Goal: Task Accomplishment & Management: Use online tool/utility

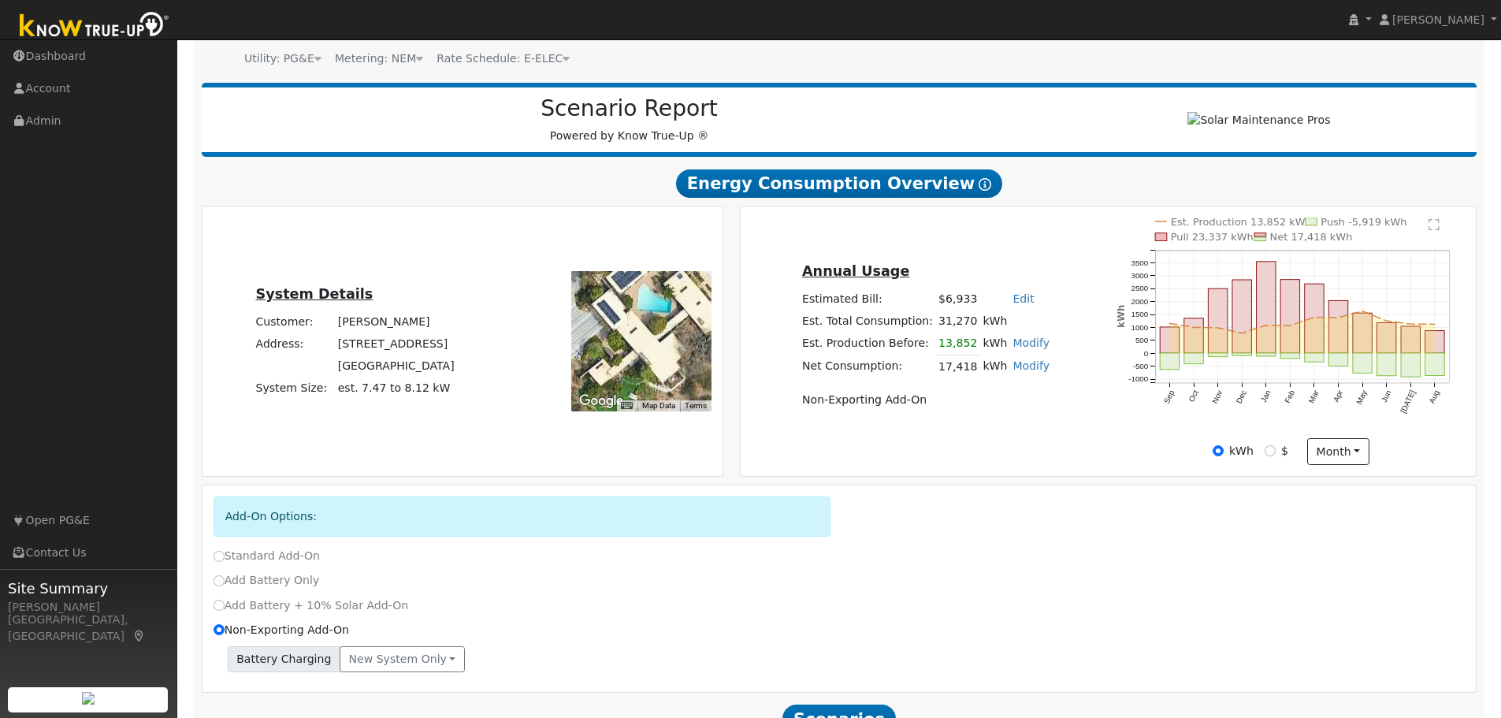
scroll to position [108, 0]
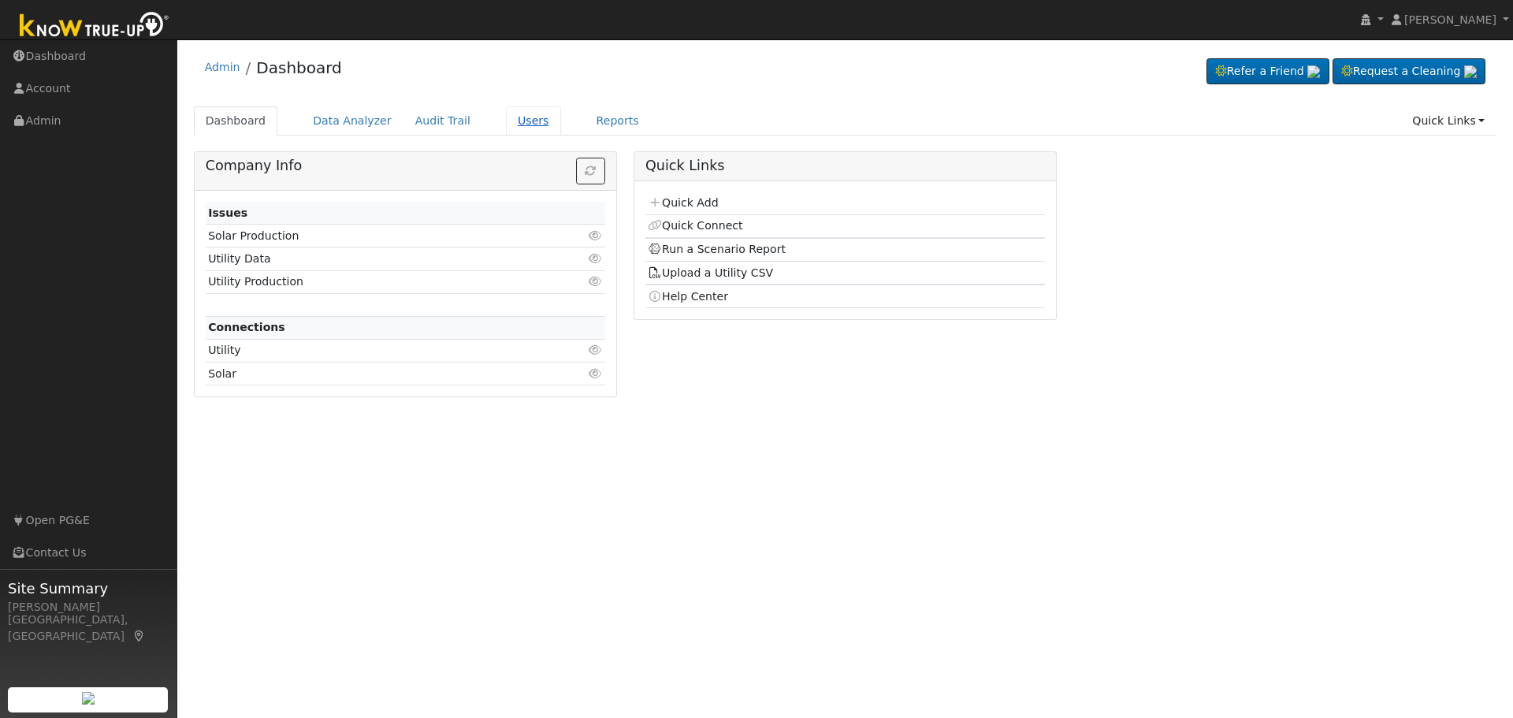
click at [508, 123] on link "Users" at bounding box center [533, 120] width 55 height 29
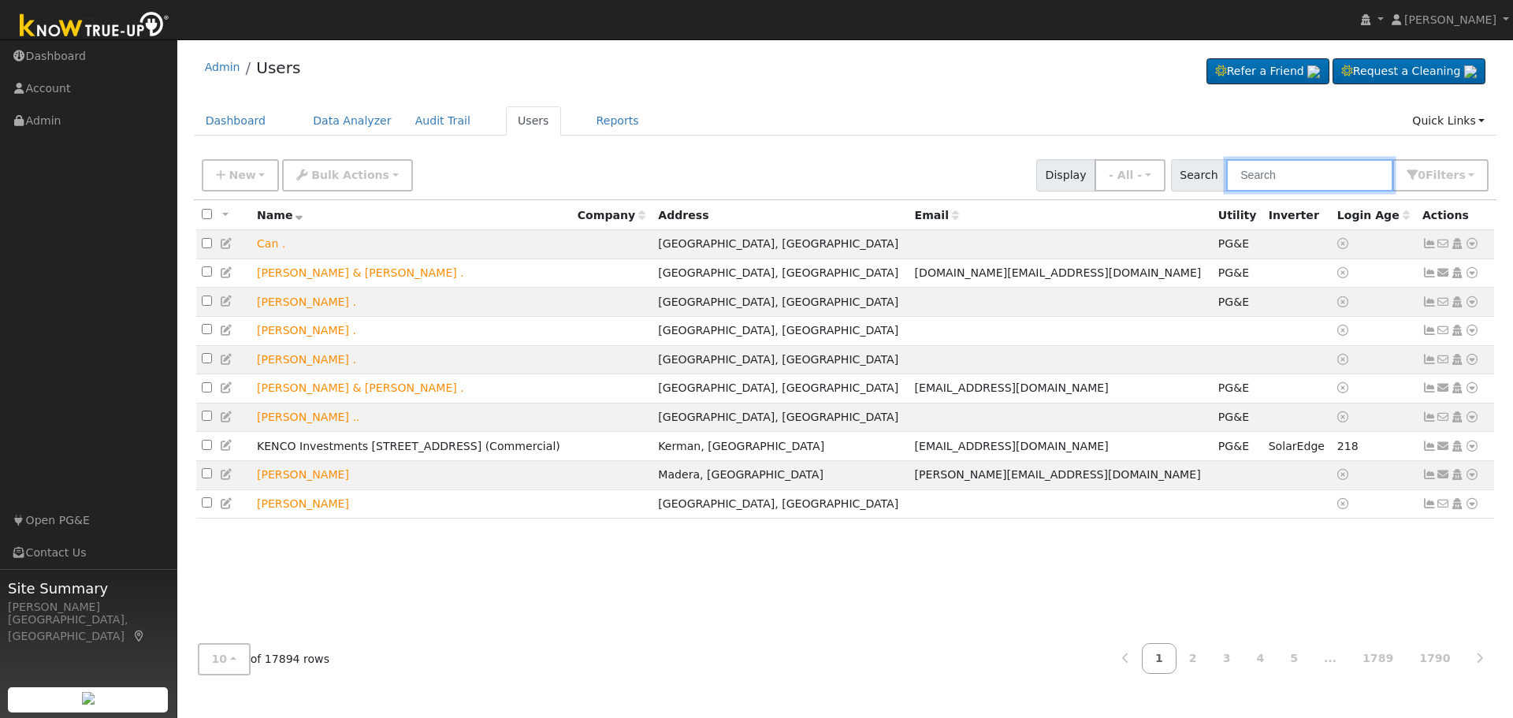
click at [1250, 177] on input "text" at bounding box center [1309, 175] width 167 height 32
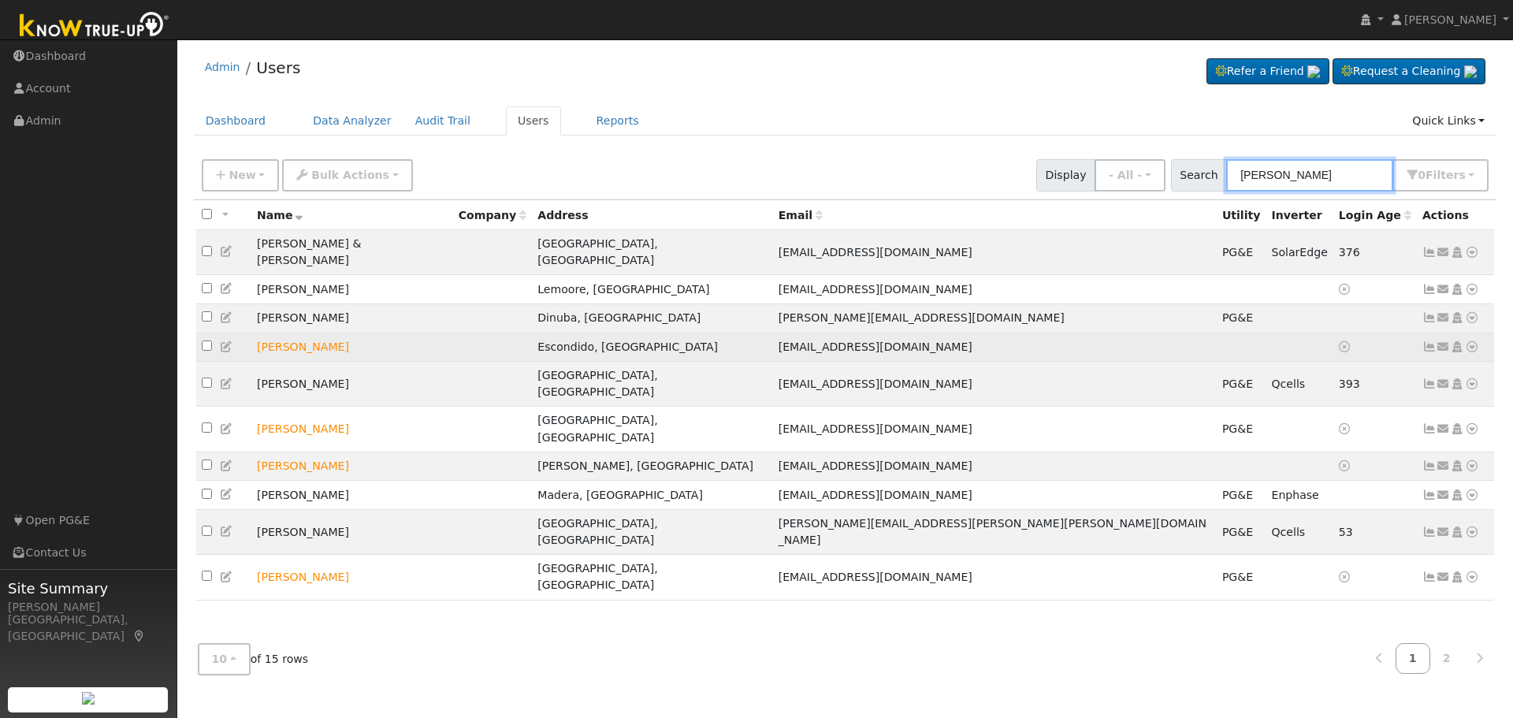
type input "solis"
click at [1472, 341] on icon at bounding box center [1472, 346] width 14 height 11
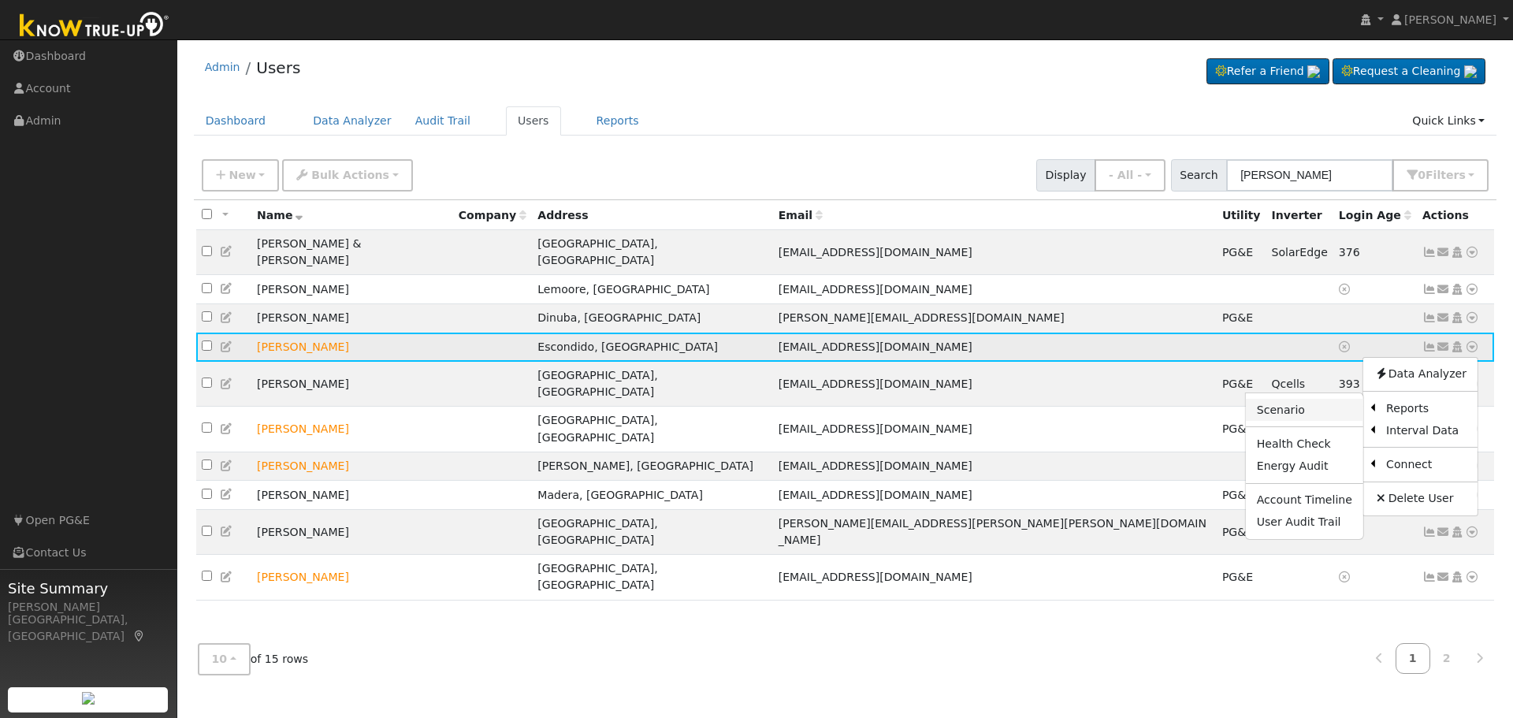
click at [1289, 399] on link "Scenario" at bounding box center [1304, 410] width 117 height 22
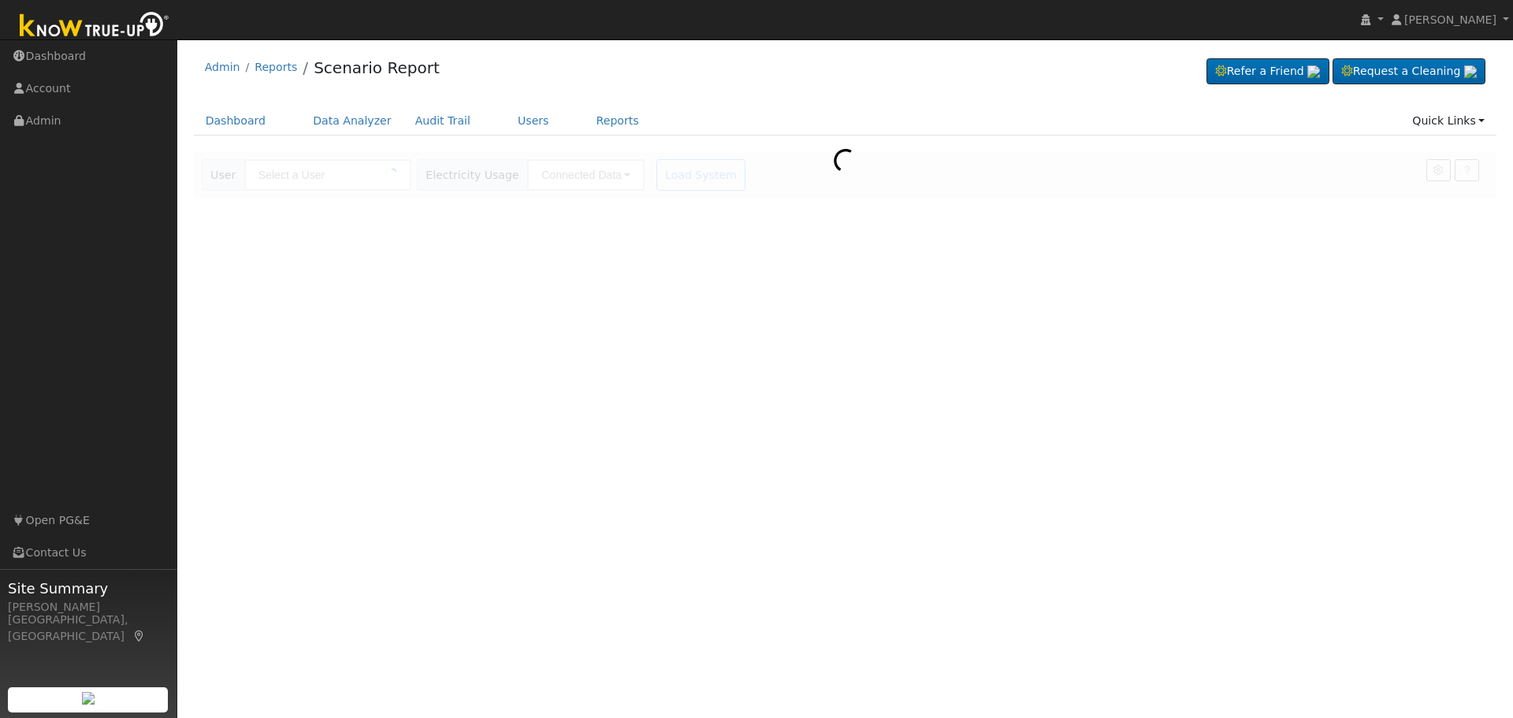
type input "Bob Solis"
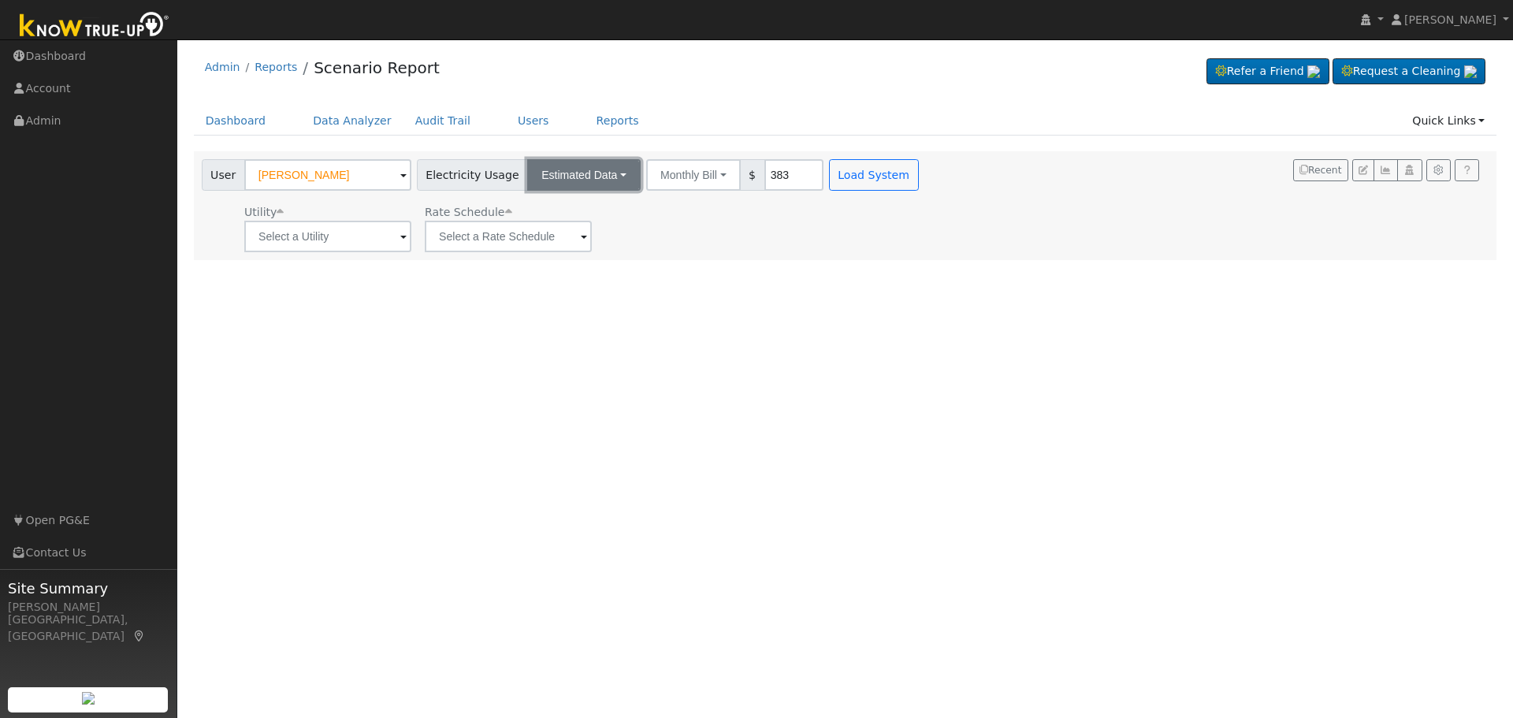
click at [608, 175] on button "Estimated Data" at bounding box center [583, 175] width 113 height 32
click at [764, 176] on input "383" at bounding box center [793, 175] width 59 height 32
type input "300"
click at [400, 239] on span at bounding box center [403, 237] width 6 height 18
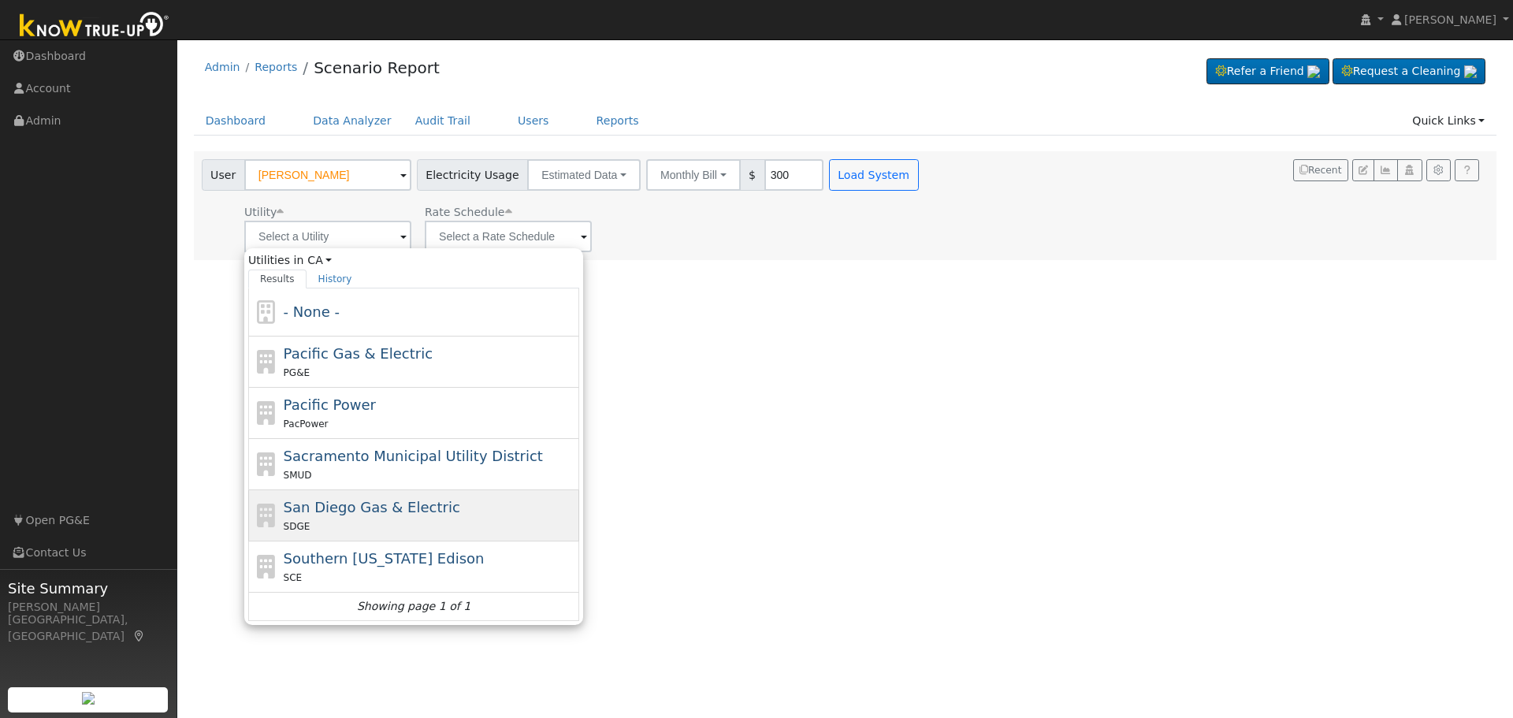
click at [362, 511] on span "San Diego Gas & Electric" at bounding box center [372, 507] width 176 height 17
type input "San Diego Gas & Electric"
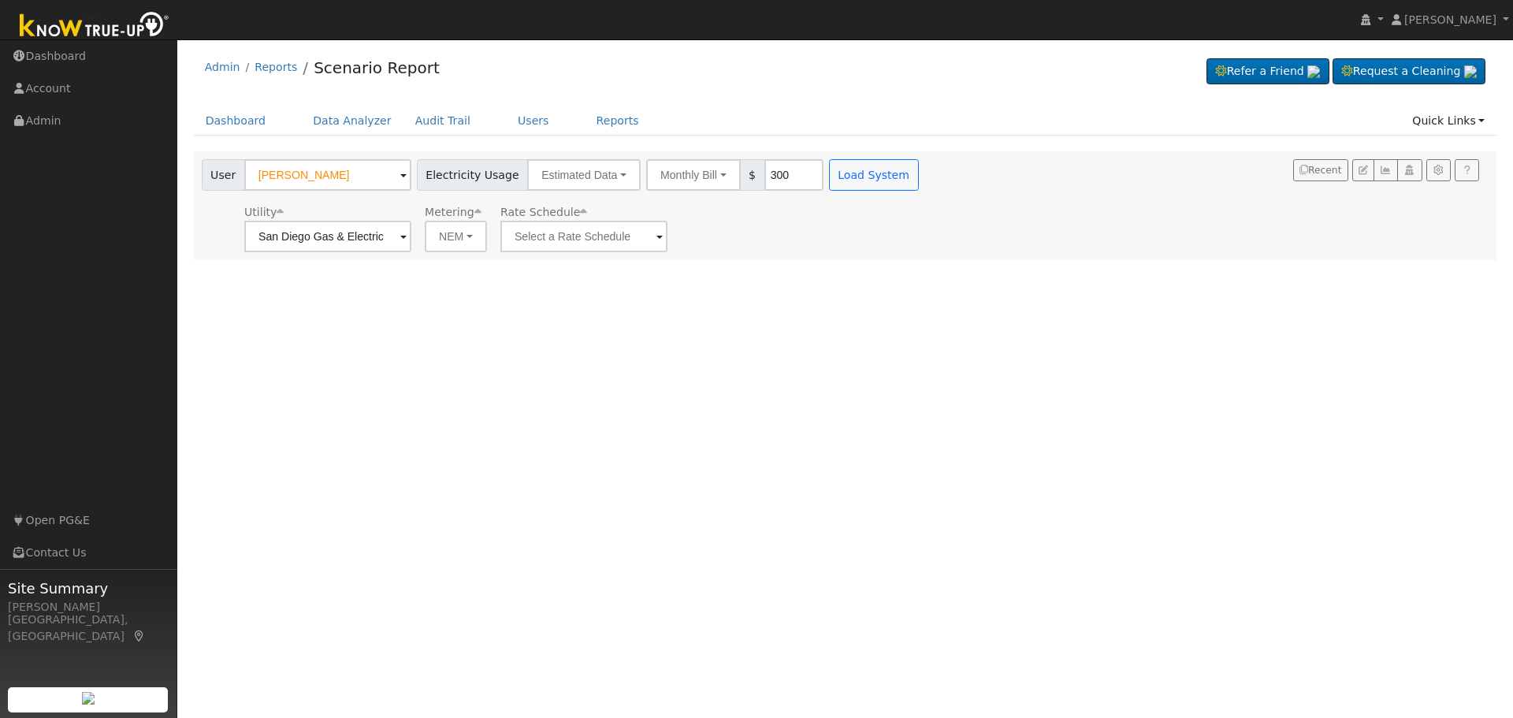
click at [656, 239] on span at bounding box center [659, 237] width 6 height 18
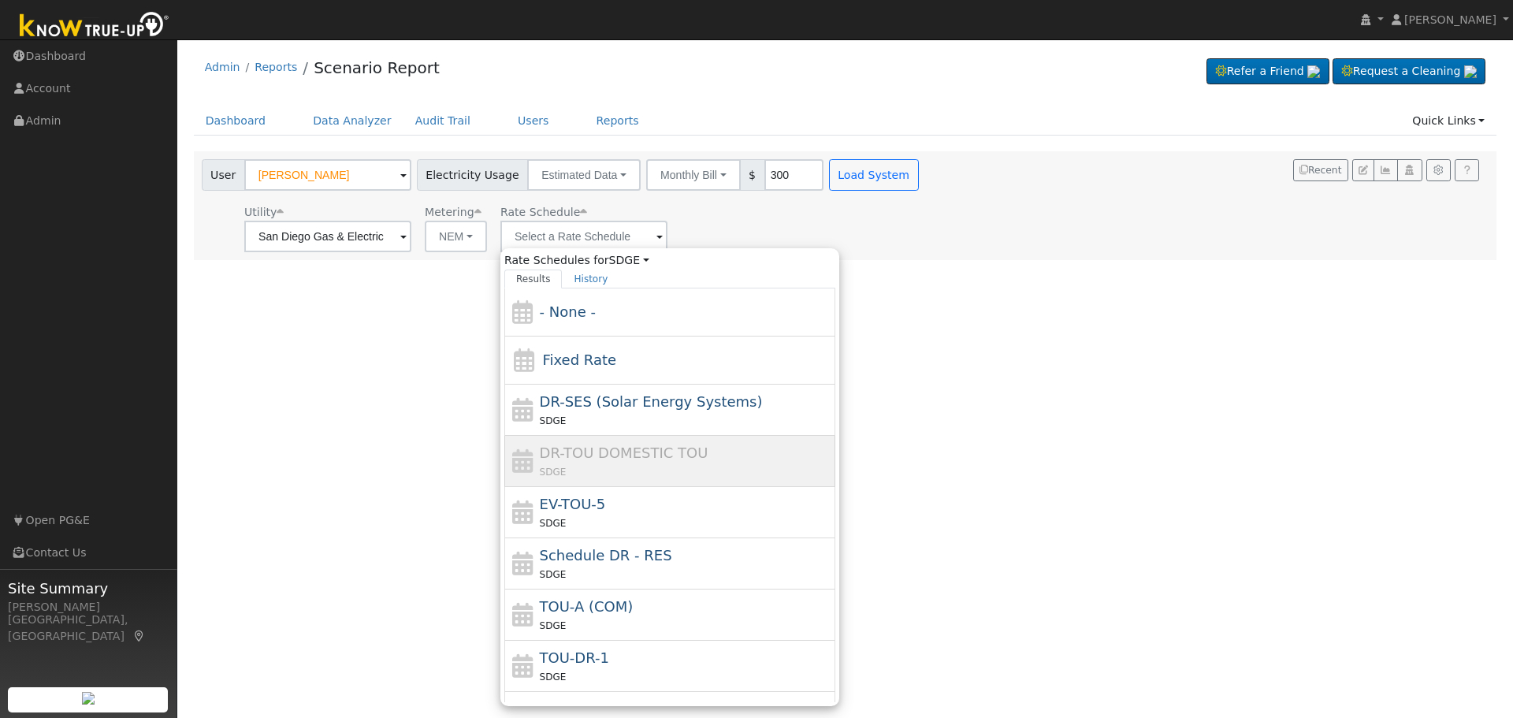
click at [655, 463] on div "SDGE" at bounding box center [686, 471] width 292 height 17
type input "DR-TOU DOMESTIC TOU"
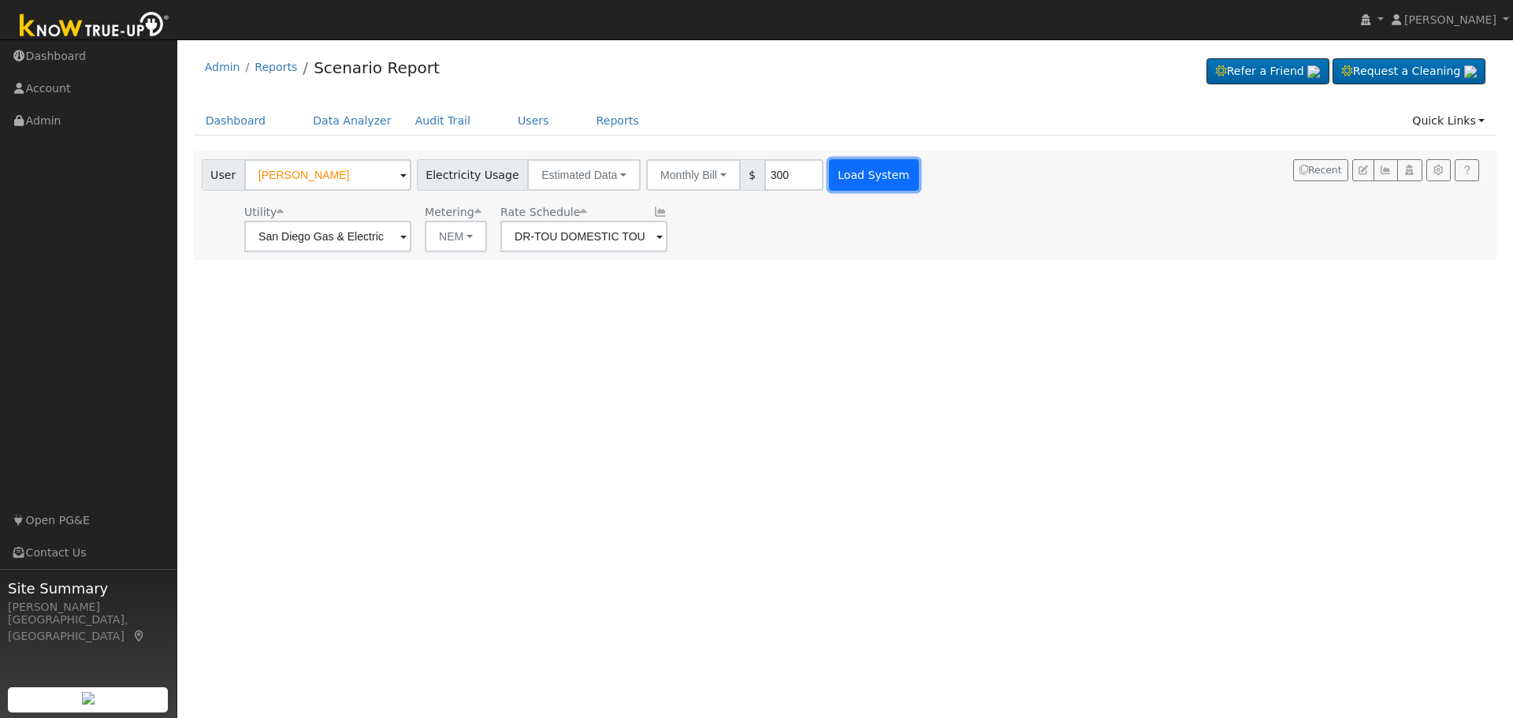
click at [855, 166] on button "Load System" at bounding box center [874, 175] width 90 height 32
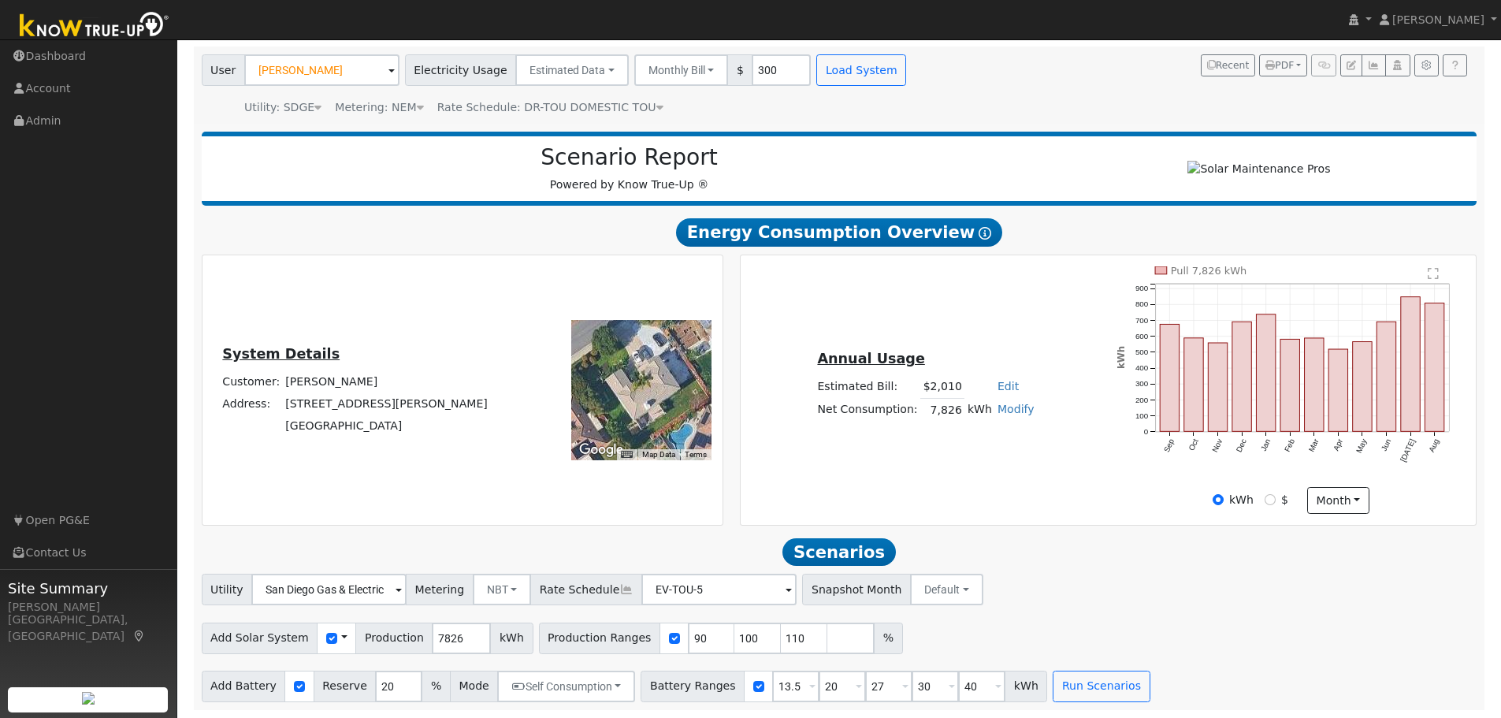
scroll to position [112, 0]
click at [688, 637] on input "90" at bounding box center [711, 638] width 47 height 32
click at [688, 638] on input "90" at bounding box center [711, 638] width 47 height 32
type input "100"
type input "110"
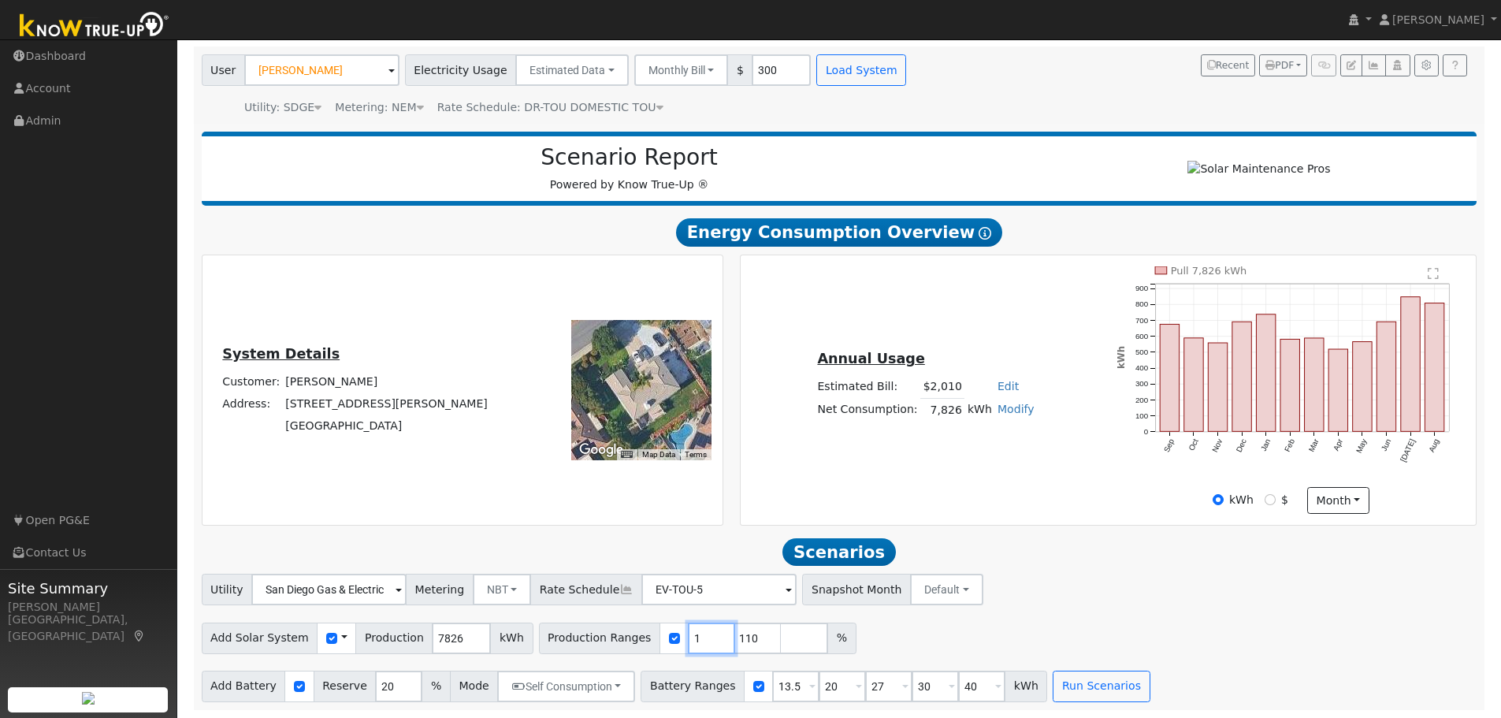
type input "110"
drag, startPoint x: 1145, startPoint y: 610, endPoint x: 1095, endPoint y: 623, distance: 51.4
click at [1144, 611] on div "Utility San Diego Gas & Electric Metering NBT NEM NBT Rate Schedule EV-TOU-5 - …" at bounding box center [839, 638] width 1292 height 128
click at [1072, 689] on button "Run Scenarios" at bounding box center [1101, 686] width 97 height 32
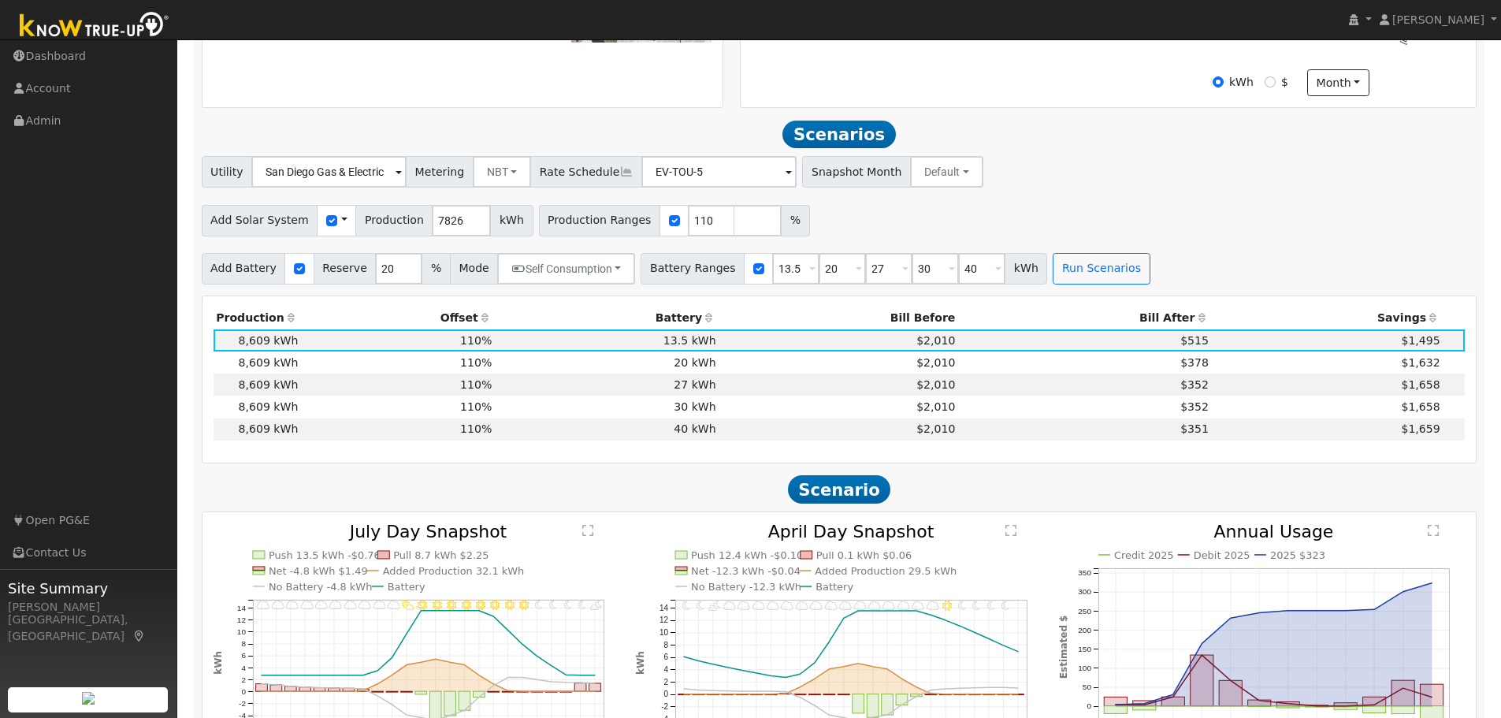
scroll to position [601, 0]
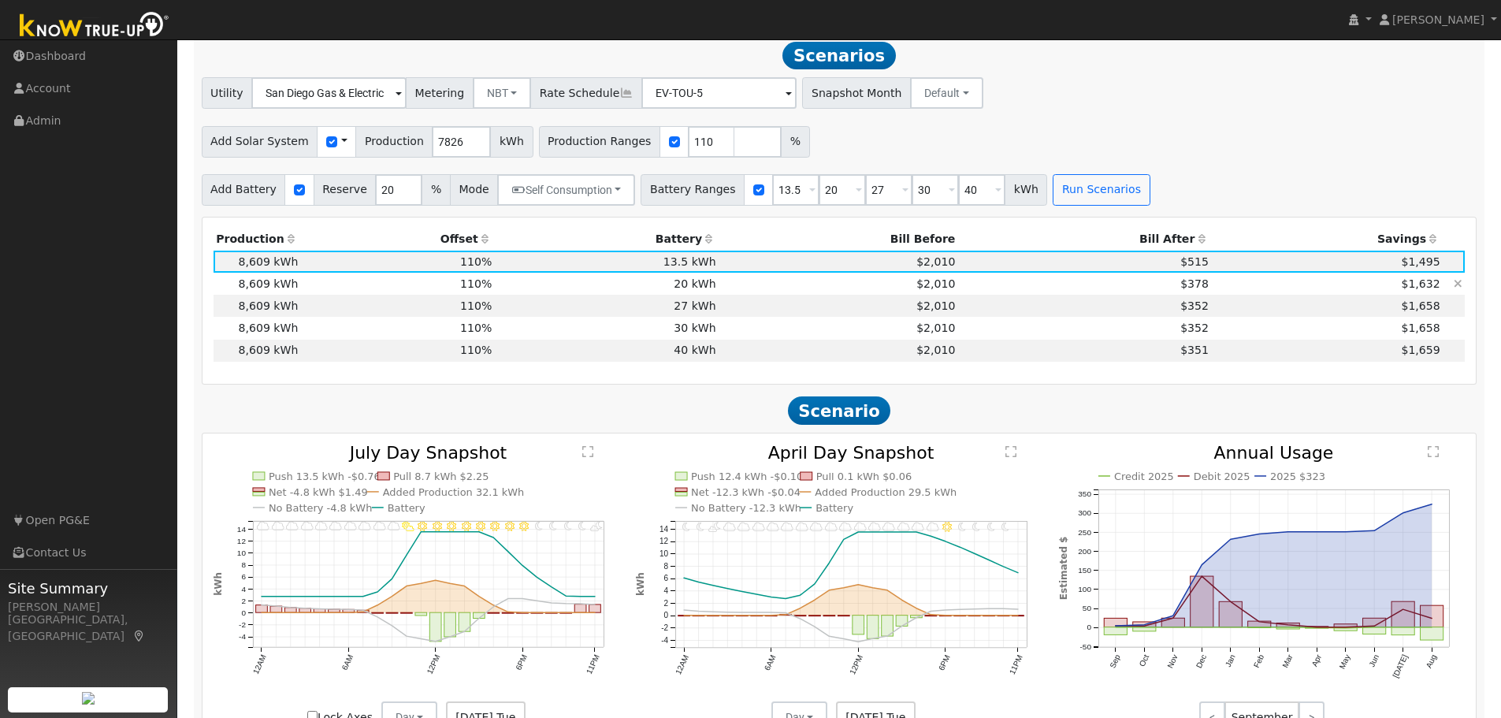
click at [943, 294] on td "$2,010" at bounding box center [839, 284] width 240 height 22
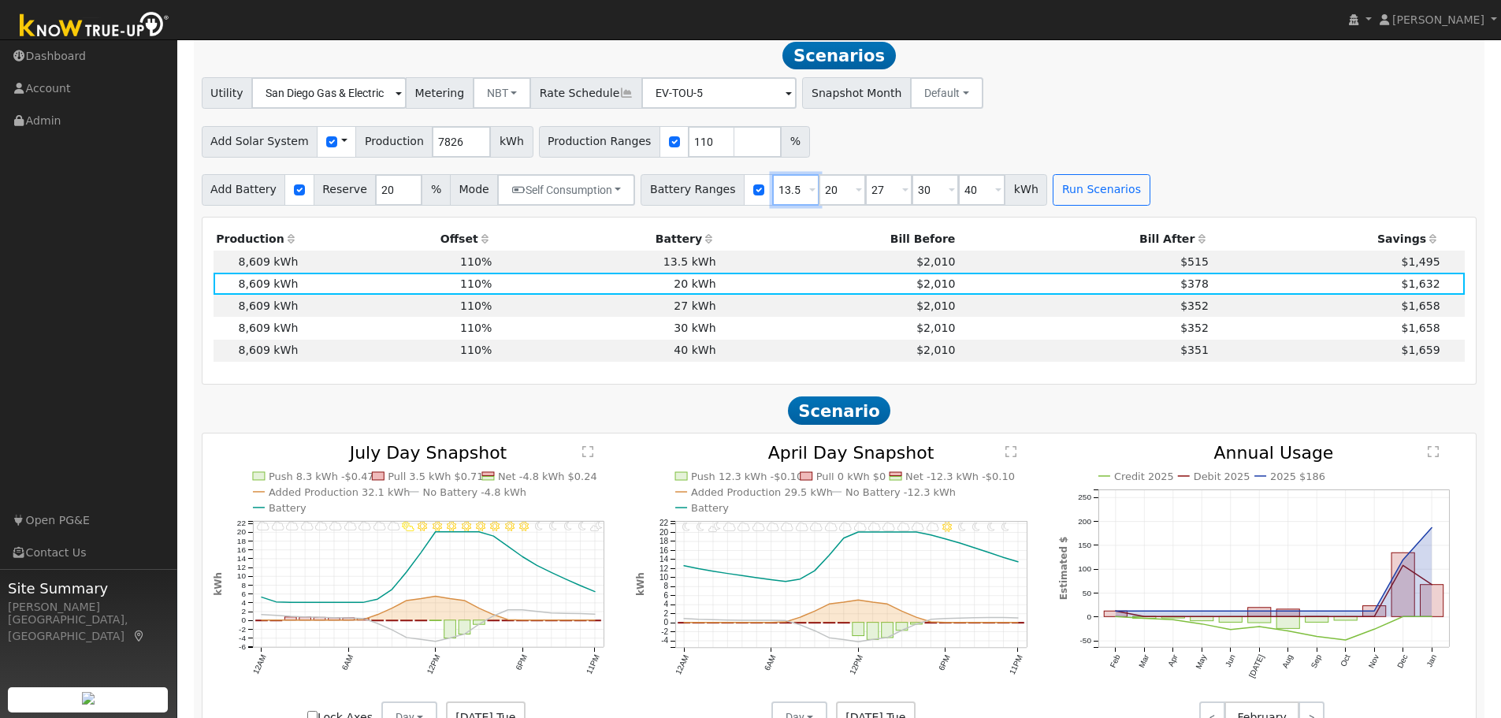
click at [772, 195] on input "13.5" at bounding box center [795, 190] width 47 height 32
type input "10"
click at [865, 200] on input "27" at bounding box center [888, 190] width 47 height 32
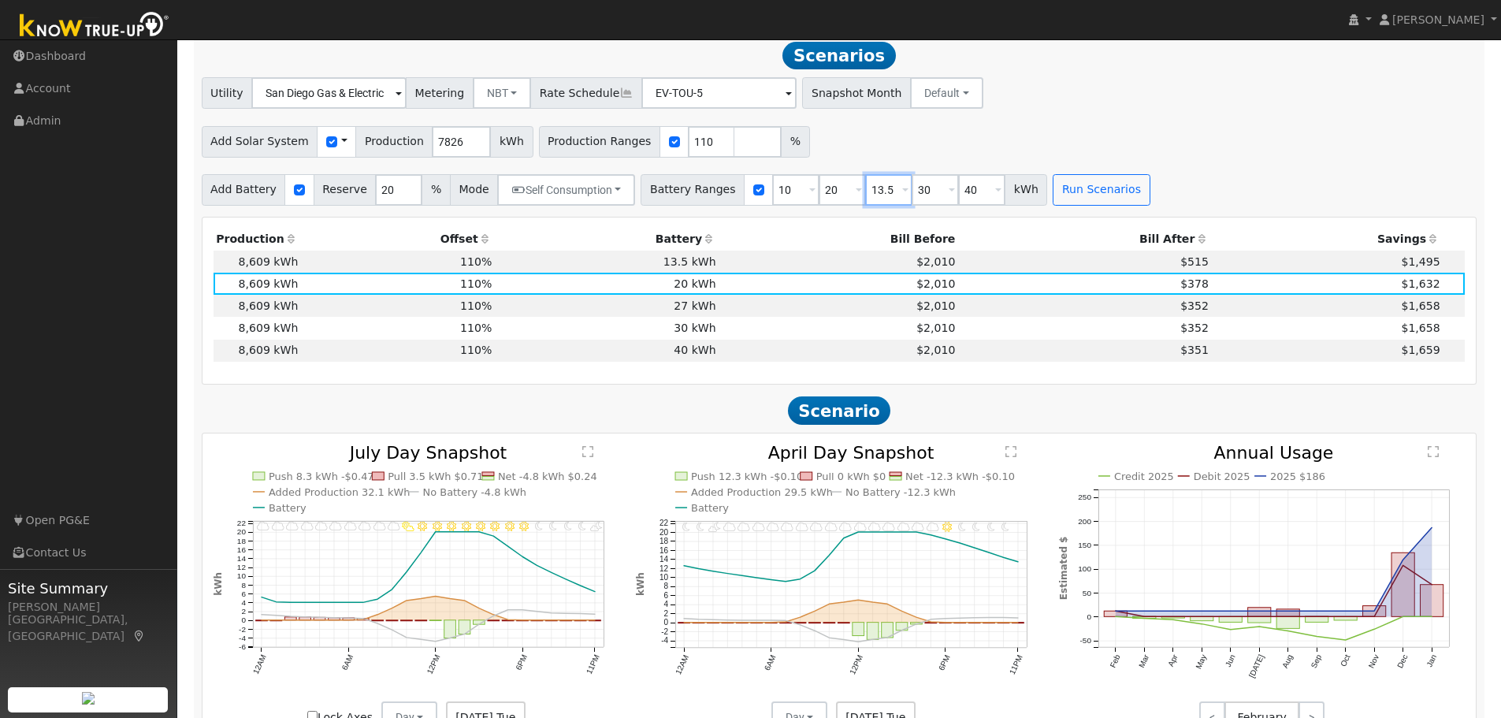
type input "13.5"
type input "20"
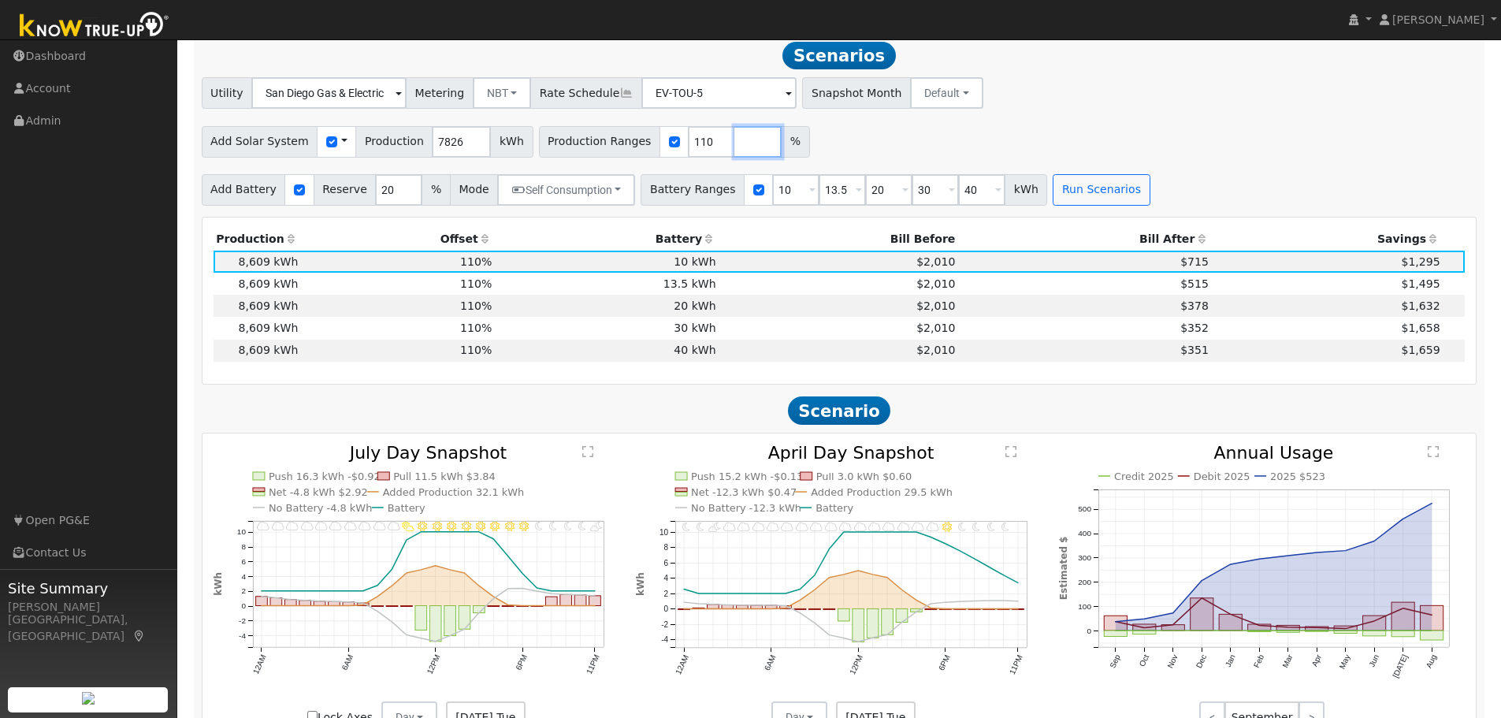
click at [734, 150] on input "number" at bounding box center [757, 142] width 47 height 32
click at [688, 147] on input "110" at bounding box center [711, 142] width 47 height 32
type input "120"
click at [1063, 197] on button "Run Scenarios" at bounding box center [1101, 190] width 97 height 32
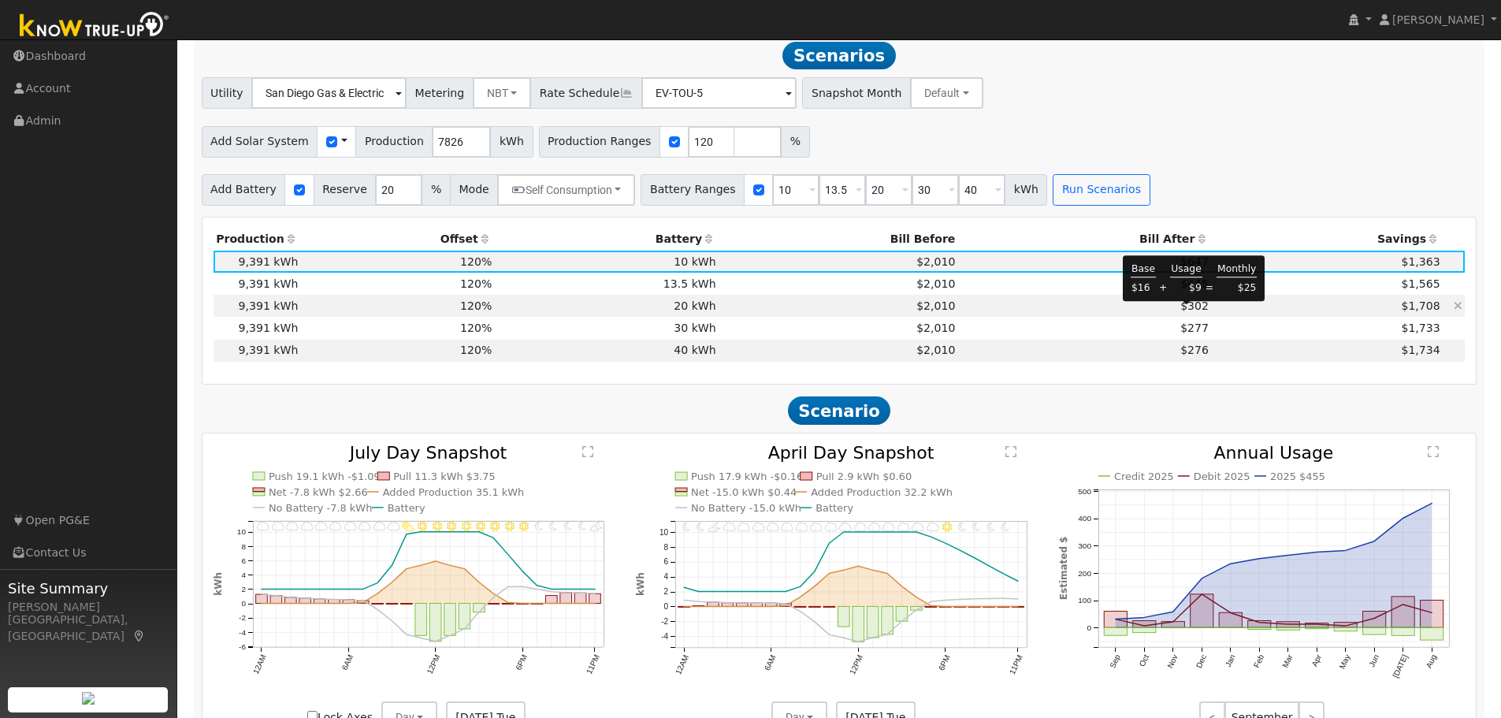
click at [1187, 312] on span "$302" at bounding box center [1194, 305] width 28 height 13
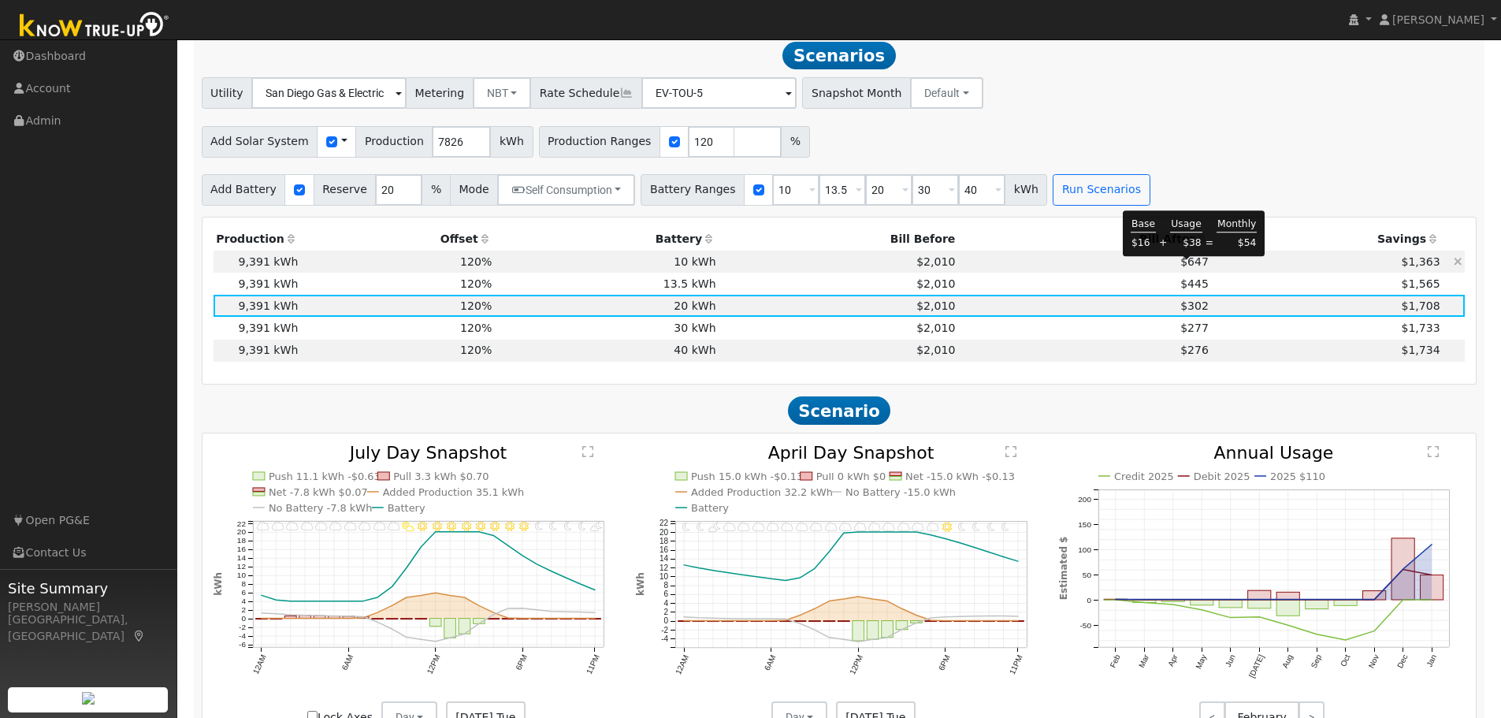
click at [1180, 265] on span "$647" at bounding box center [1194, 261] width 28 height 13
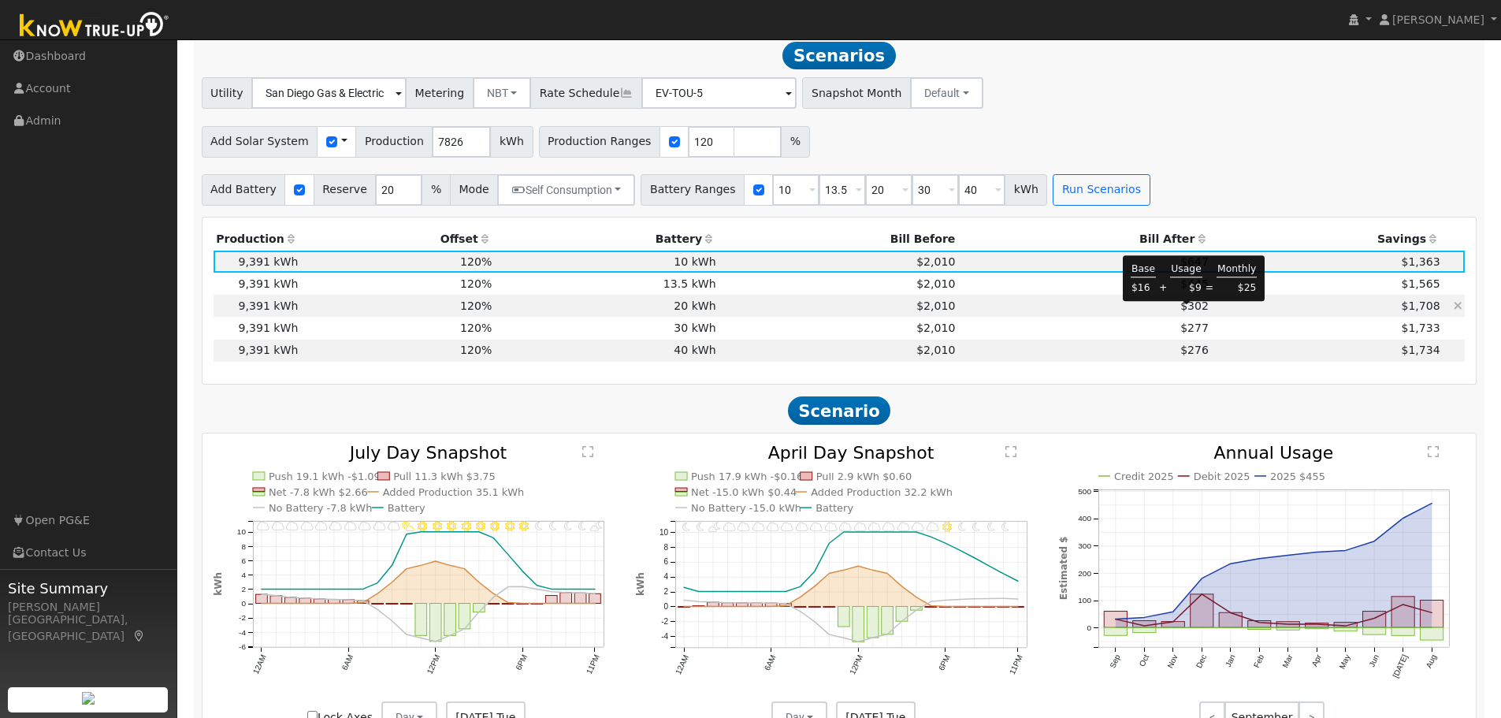
click at [1184, 310] on span "$302" at bounding box center [1194, 305] width 28 height 13
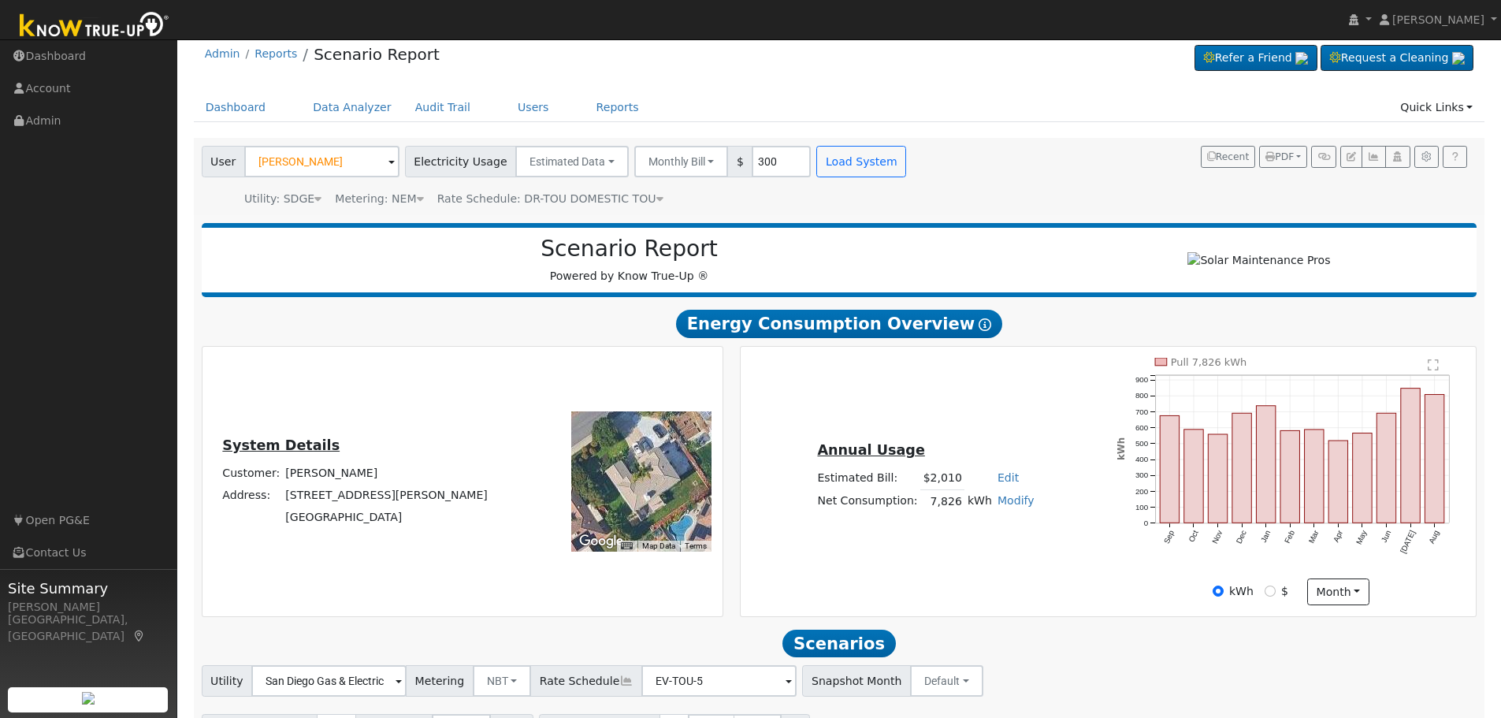
scroll to position [0, 0]
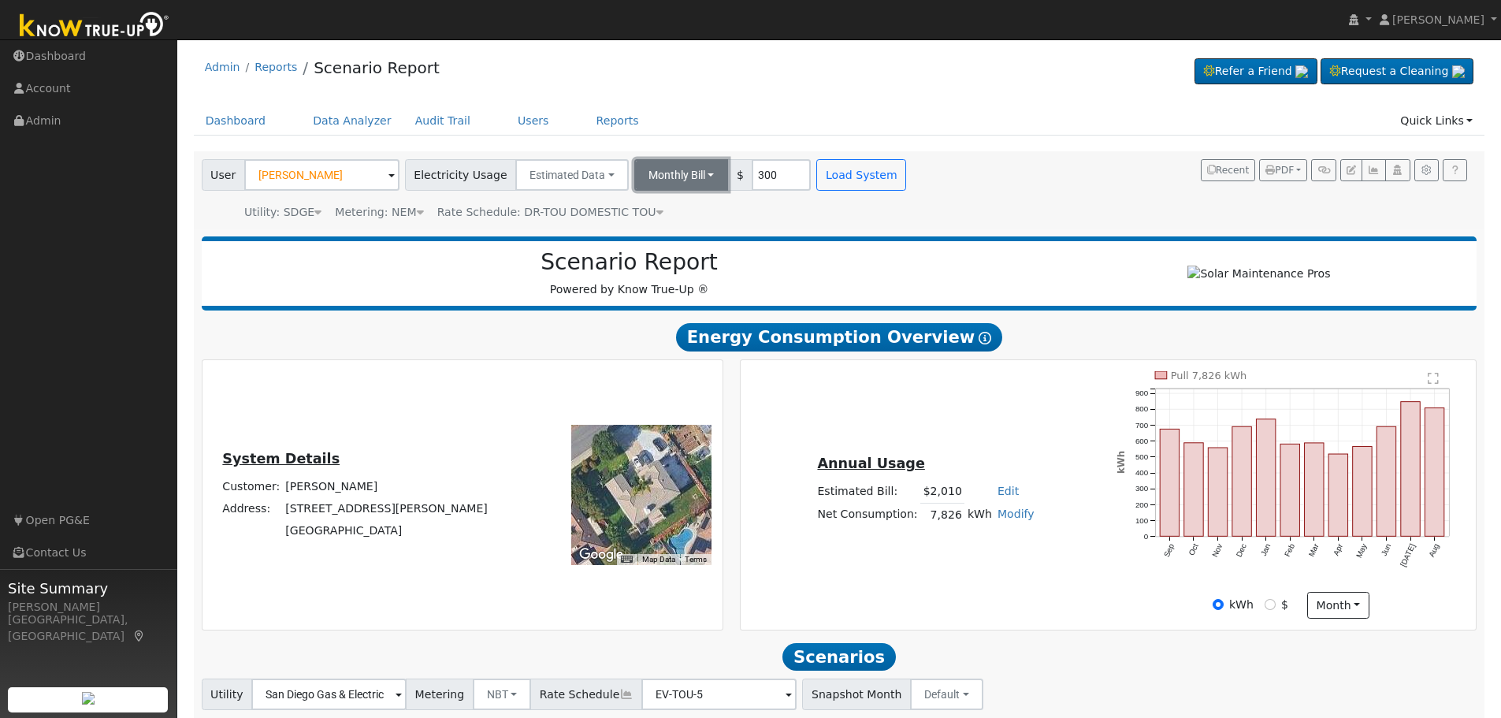
click at [688, 178] on button "Monthly Bill" at bounding box center [681, 175] width 95 height 32
click at [674, 210] on link "Annual Consumption" at bounding box center [660, 210] width 138 height 22
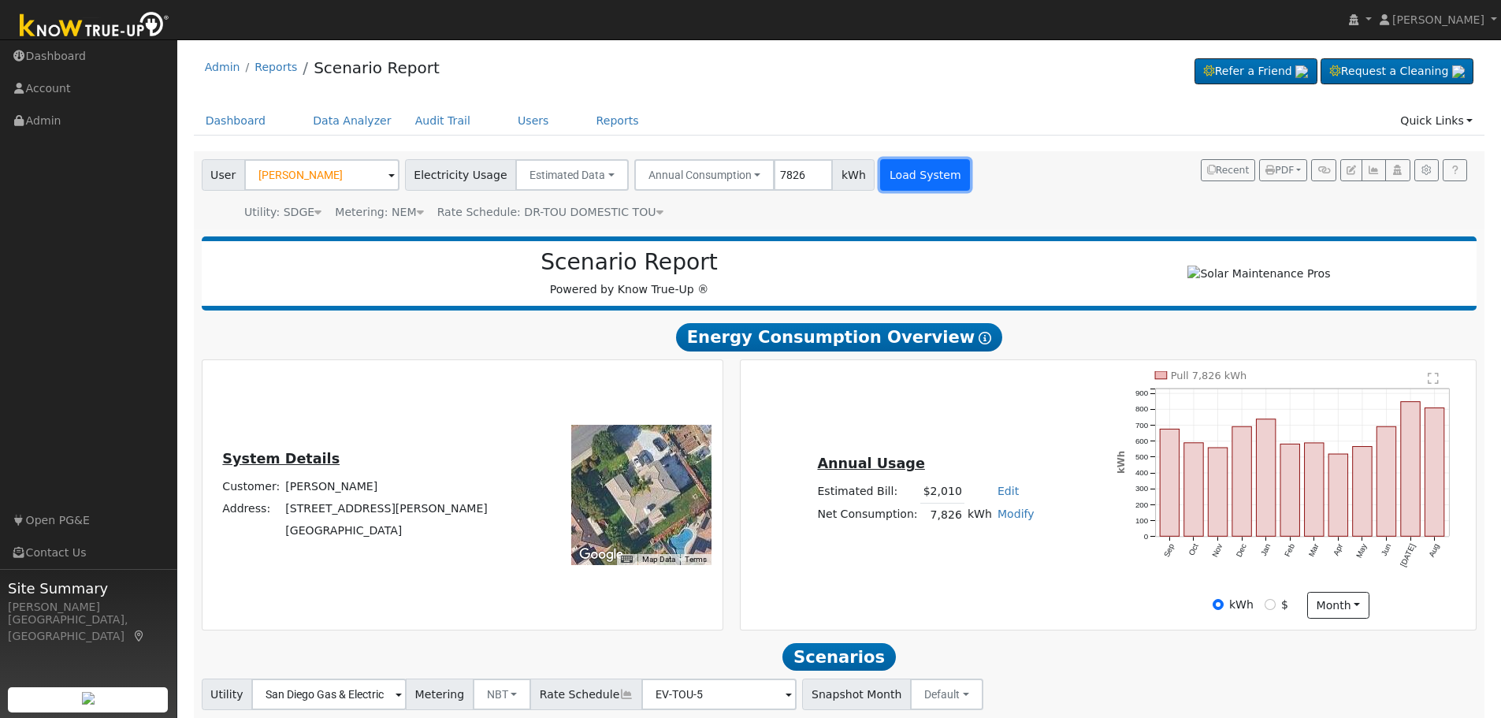
click at [883, 180] on button "Load System" at bounding box center [925, 175] width 90 height 32
click at [656, 210] on icon at bounding box center [659, 211] width 7 height 11
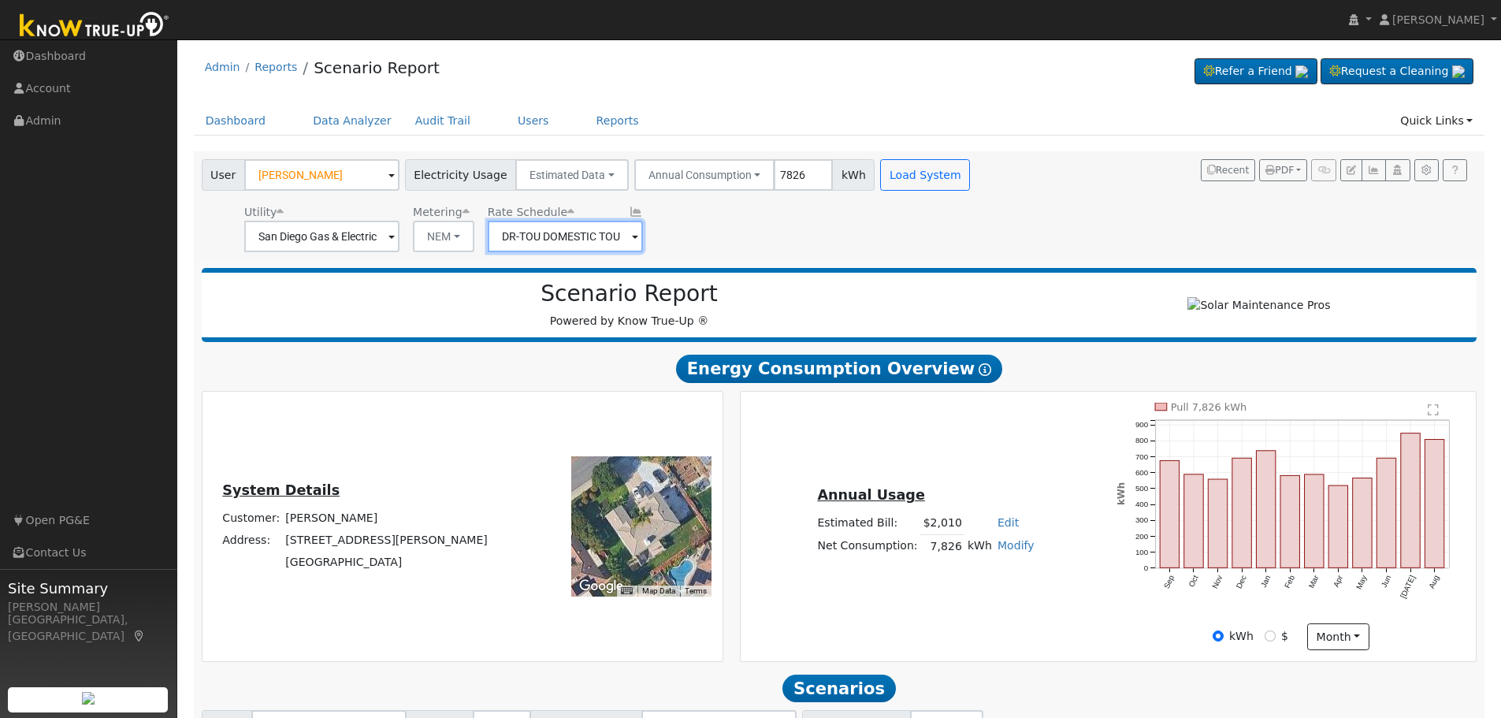
click at [611, 239] on input "DR-TOU DOMESTIC TOU" at bounding box center [565, 237] width 155 height 32
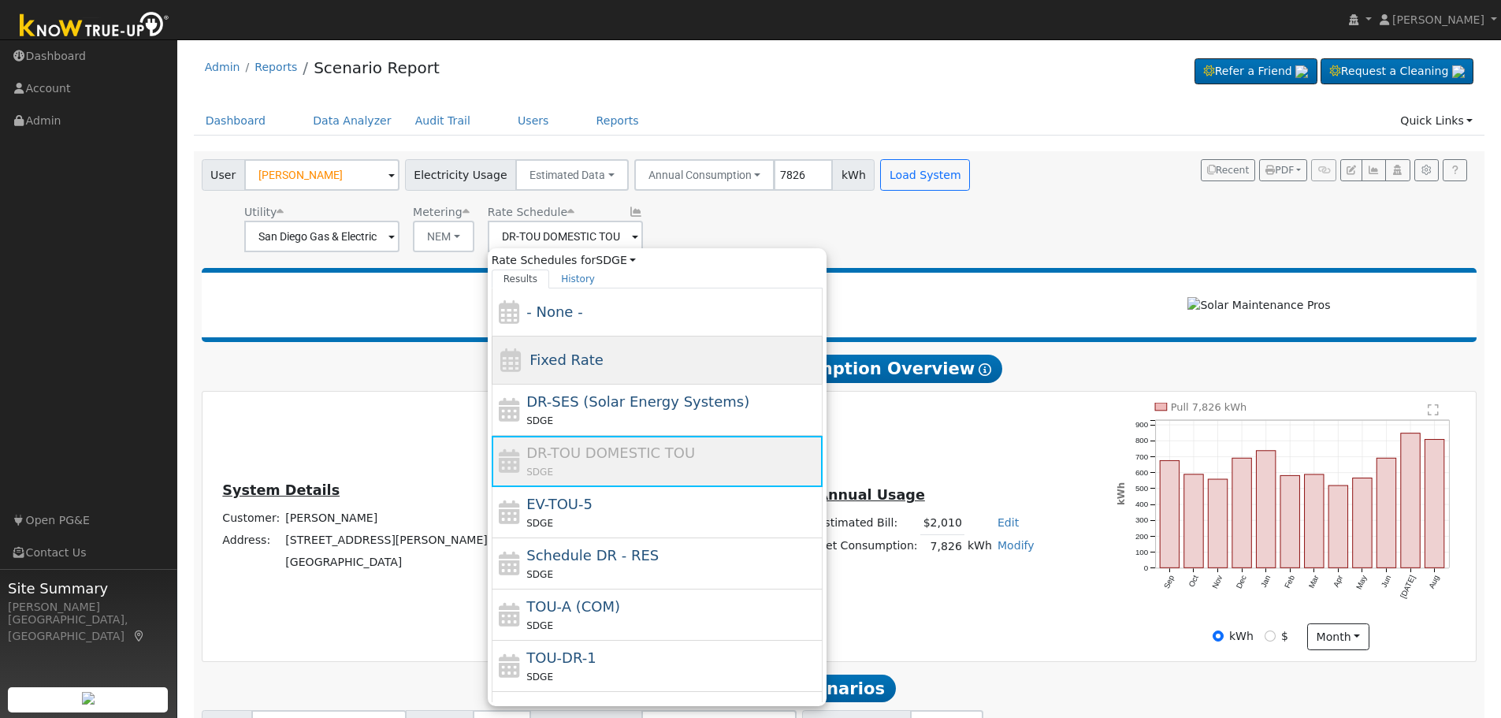
click at [613, 362] on div "Fixed Rate" at bounding box center [657, 360] width 331 height 48
type input "Fixed Rate"
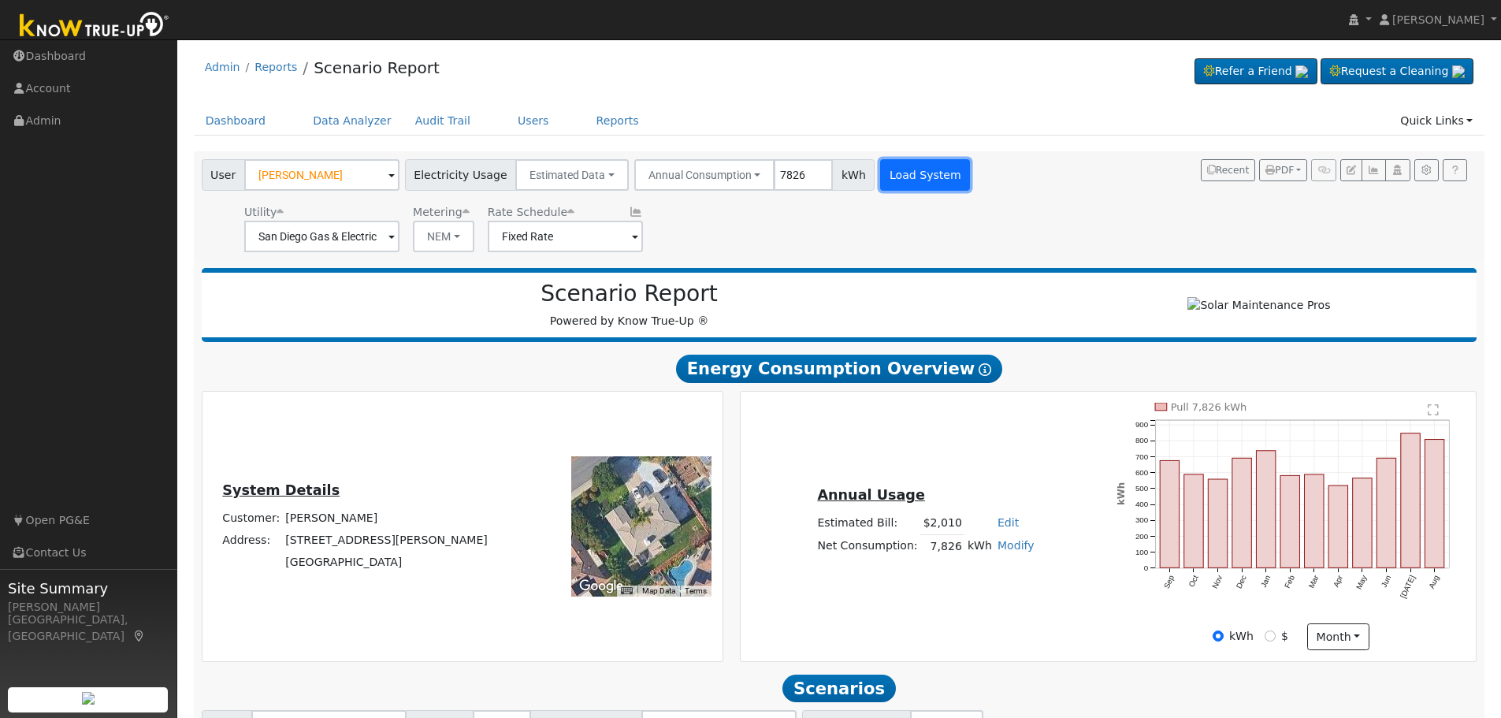
click at [900, 181] on button "Load System" at bounding box center [925, 175] width 90 height 32
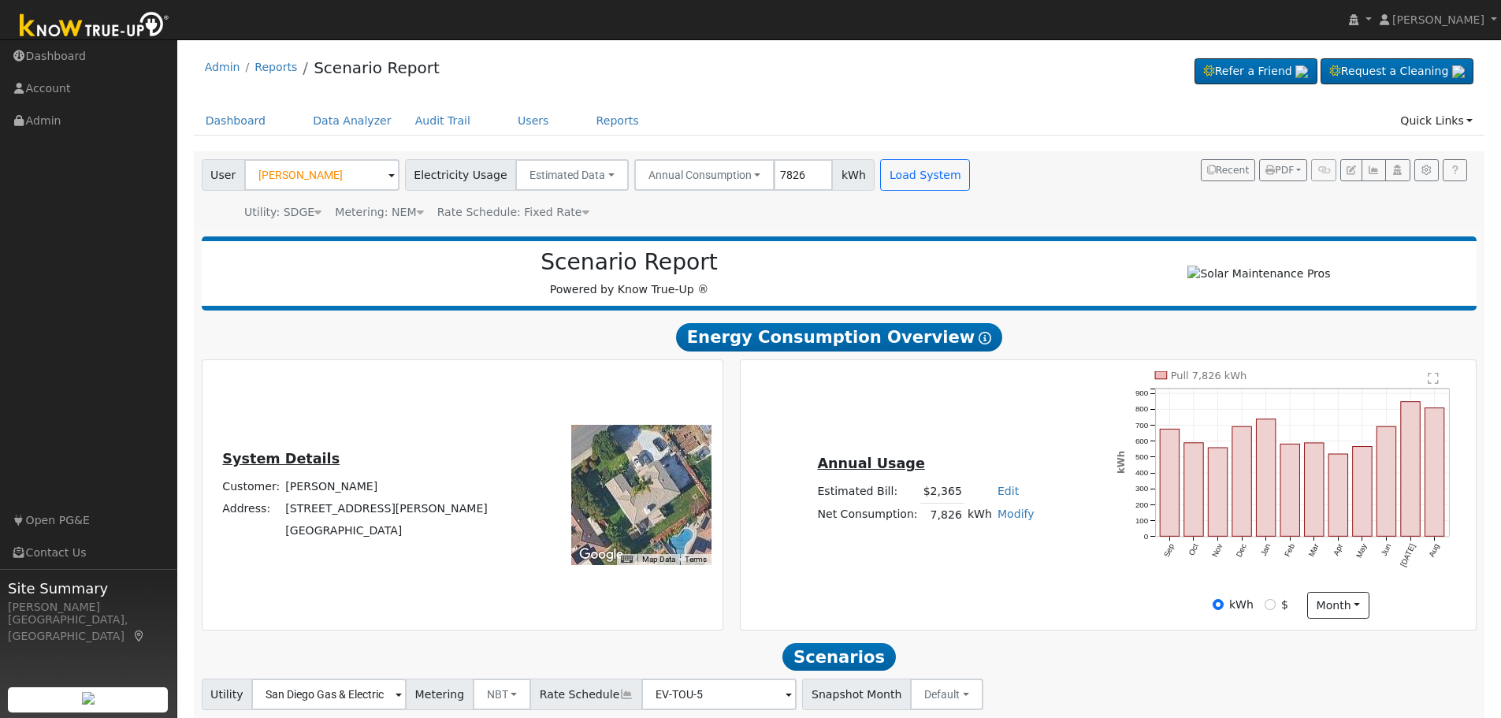
click at [1001, 497] on link "Edit" at bounding box center [1007, 491] width 21 height 13
click at [936, 534] on input "0" at bounding box center [914, 521] width 55 height 32
click at [915, 525] on input "0" at bounding box center [914, 521] width 55 height 32
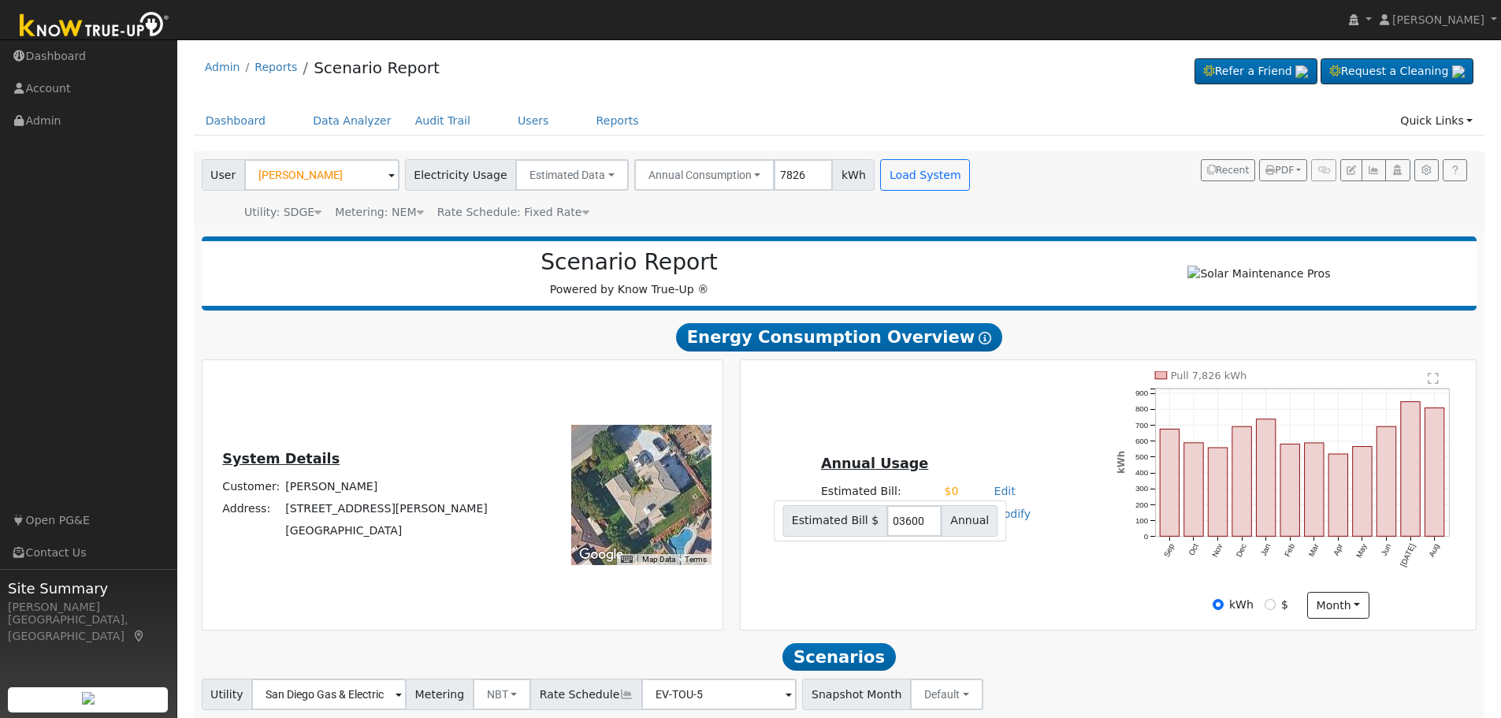
type input "3600"
click at [971, 537] on span "Annual" at bounding box center [969, 521] width 57 height 32
click at [979, 574] on div "Annual Usage Estimated Bill: $3,600 Edit Estimated Bill $ 3600 Annual Net Consu…" at bounding box center [1108, 494] width 730 height 247
click at [1008, 537] on div "Annual Usage Estimated Bill: $3,600 Edit Estimated Bill $ 3600 Annual Net Consu…" at bounding box center [925, 495] width 365 height 84
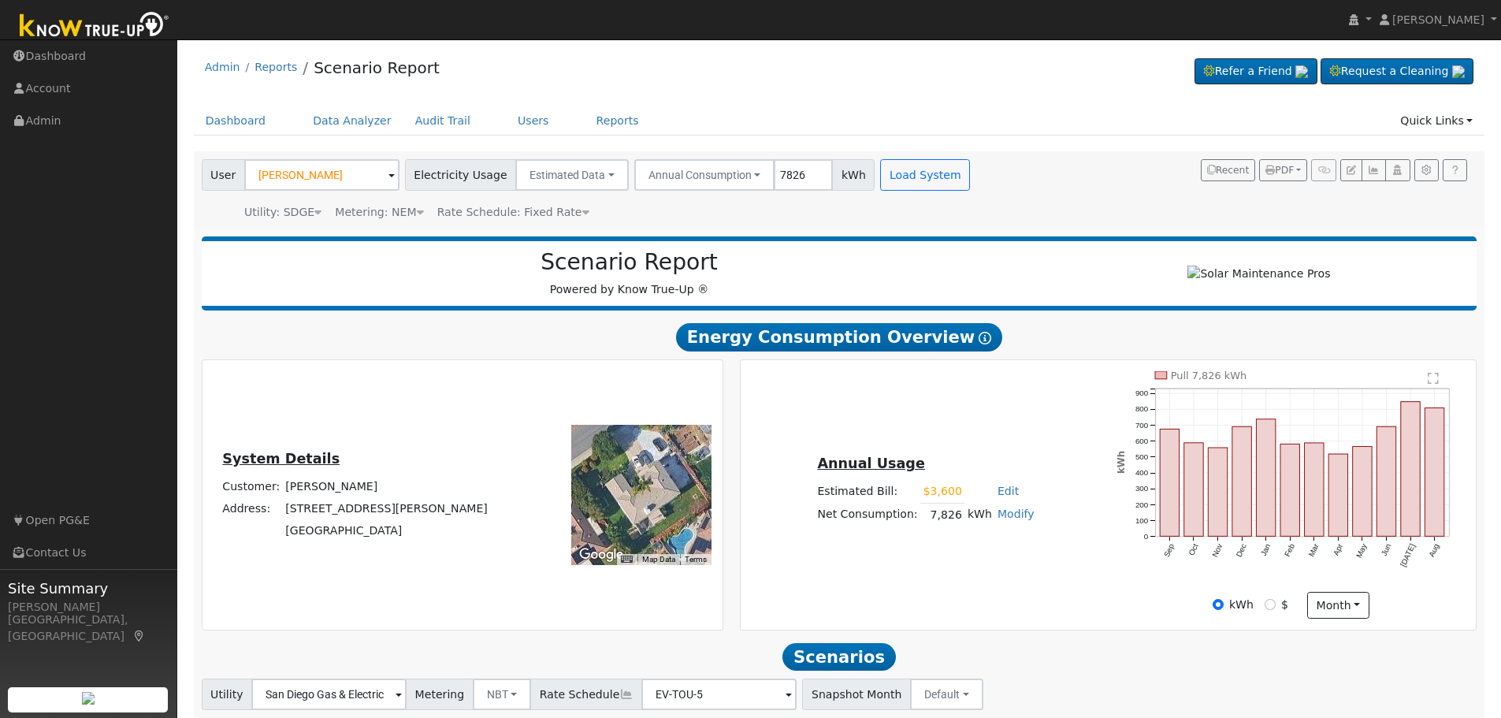
click at [1016, 537] on div "Annual Usage Estimated Bill: $3,600 Edit Estimated Bill $ 3600 Annual Net Consu…" at bounding box center [925, 495] width 365 height 84
click at [553, 213] on span "Rate Schedule: Fixed Rate" at bounding box center [513, 212] width 152 height 13
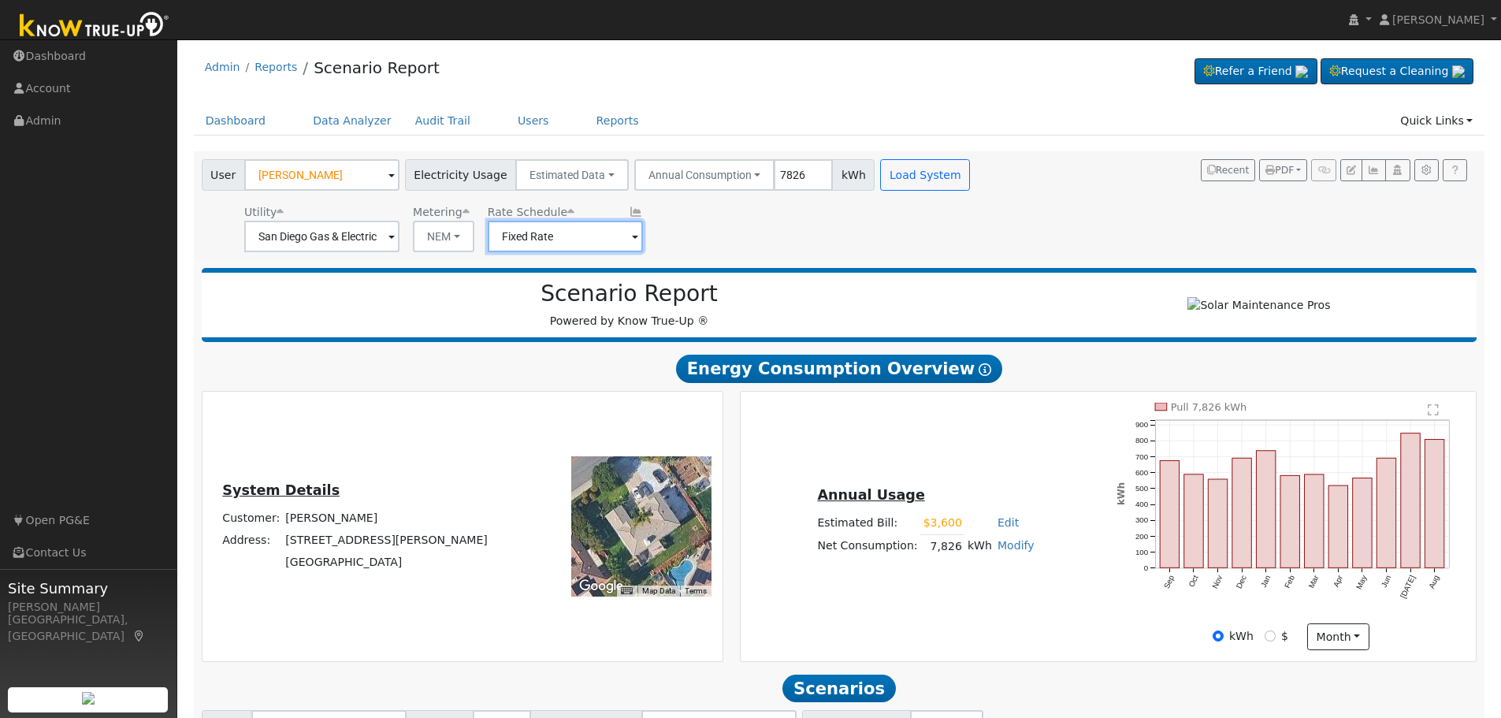
click at [596, 247] on input "Fixed Rate" at bounding box center [565, 237] width 155 height 32
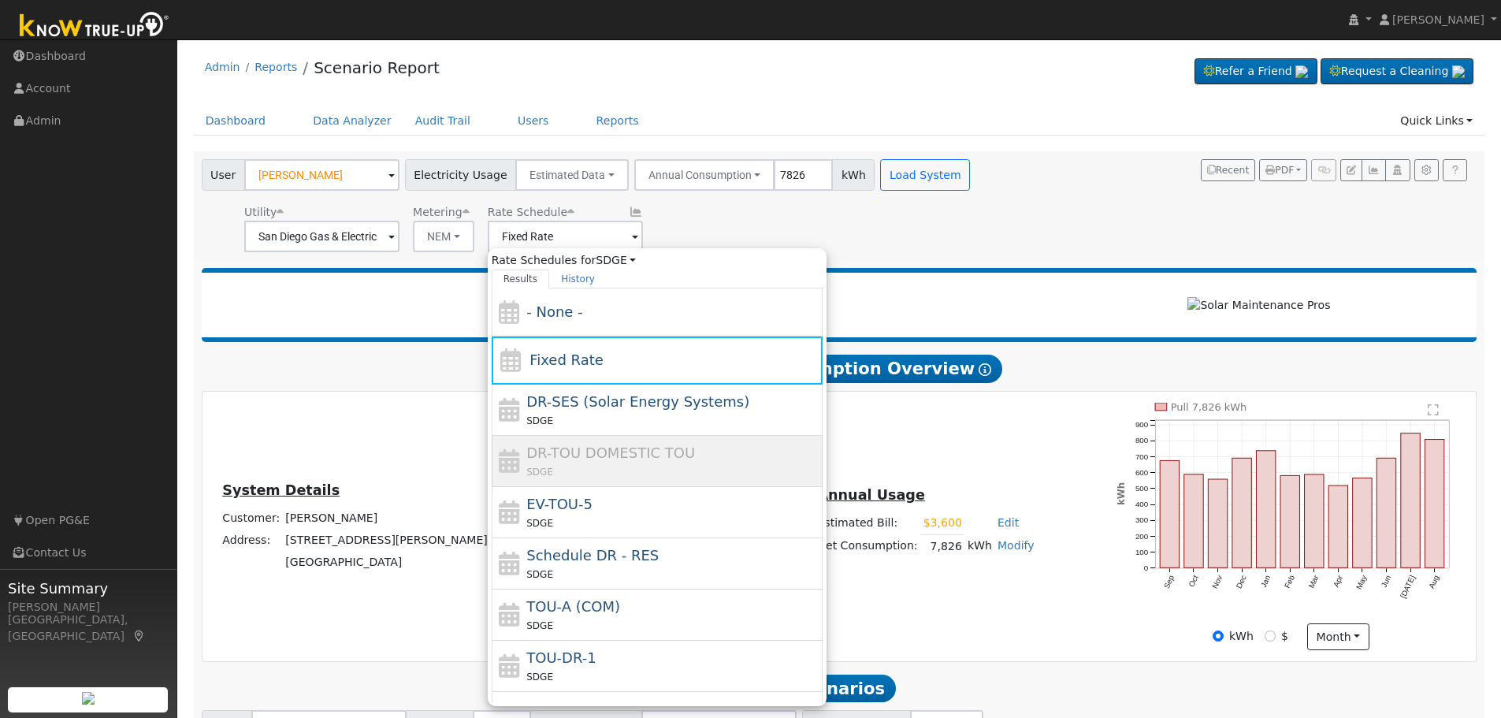
click at [639, 452] on span "DR-TOU DOMESTIC TOU" at bounding box center [610, 452] width 169 height 17
type input "DR-TOU DOMESTIC TOU"
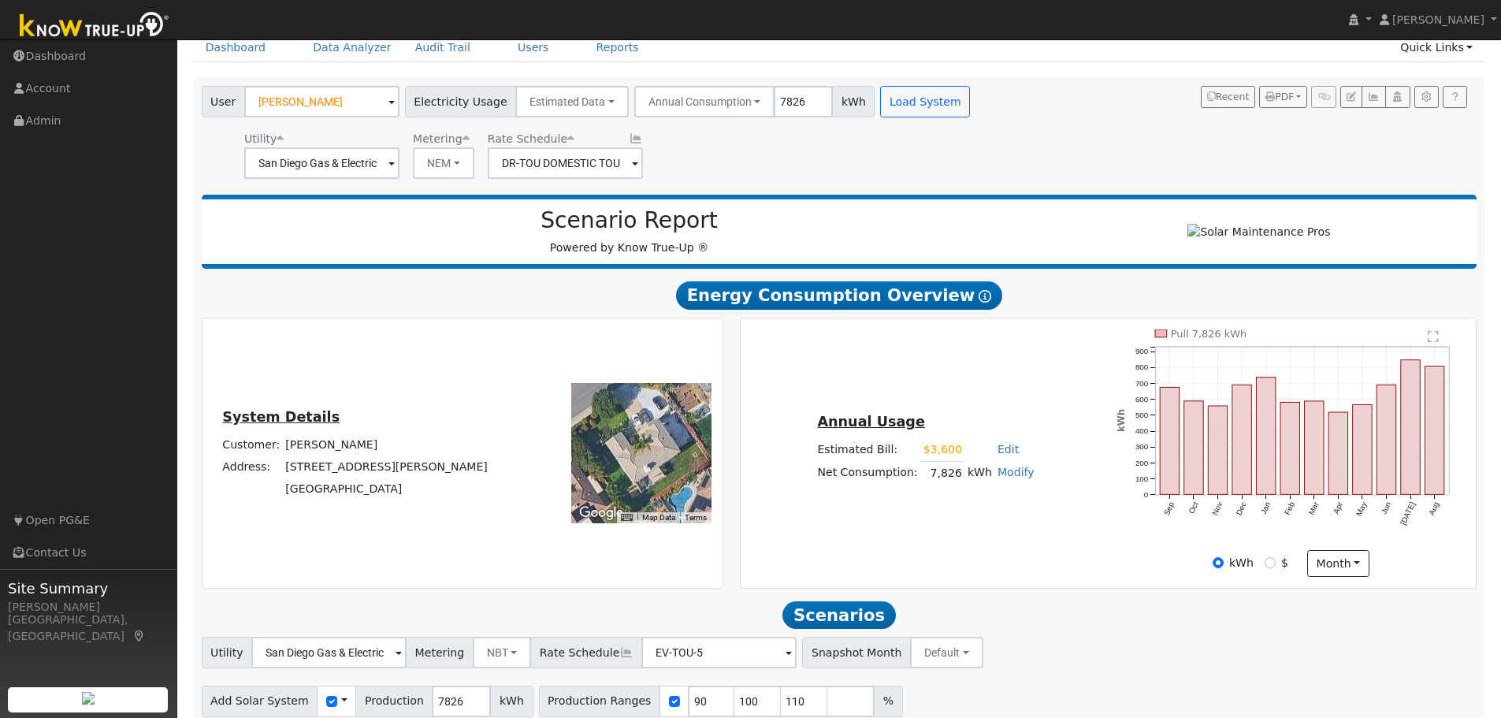
scroll to position [143, 0]
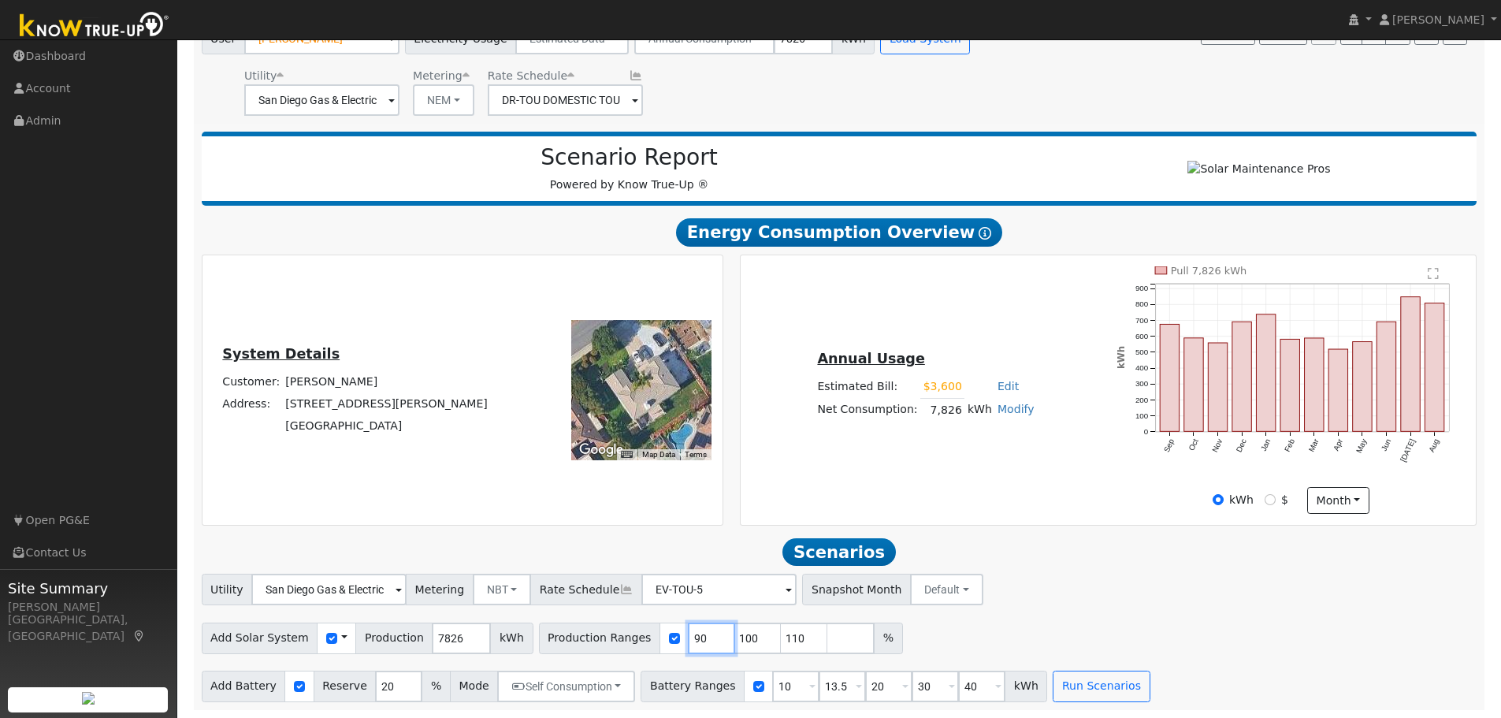
click at [688, 637] on input "90" at bounding box center [711, 638] width 47 height 32
type input "100"
type input "110"
click at [688, 638] on input "100" at bounding box center [711, 638] width 47 height 32
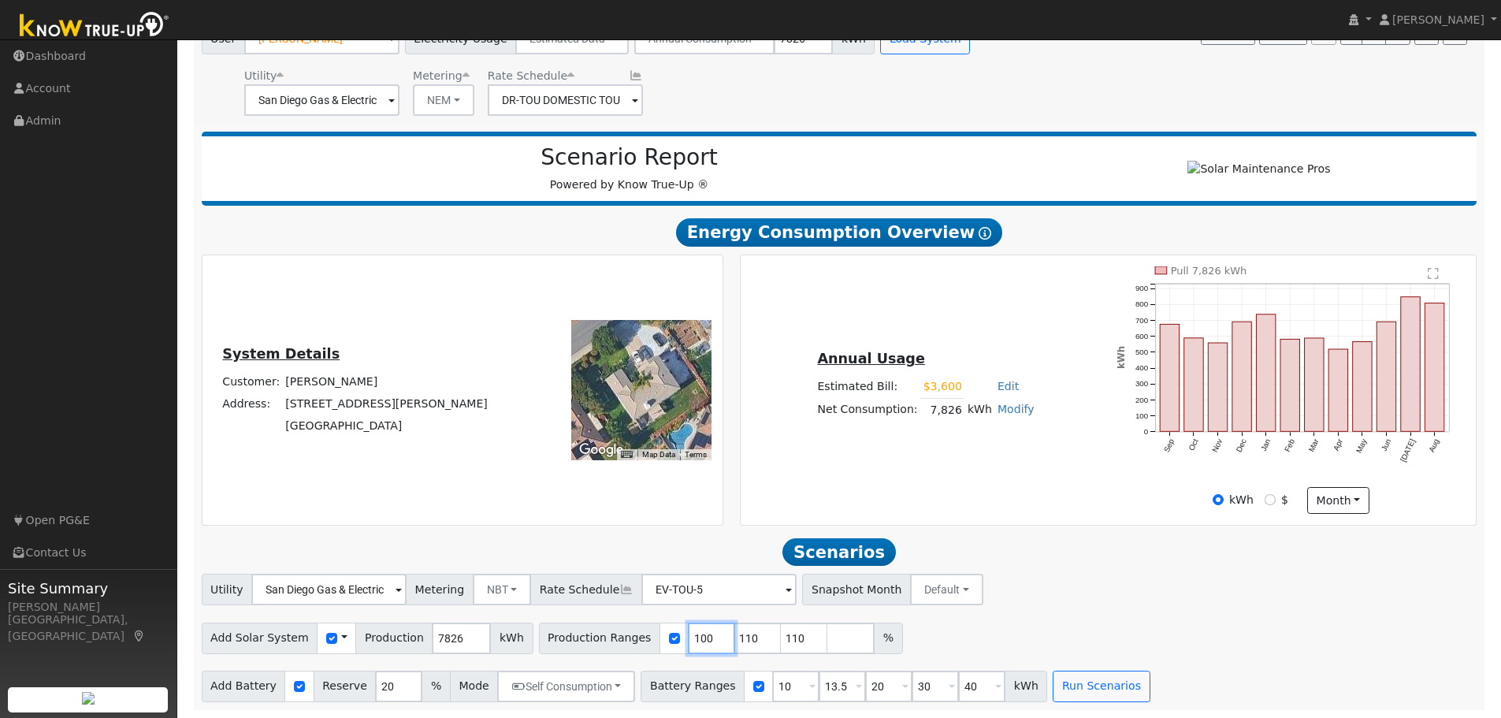
click at [688, 637] on input "100" at bounding box center [711, 638] width 47 height 32
click at [688, 641] on input "100" at bounding box center [711, 638] width 47 height 32
type input "110"
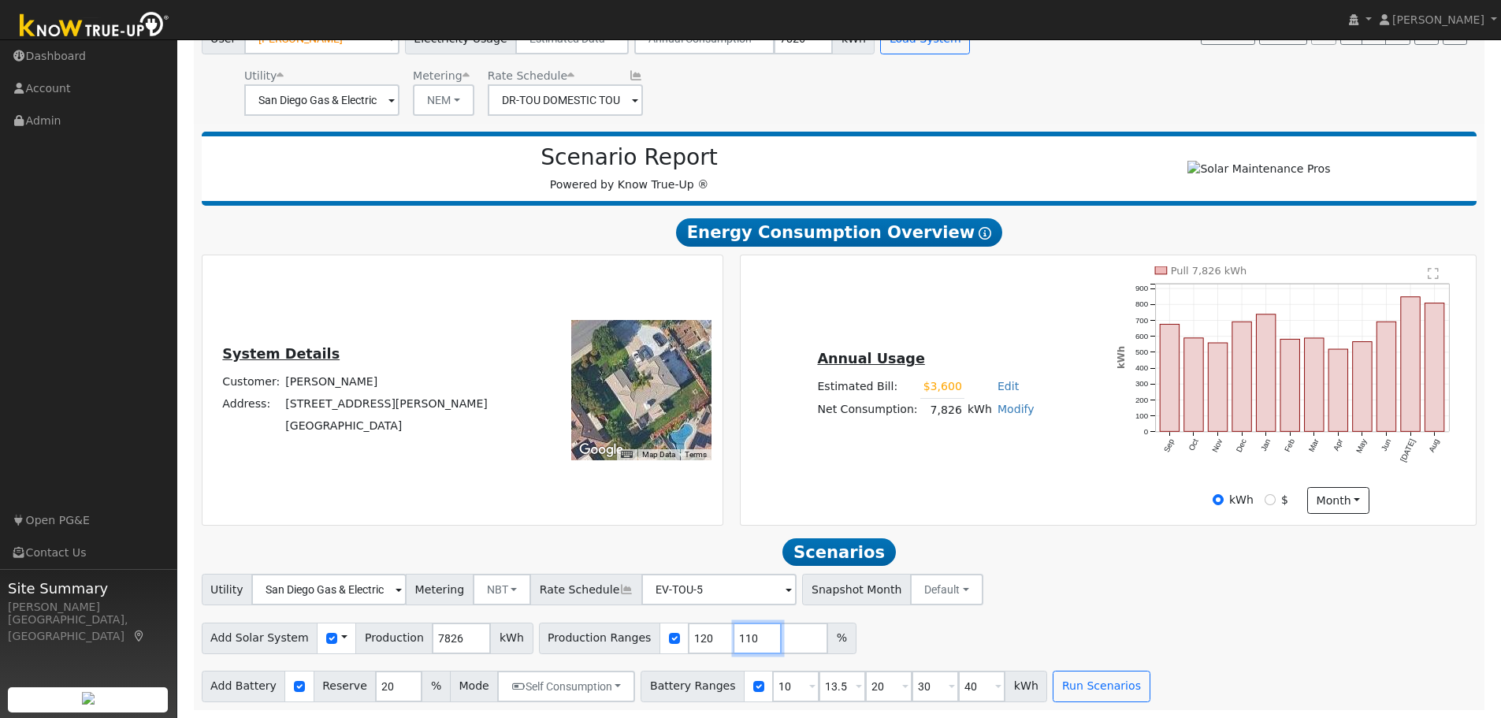
type input "120"
click at [688, 639] on input "110" at bounding box center [711, 638] width 47 height 32
type input "120"
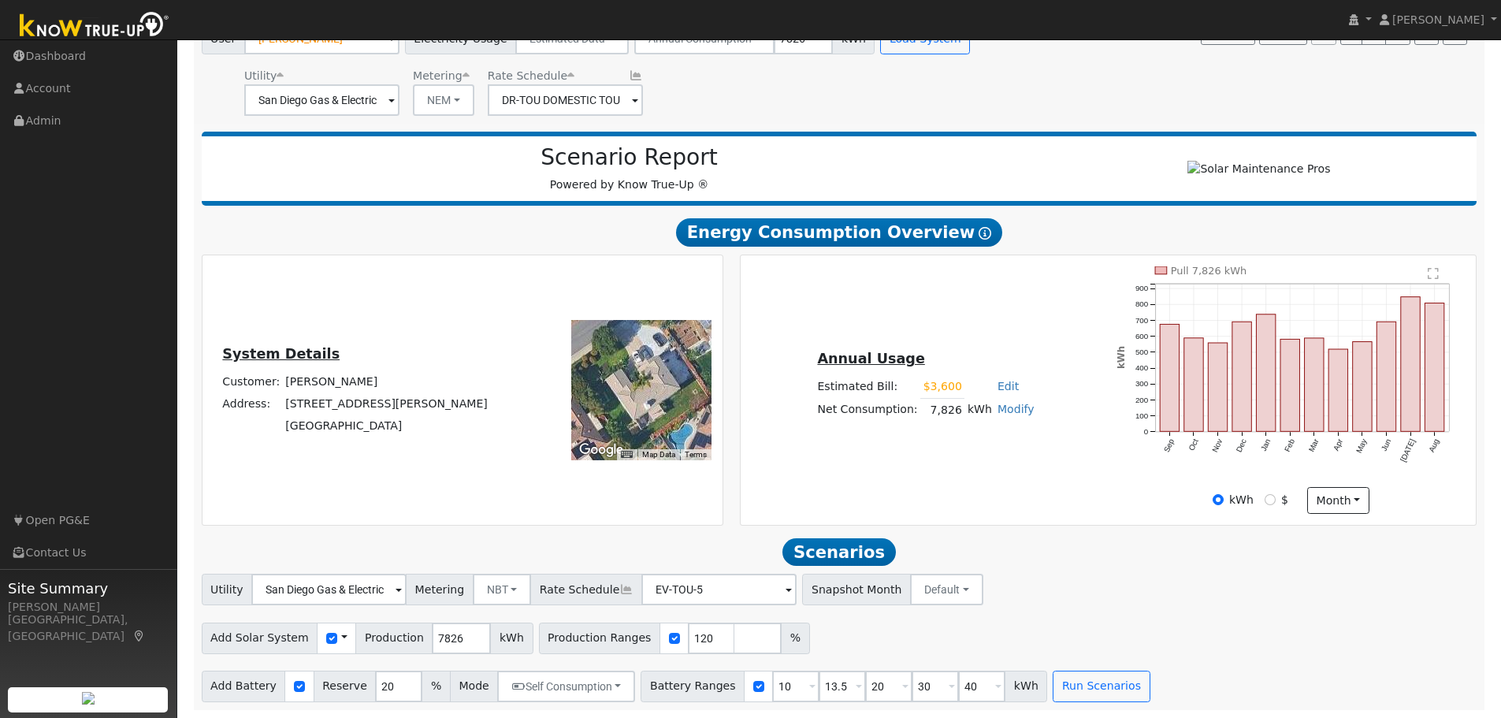
click at [1092, 595] on div "Utility San Diego Gas & Electric Metering NBT NEM NBT Rate Schedule EV-TOU-5 - …" at bounding box center [839, 586] width 1281 height 37
click at [1056, 688] on button "Run Scenarios" at bounding box center [1101, 686] width 97 height 32
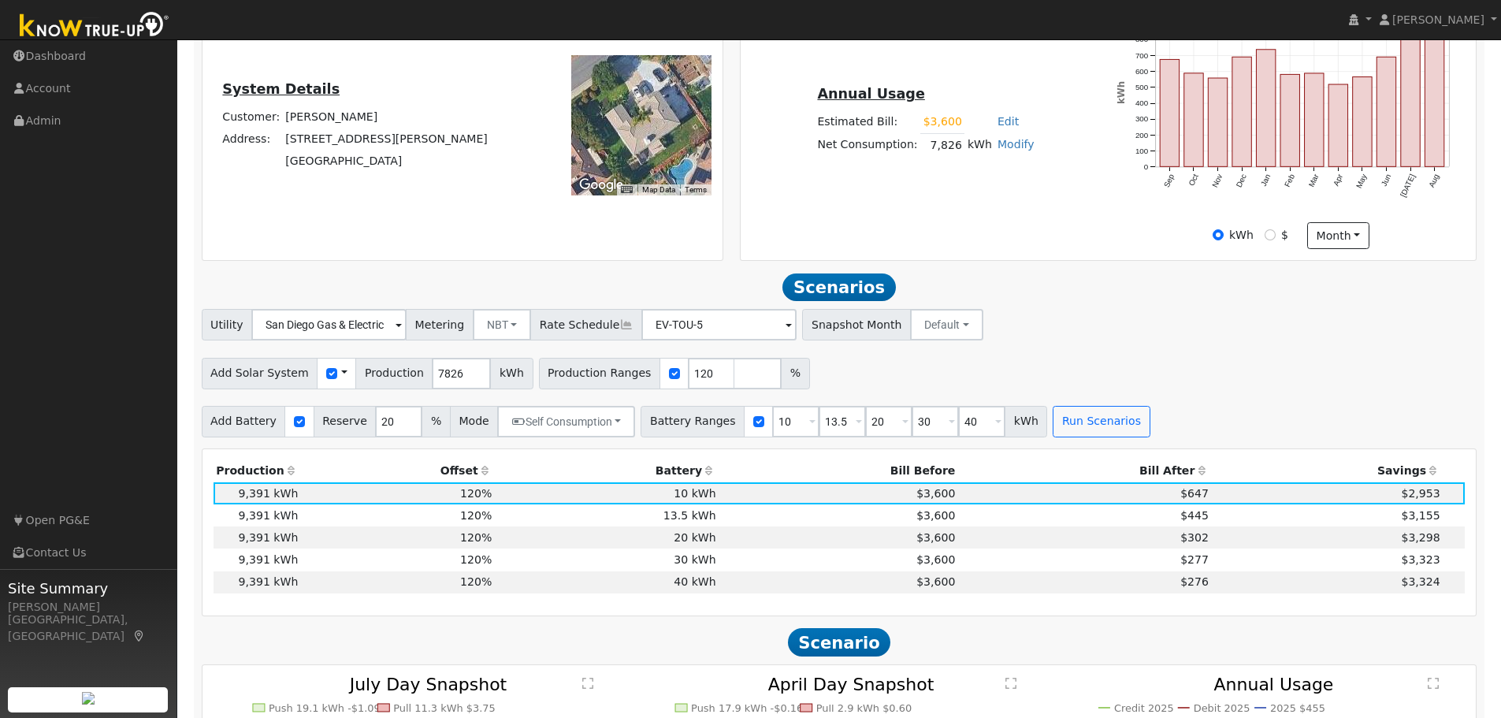
scroll to position [81, 0]
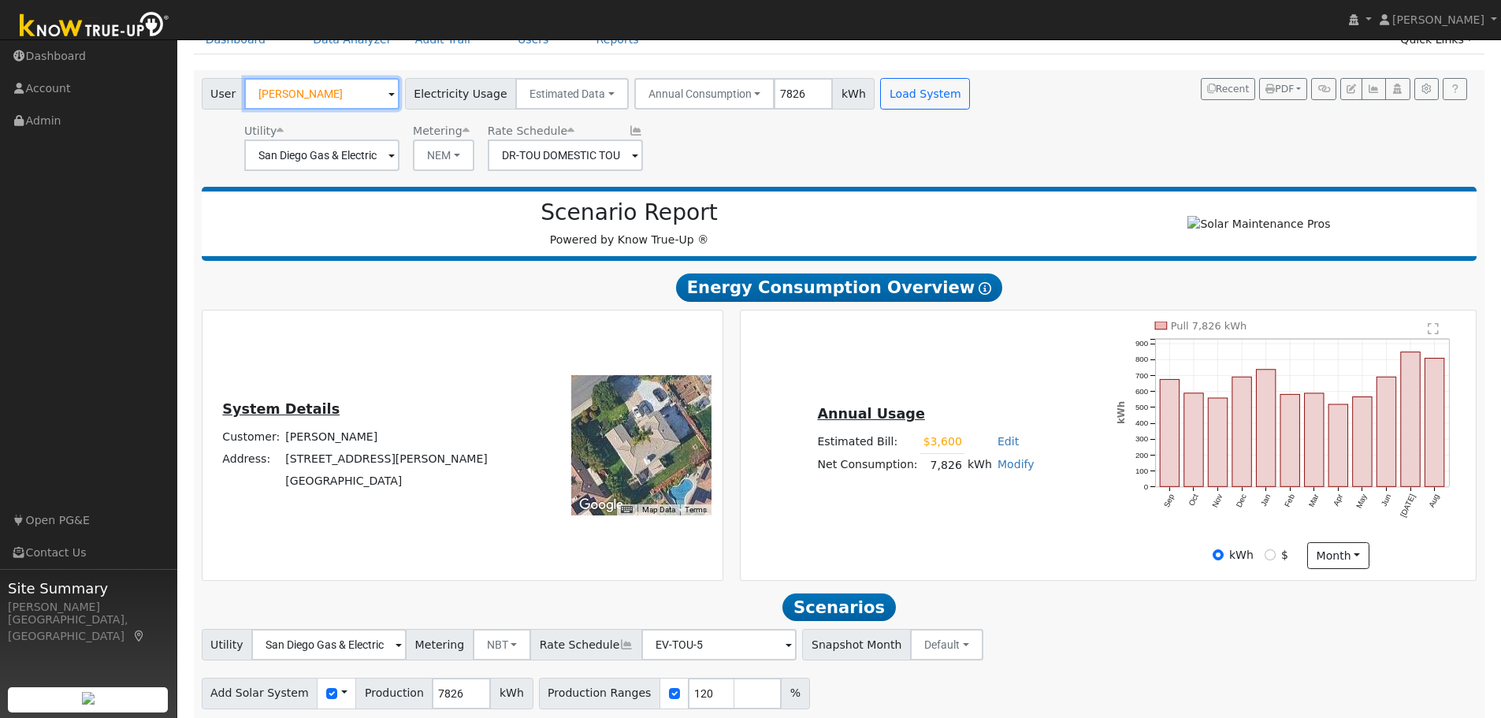
click at [340, 91] on input "Bob Solis" at bounding box center [321, 94] width 155 height 32
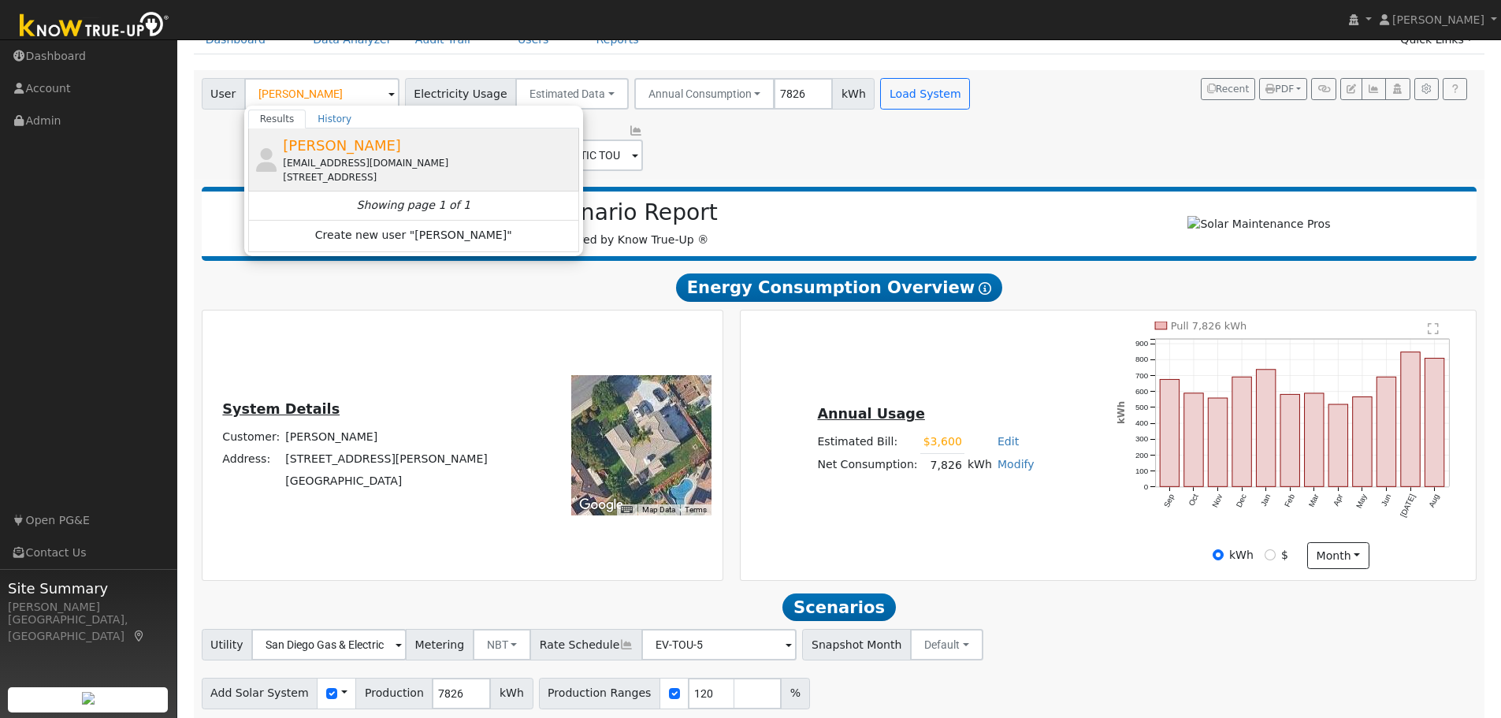
click at [353, 146] on span "Michelle Tutelian" at bounding box center [342, 145] width 118 height 17
type input "Michelle Tutelian"
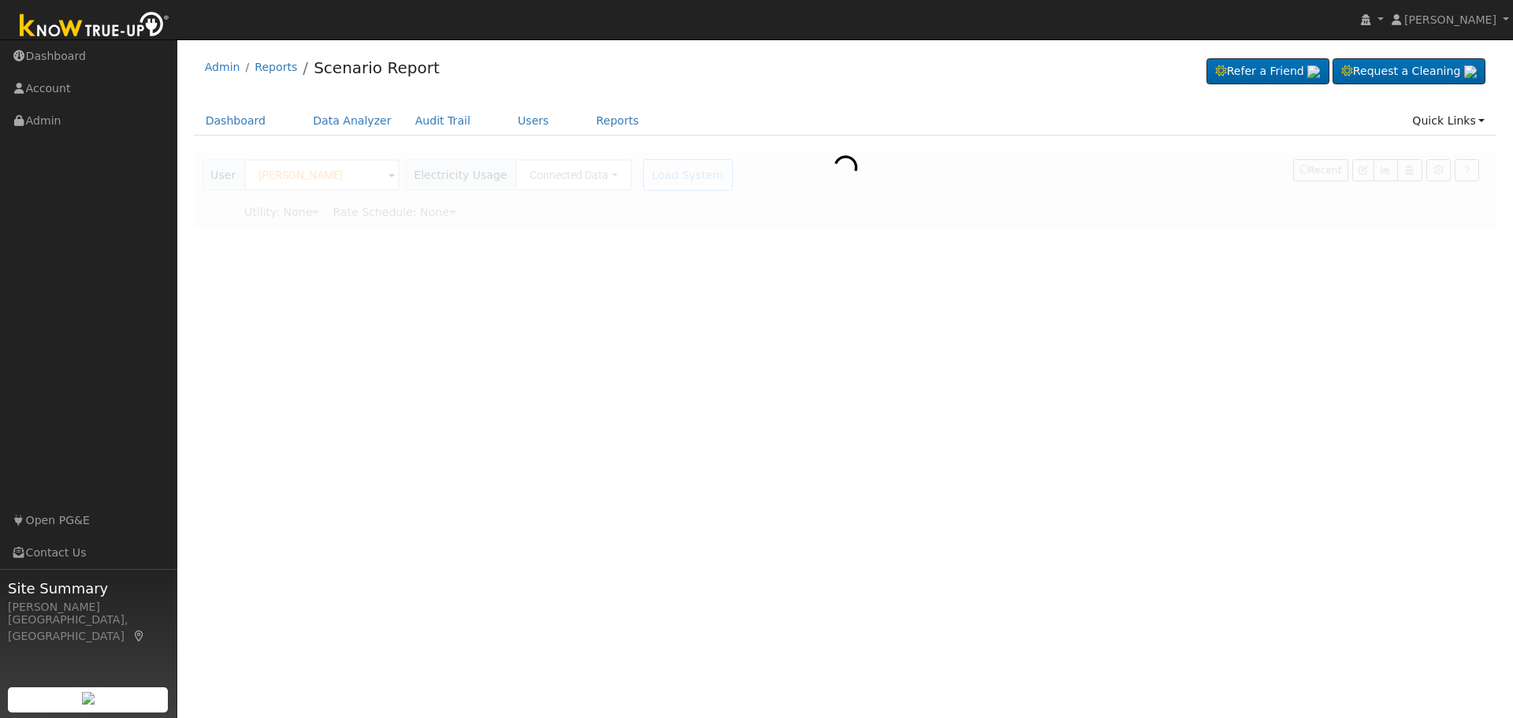
type input "Pacific Gas & Electric"
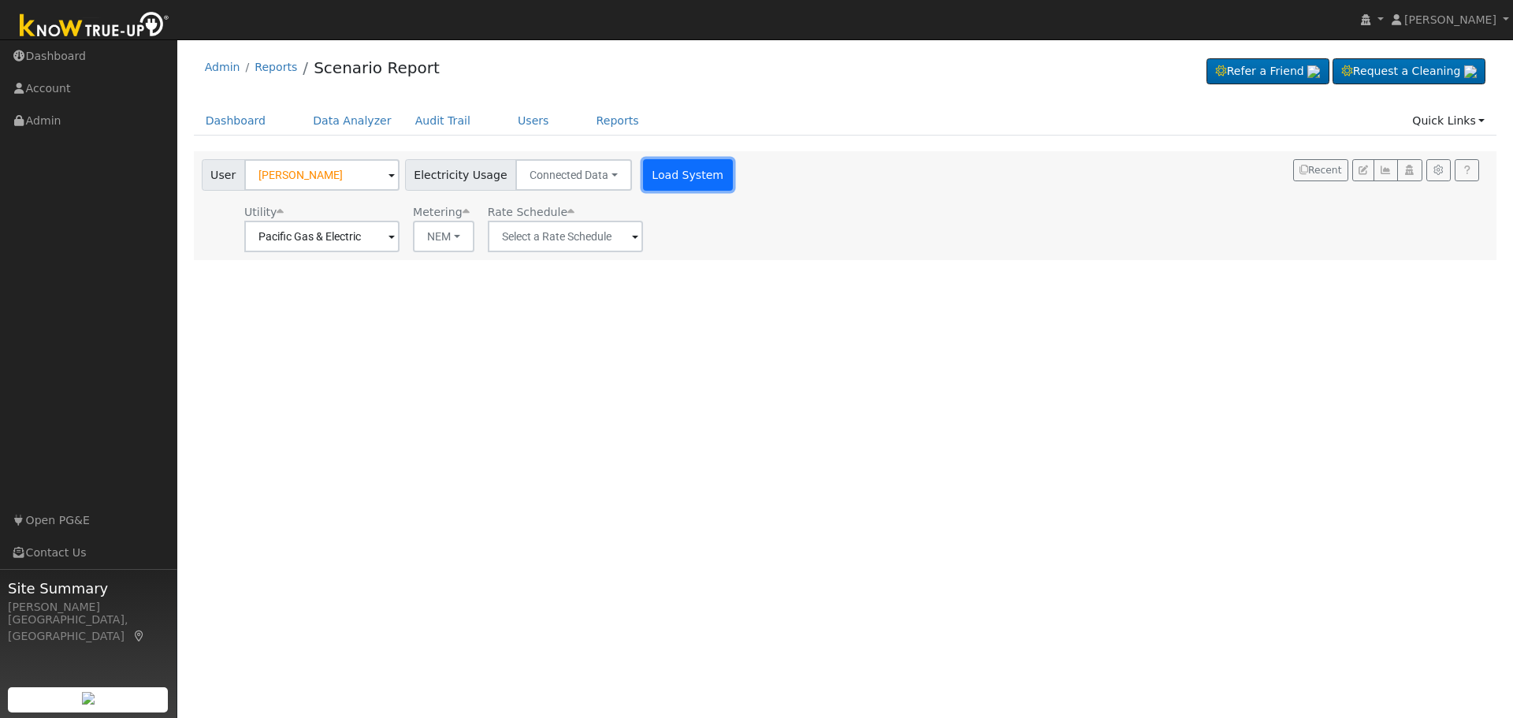
click at [655, 176] on button "Load System" at bounding box center [688, 175] width 90 height 32
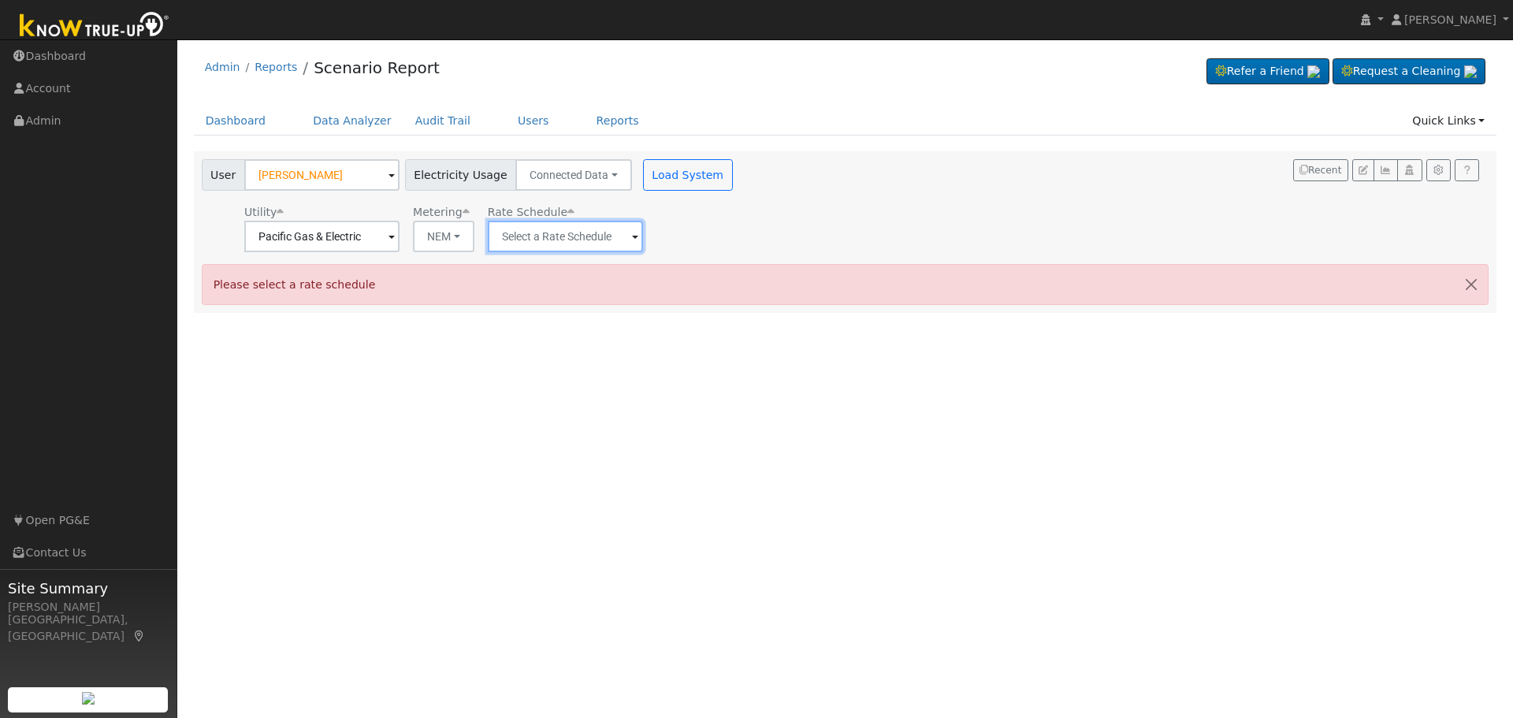
click at [609, 240] on input "text" at bounding box center [565, 237] width 155 height 32
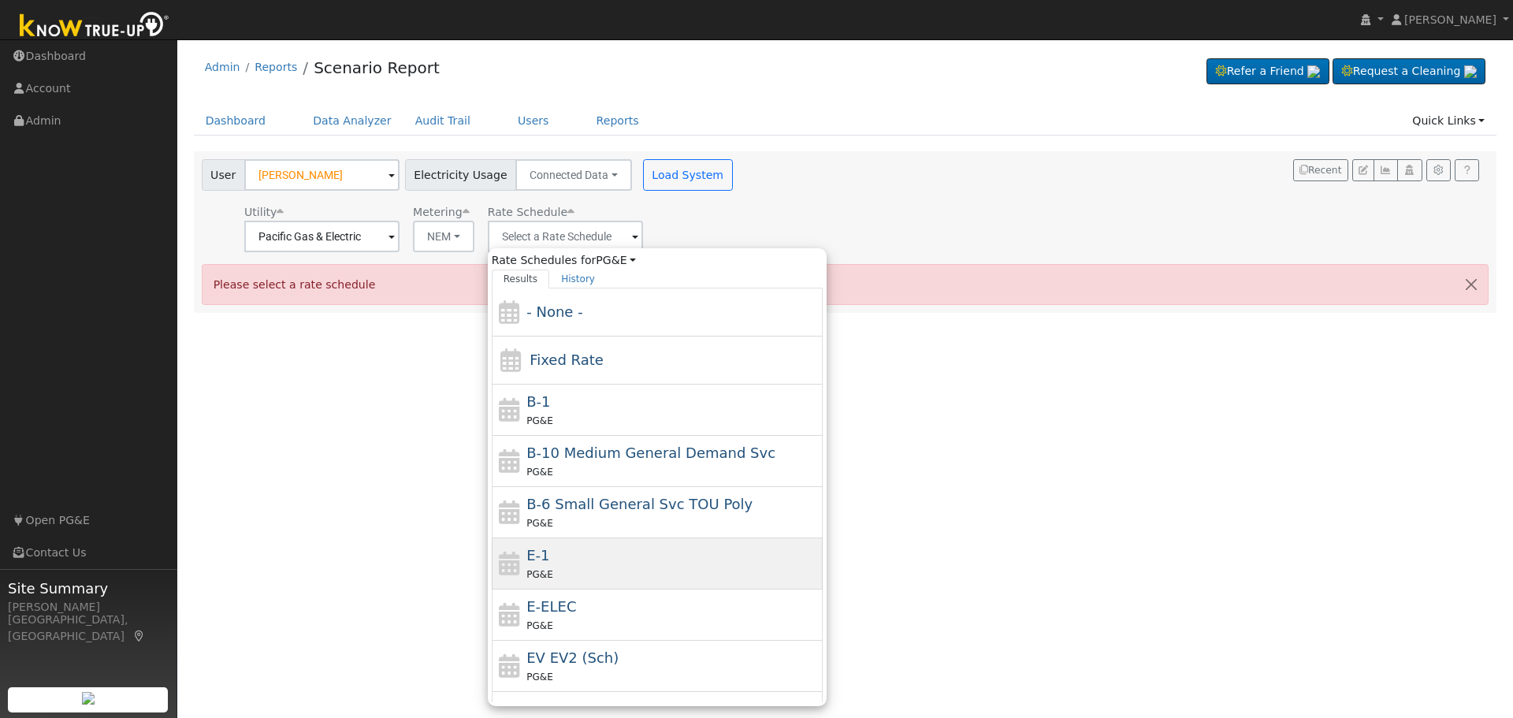
click at [595, 560] on div "E-1 PG&E" at bounding box center [672, 563] width 292 height 38
type input "E-1"
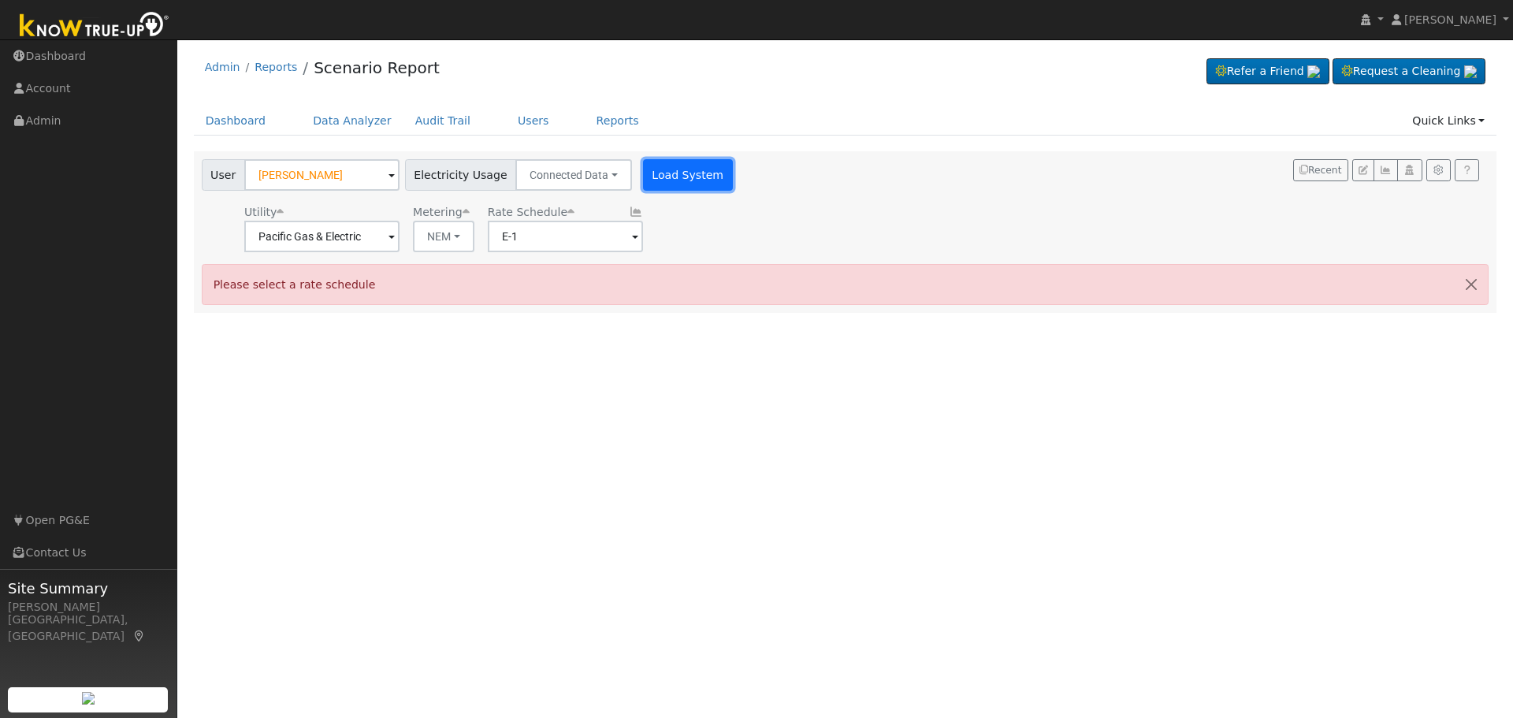
click at [656, 173] on button "Load System" at bounding box center [688, 175] width 90 height 32
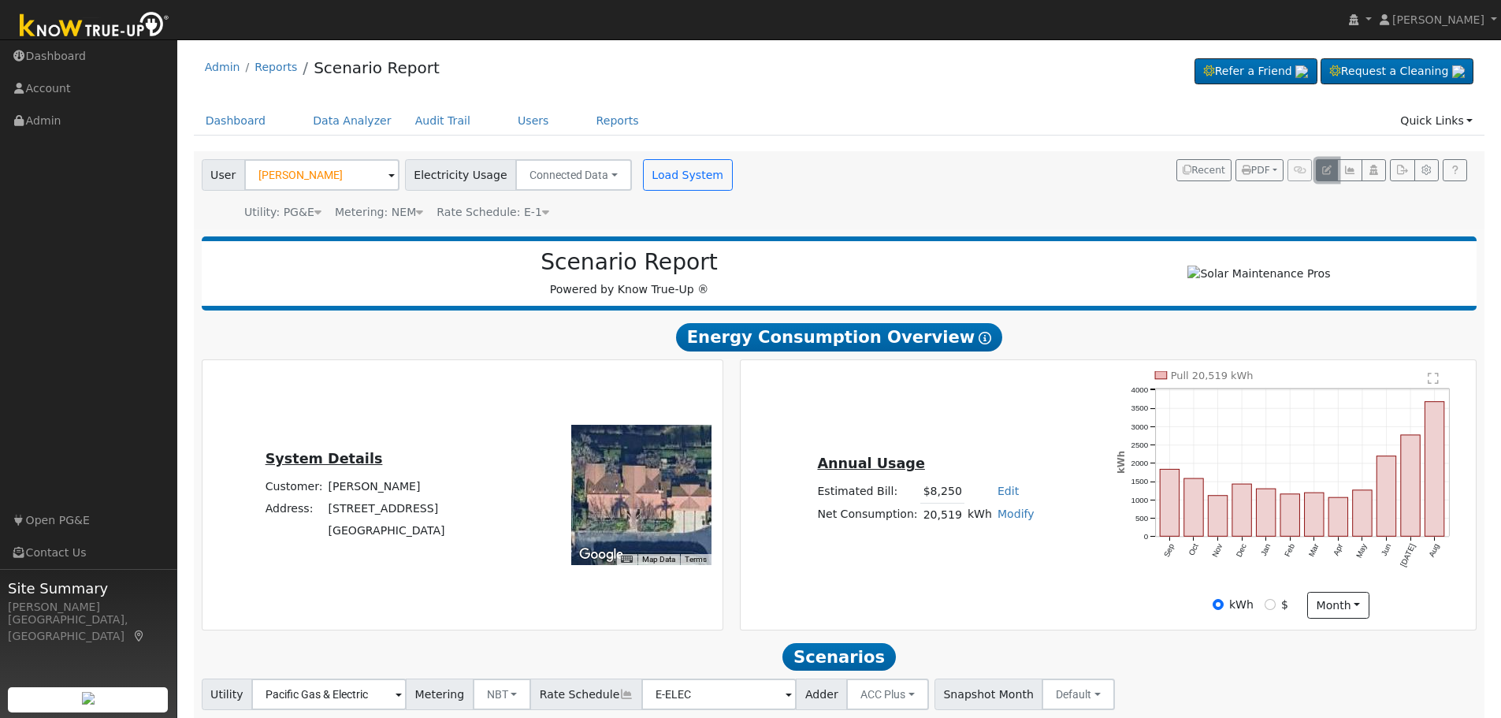
click at [1326, 168] on icon "button" at bounding box center [1326, 169] width 9 height 9
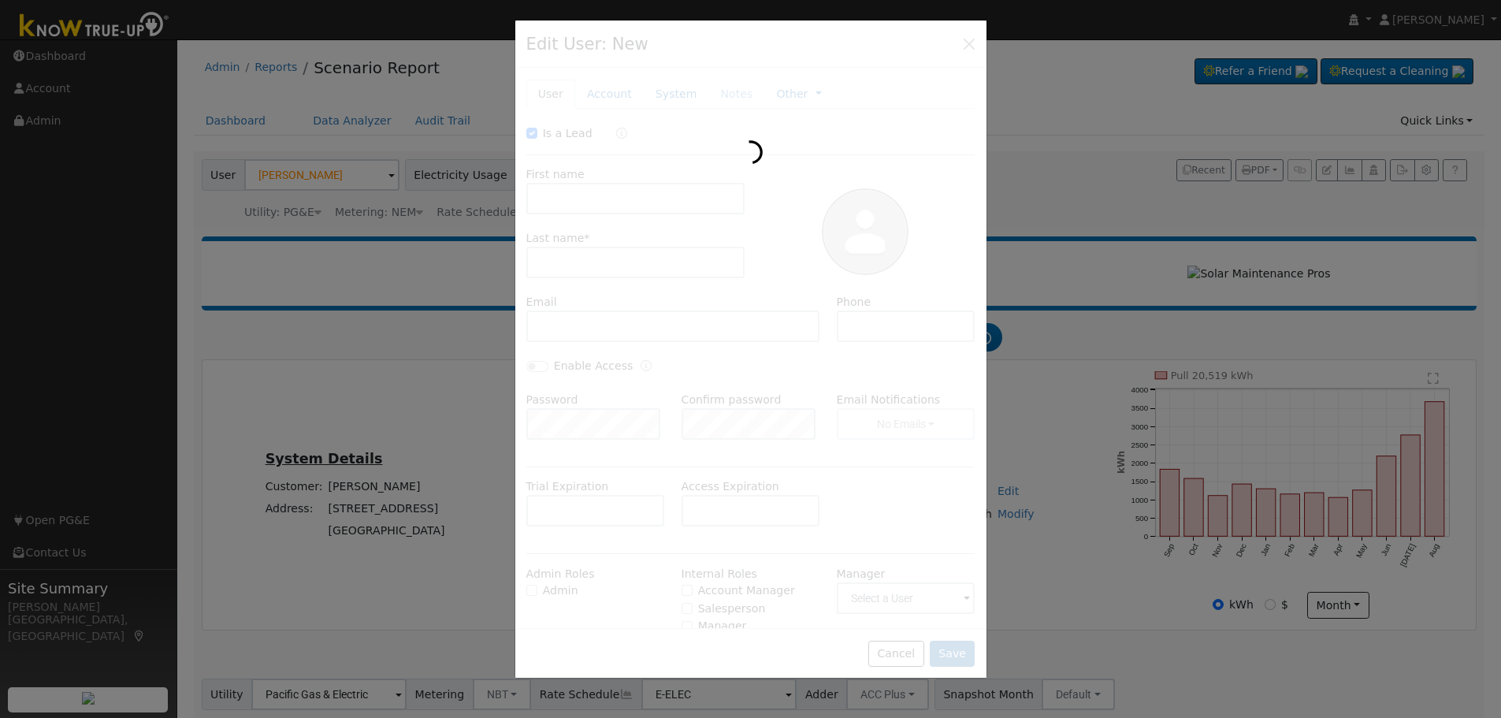
checkbox input "true"
type input "Michelle"
type input "Tutelian"
type input "mtutelian@me.com"
type input "5592601943"
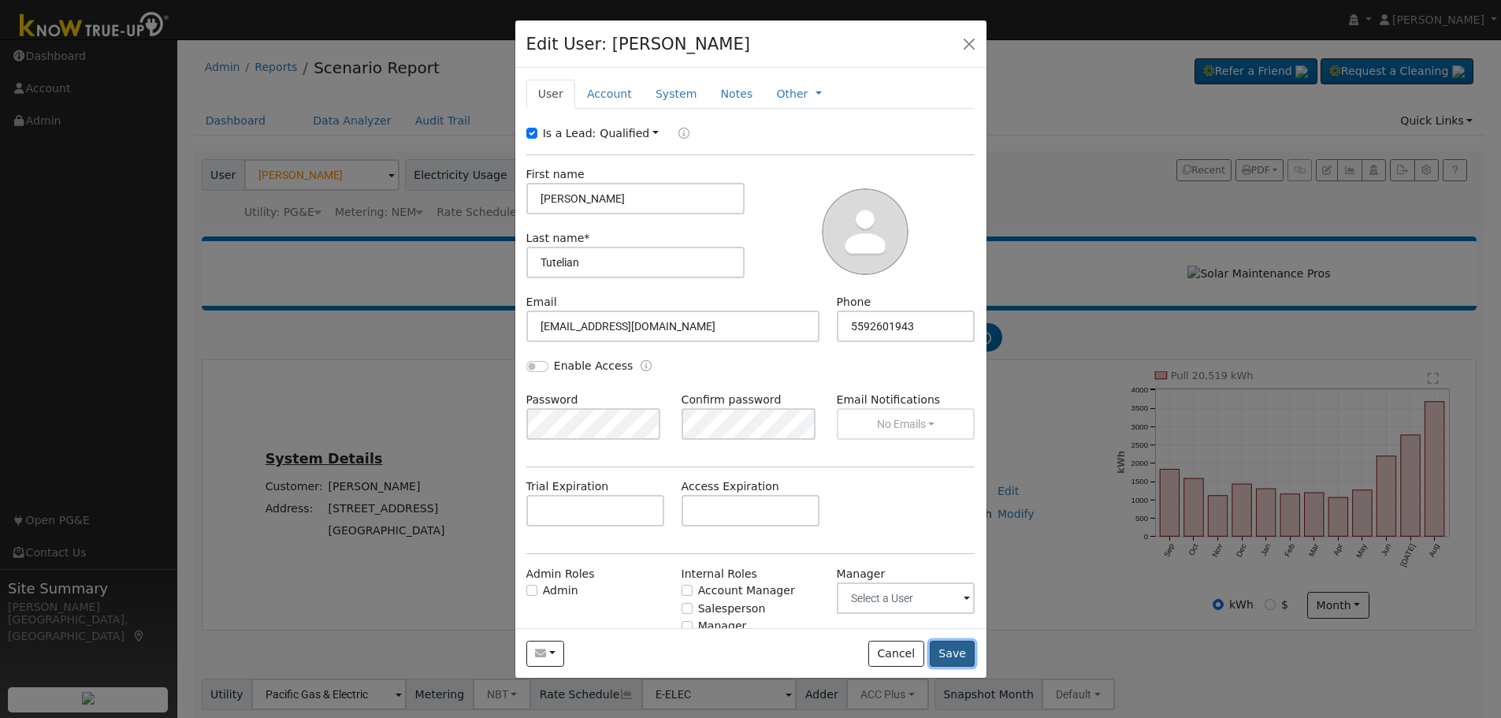
click at [943, 659] on button "Save" at bounding box center [953, 654] width 46 height 27
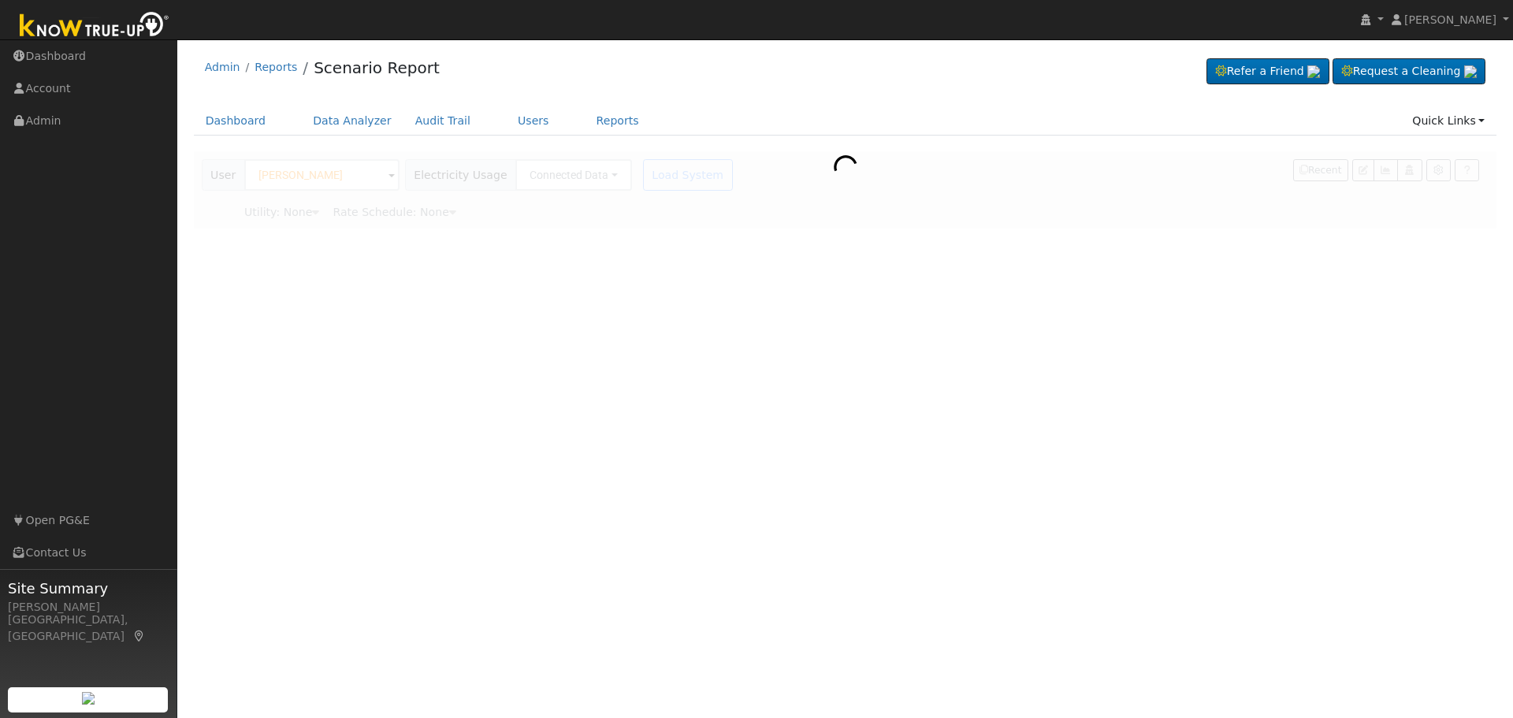
type input "Pacific Gas & Electric"
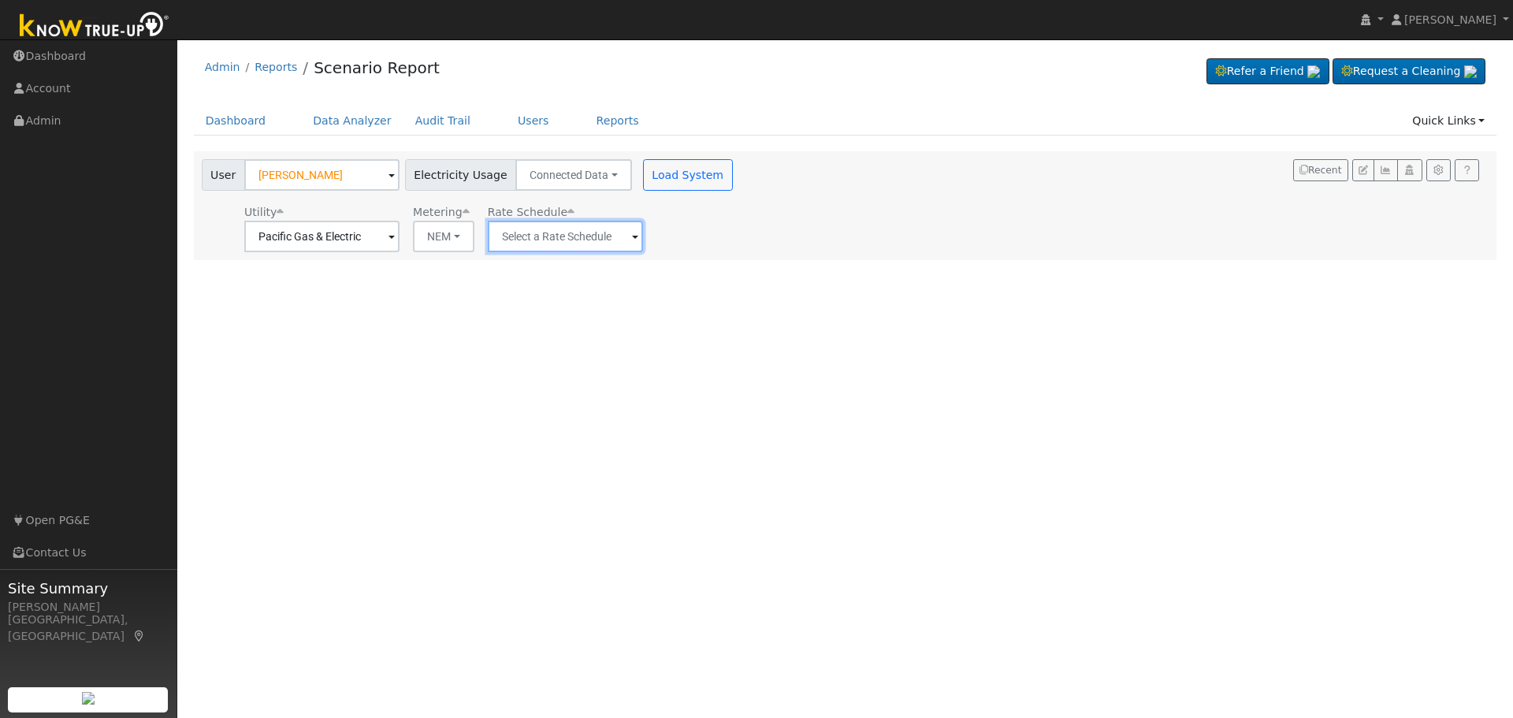
click at [618, 230] on input "text" at bounding box center [565, 237] width 155 height 32
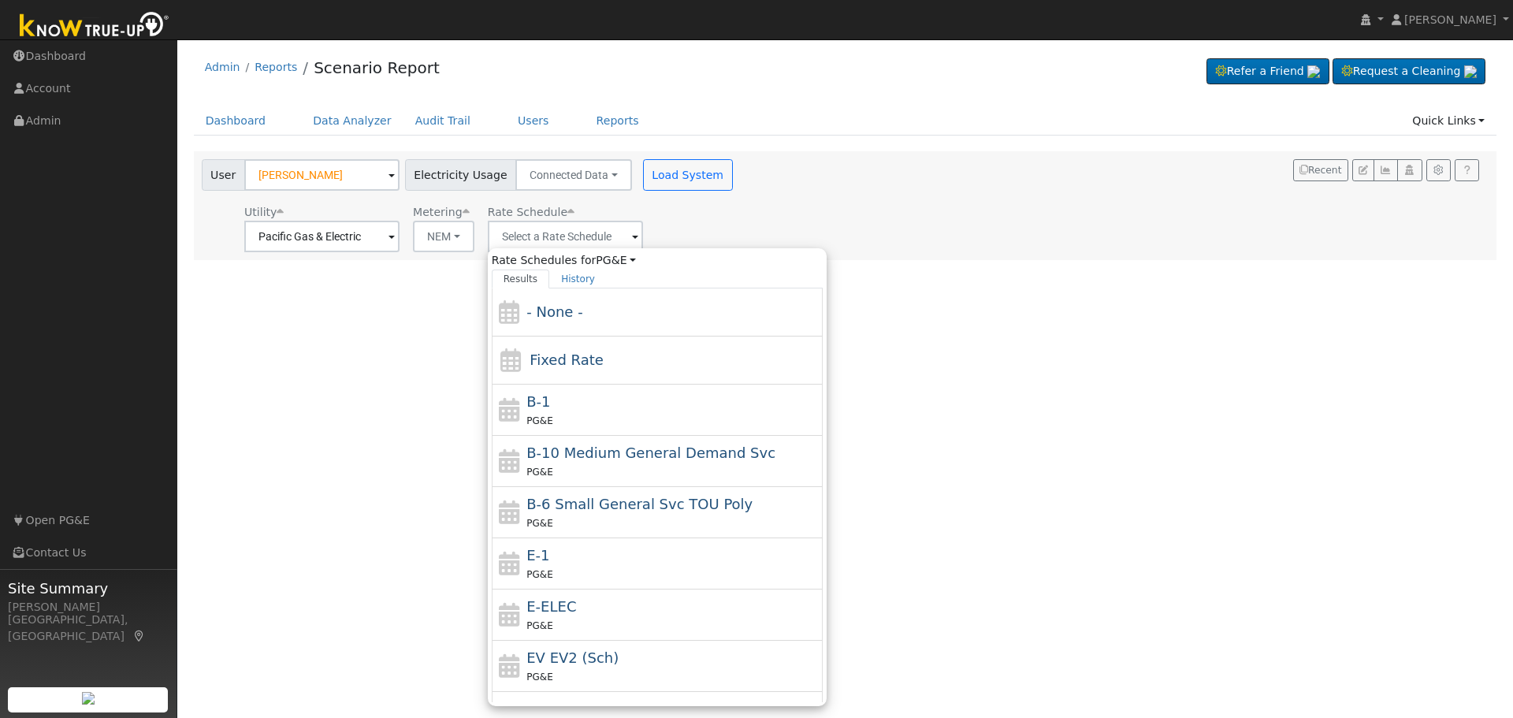
click at [603, 567] on div "PG&E" at bounding box center [672, 574] width 292 height 17
type input "E-1"
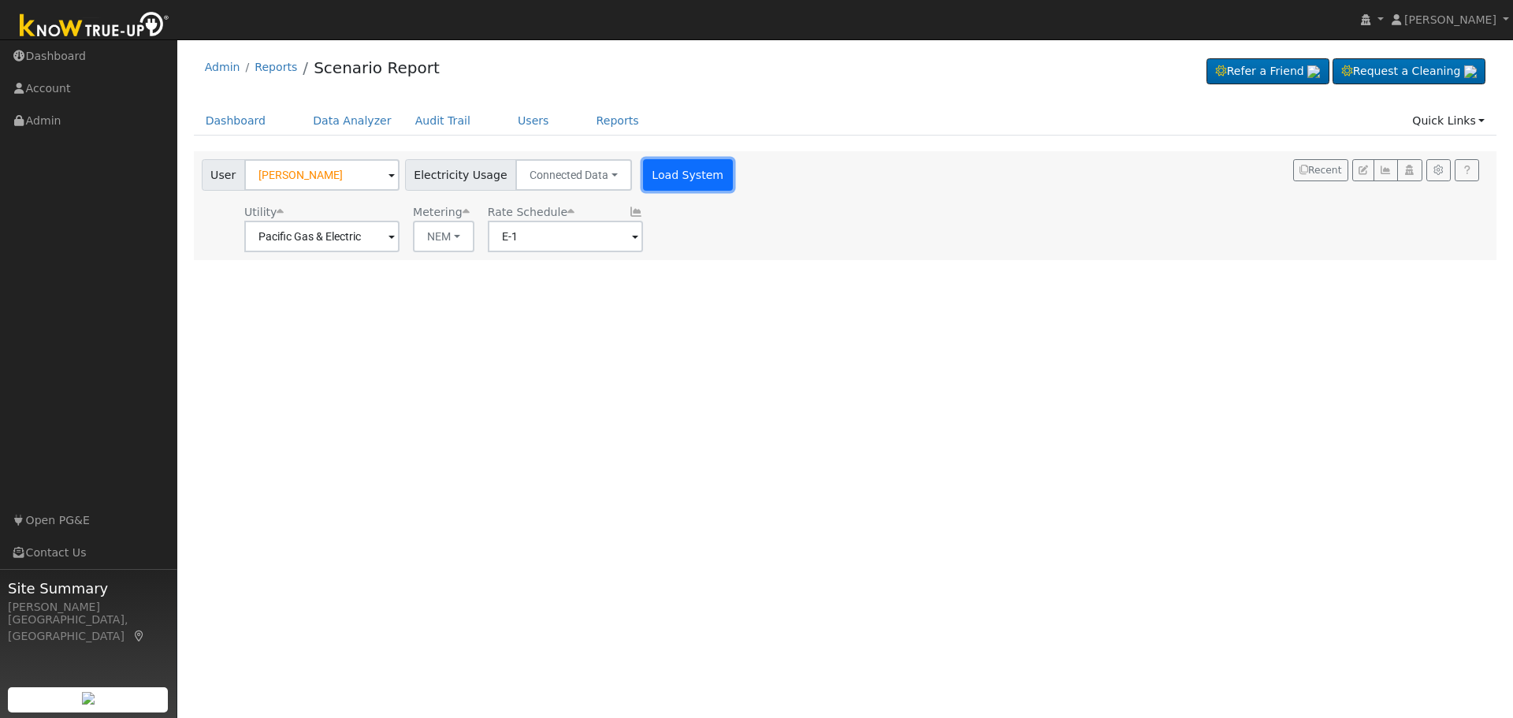
click at [674, 183] on button "Load System" at bounding box center [688, 175] width 90 height 32
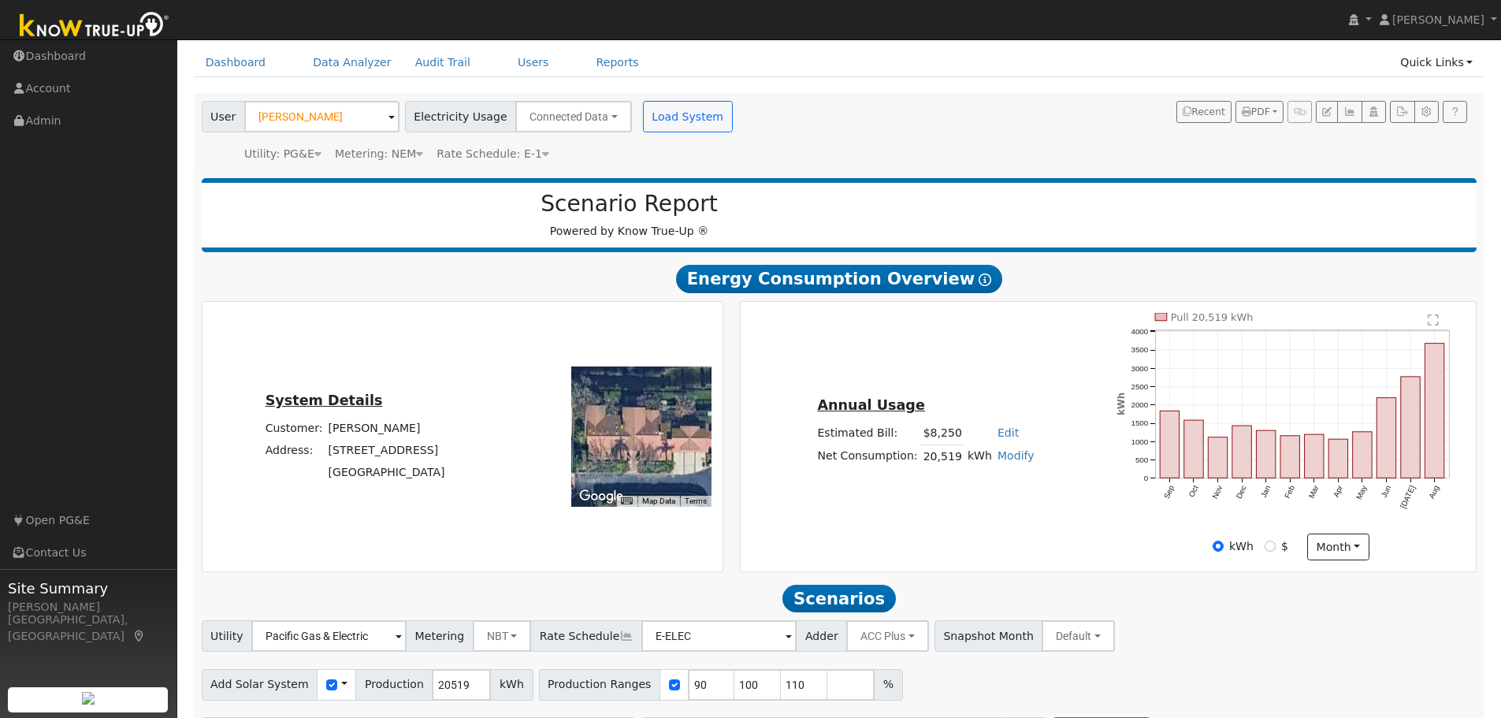
scroll to position [112, 0]
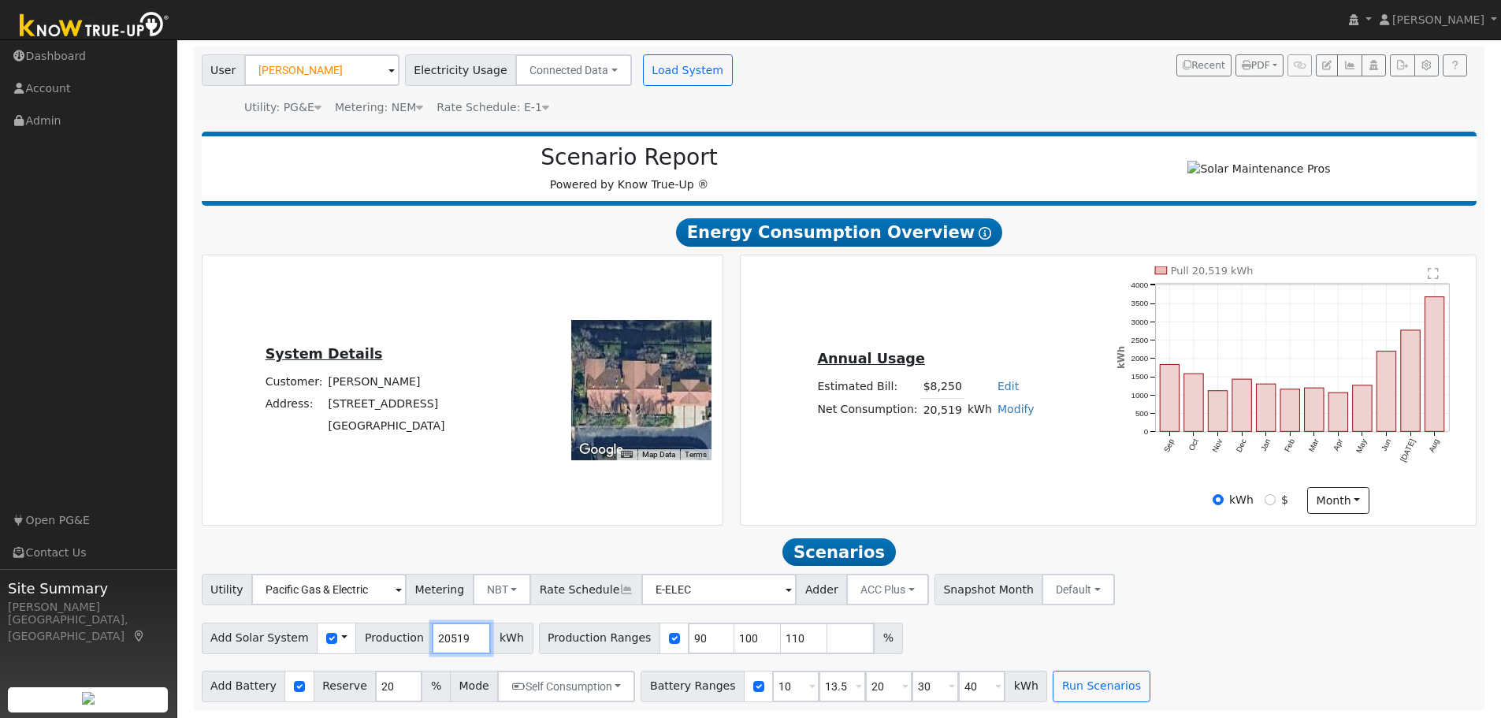
click at [432, 639] on input "20519" at bounding box center [461, 638] width 59 height 32
type input "21629"
click at [669, 640] on input "checkbox" at bounding box center [674, 638] width 11 height 11
checkbox input "false"
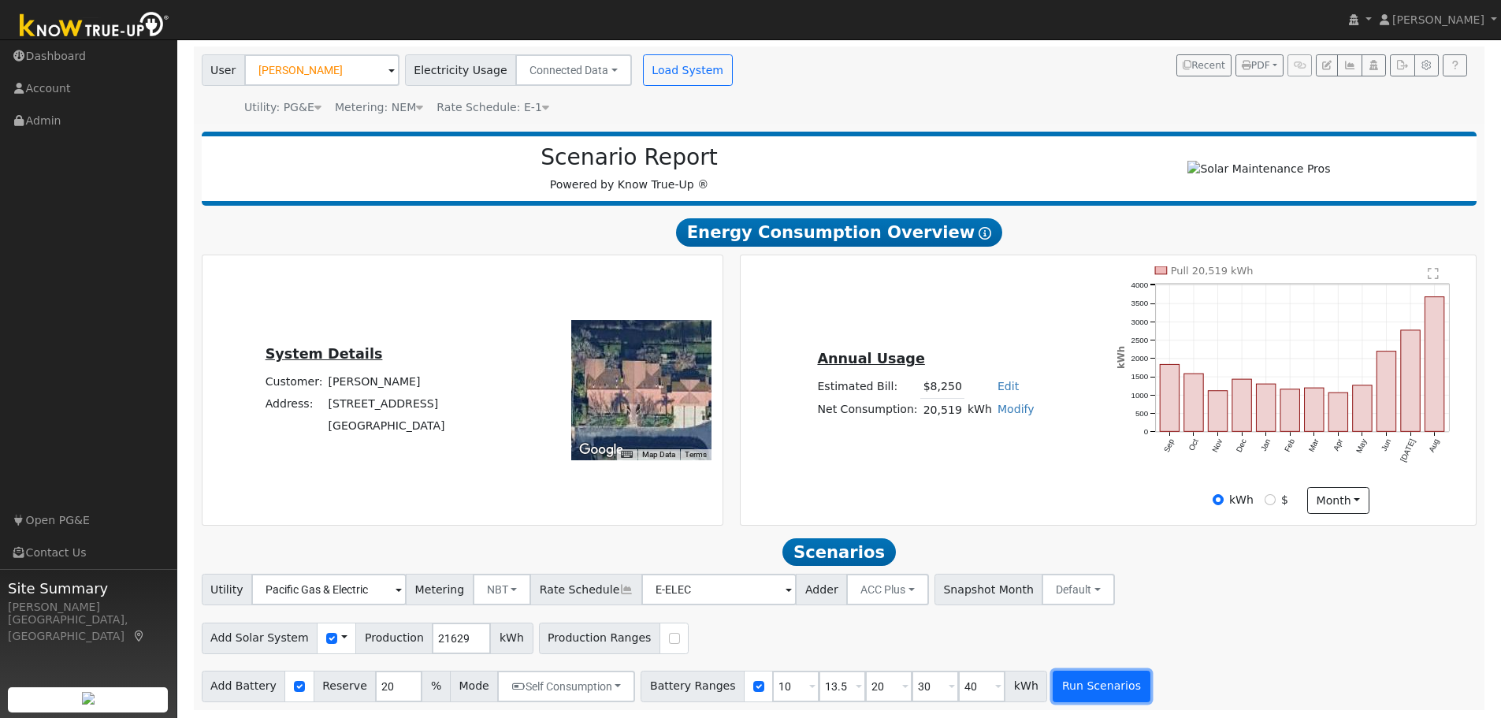
click at [1073, 691] on button "Run Scenarios" at bounding box center [1101, 686] width 97 height 32
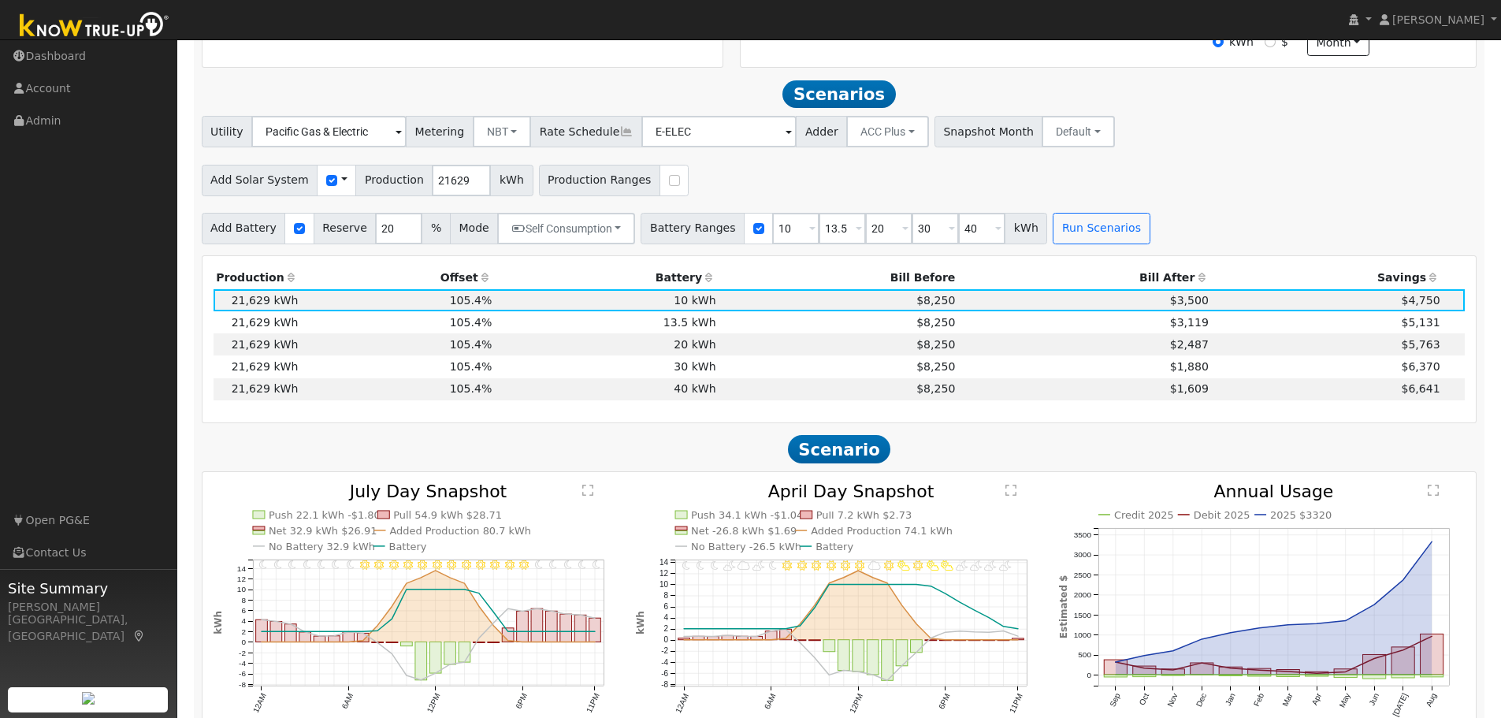
scroll to position [601, 0]
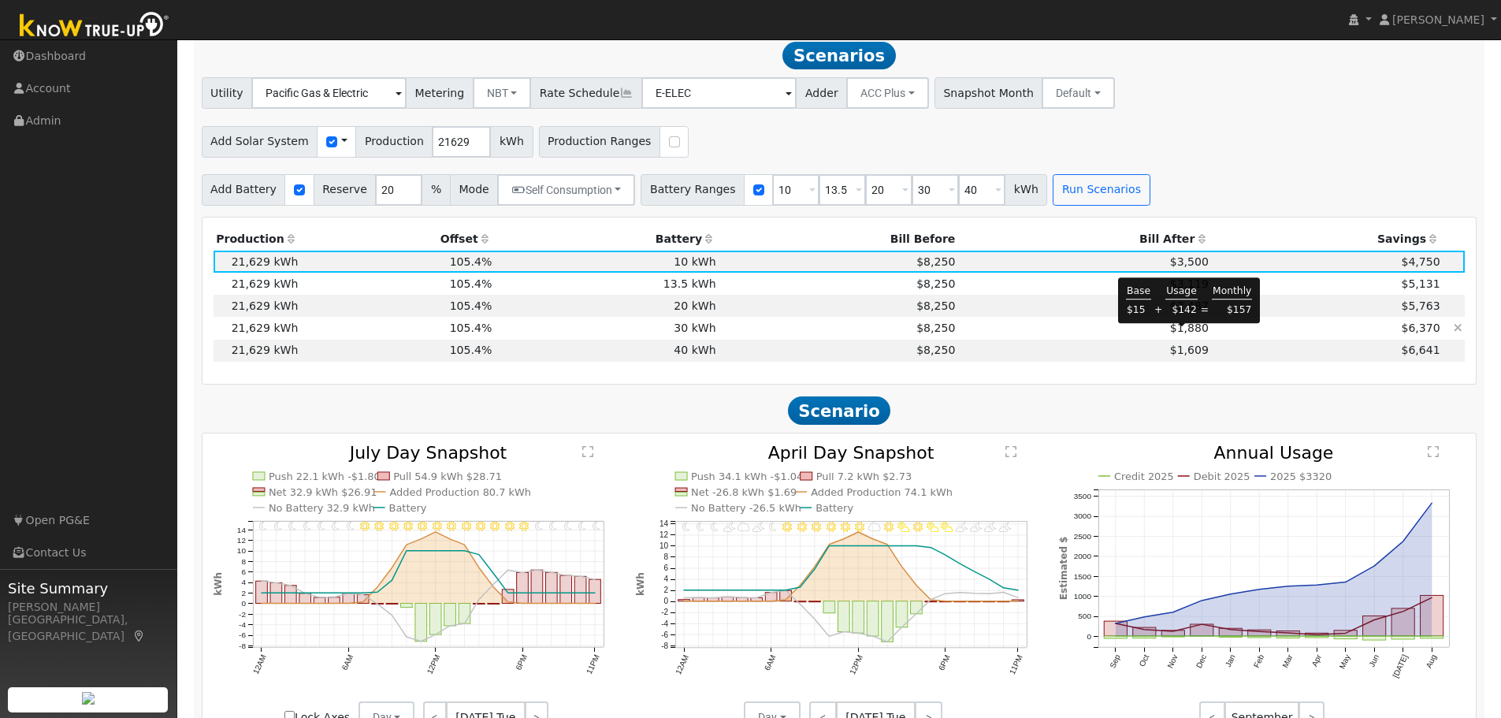
click at [1184, 334] on span "$1,880" at bounding box center [1189, 327] width 39 height 13
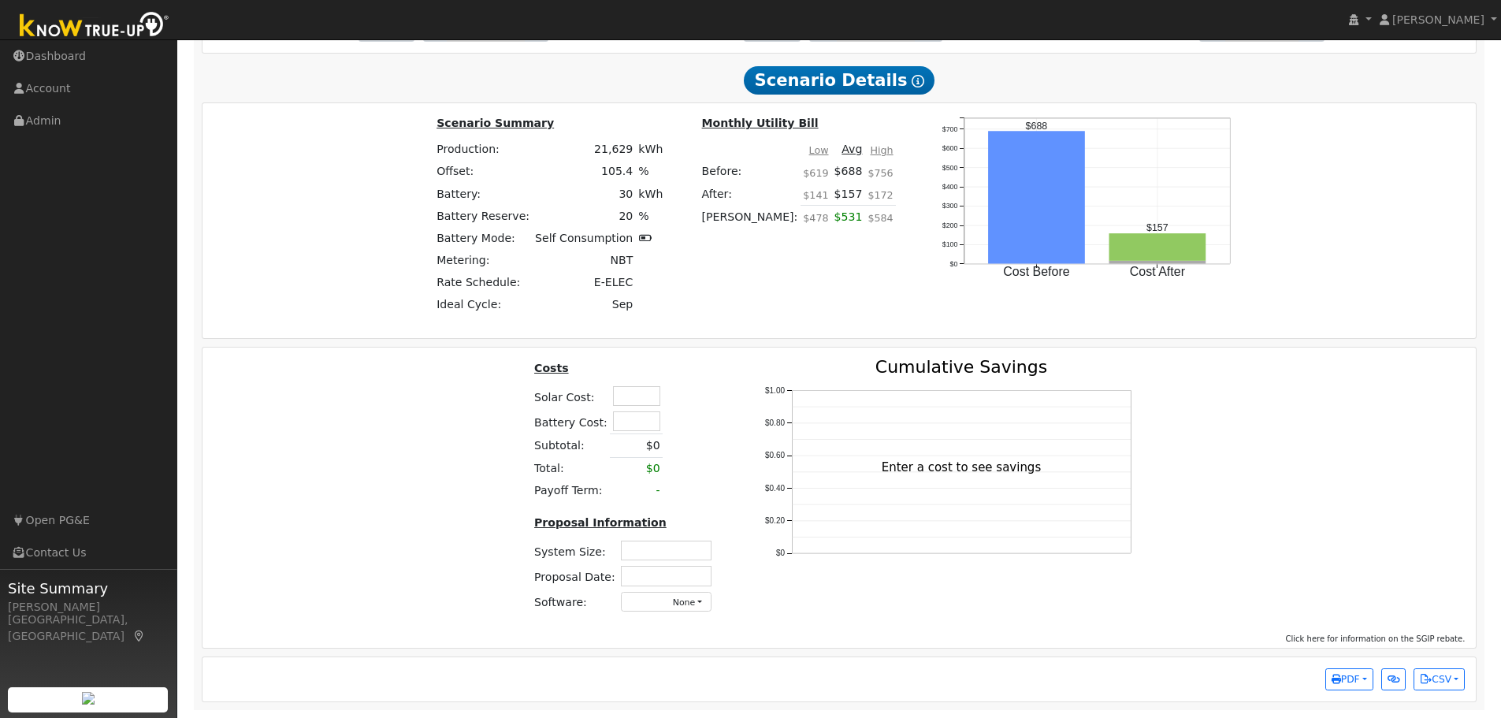
scroll to position [1300, 0]
click at [622, 397] on input "text" at bounding box center [636, 396] width 47 height 20
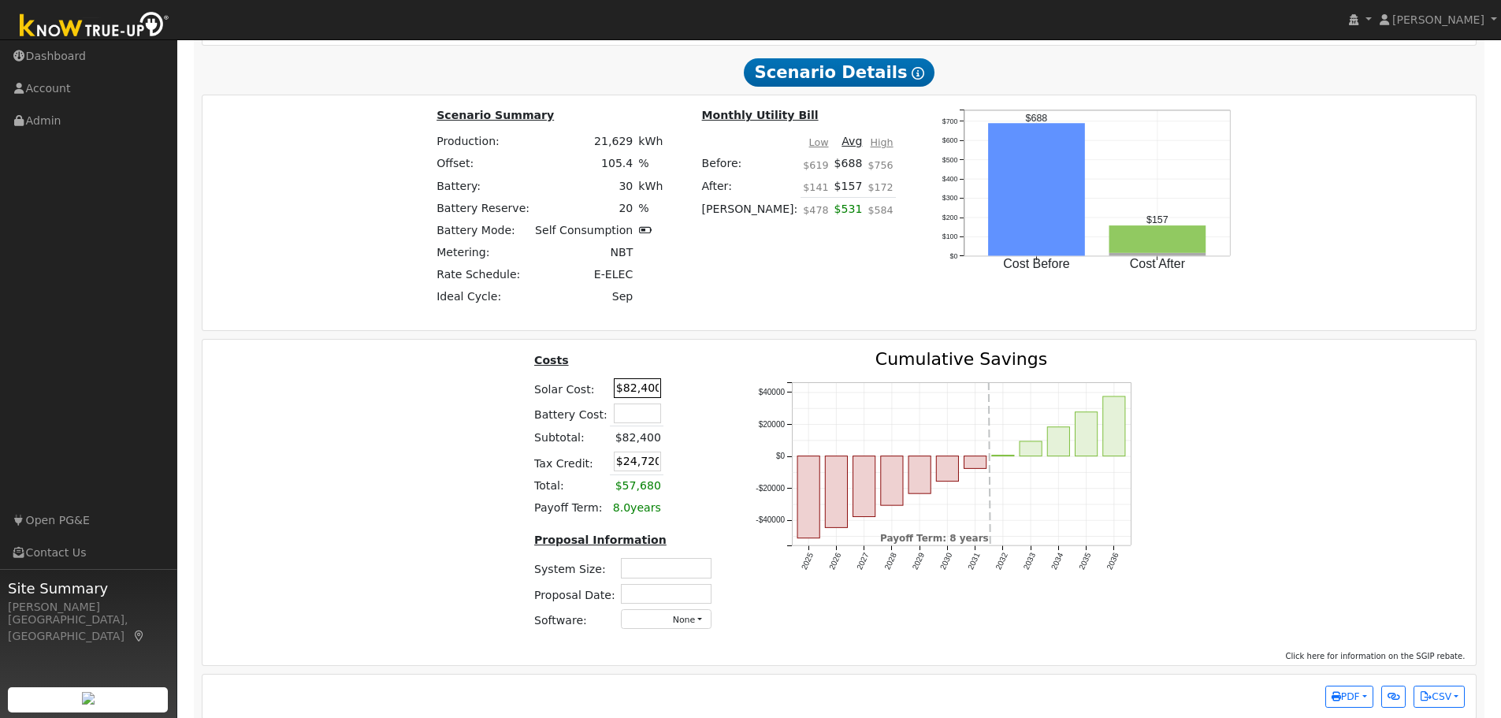
click at [617, 398] on input "$82,400" at bounding box center [637, 388] width 47 height 20
type input "$0"
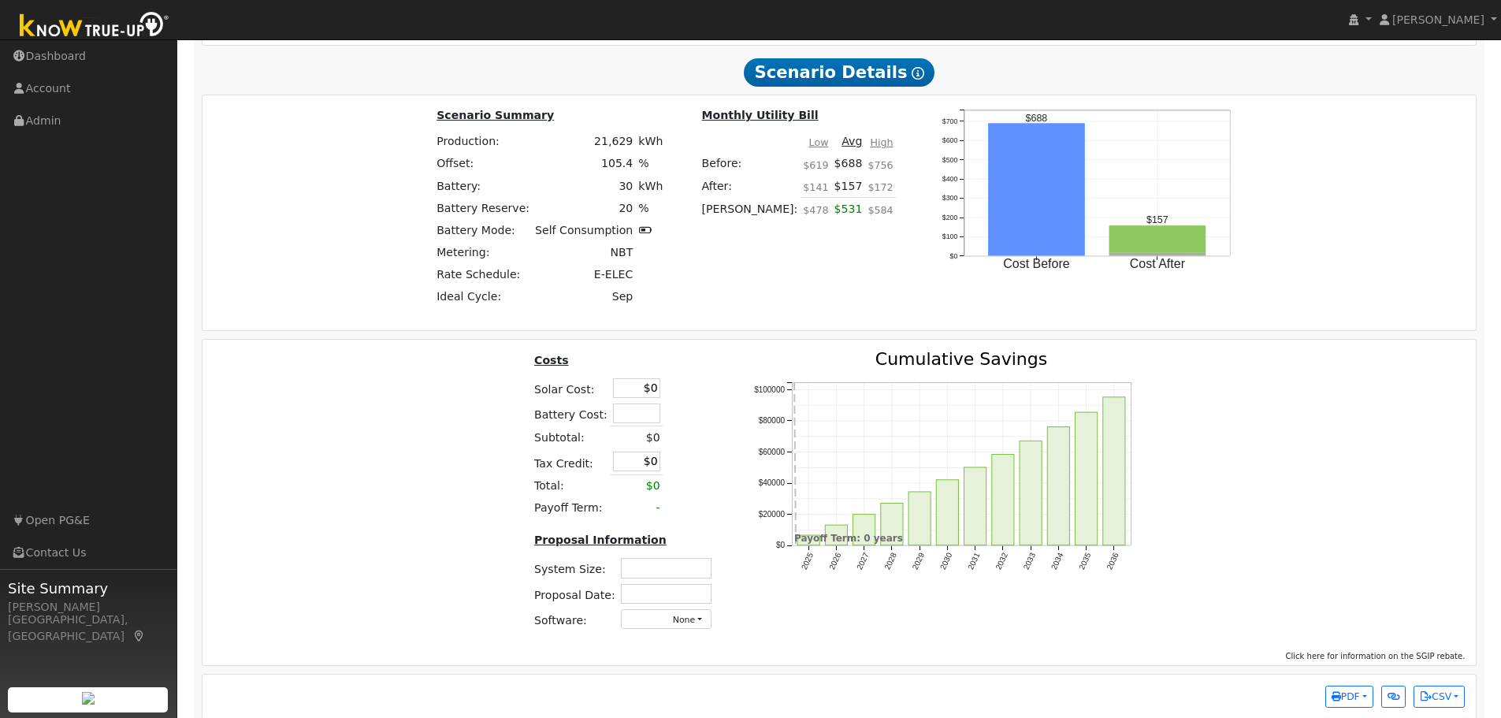
click at [700, 482] on table "Costs Solar Cost: $0 Battery Cost: Subtotal: $0 Tax Credit: $0 Total: $0 Payoff…" at bounding box center [626, 435] width 188 height 169
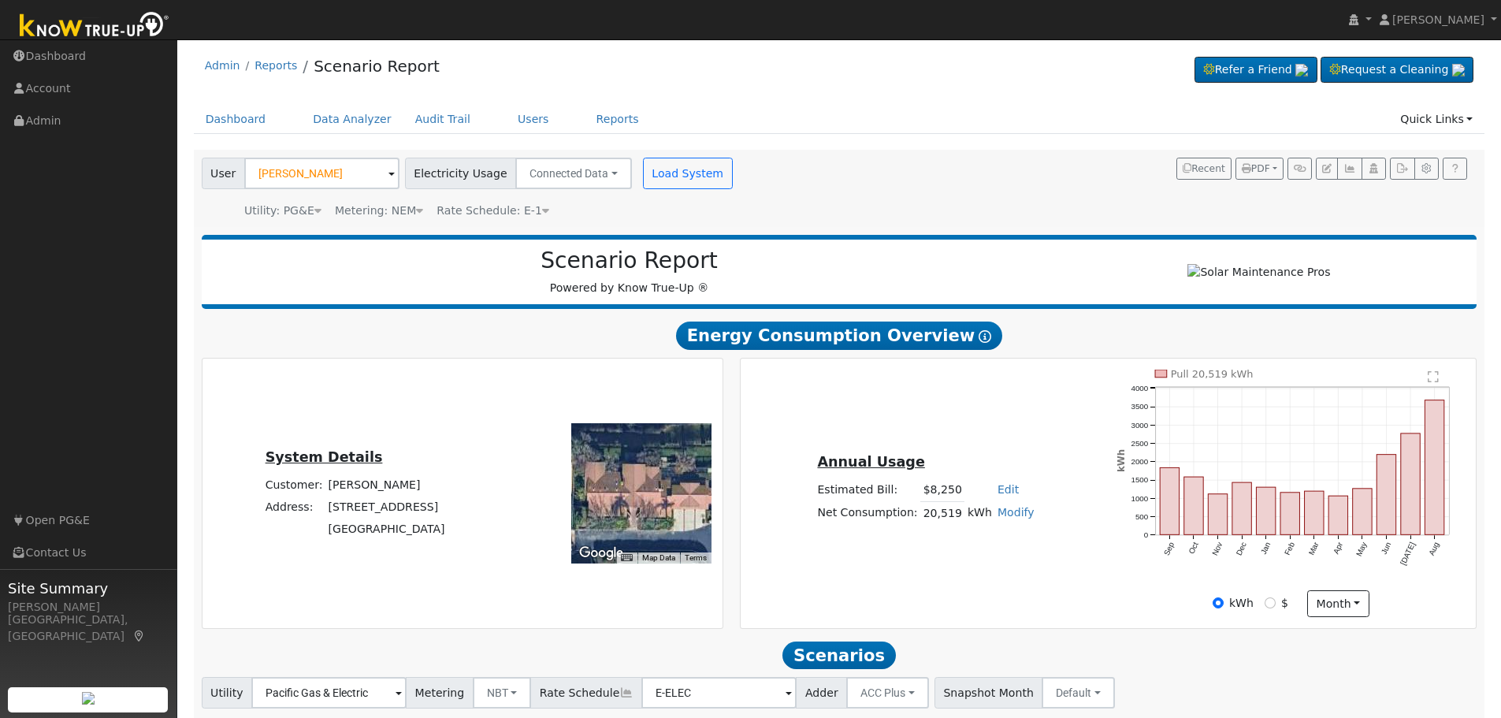
scroll to position [0, 0]
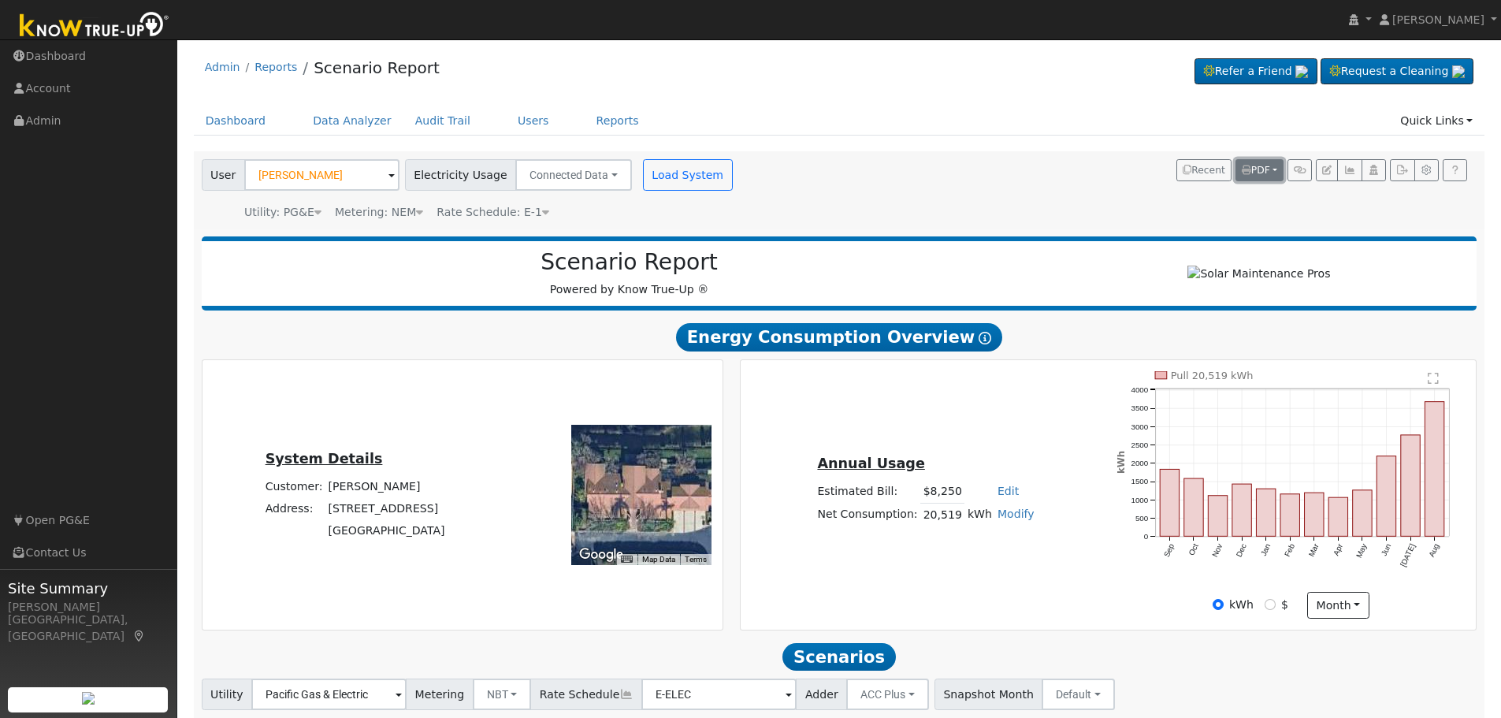
click at [1267, 169] on span "PDF" at bounding box center [1256, 170] width 28 height 11
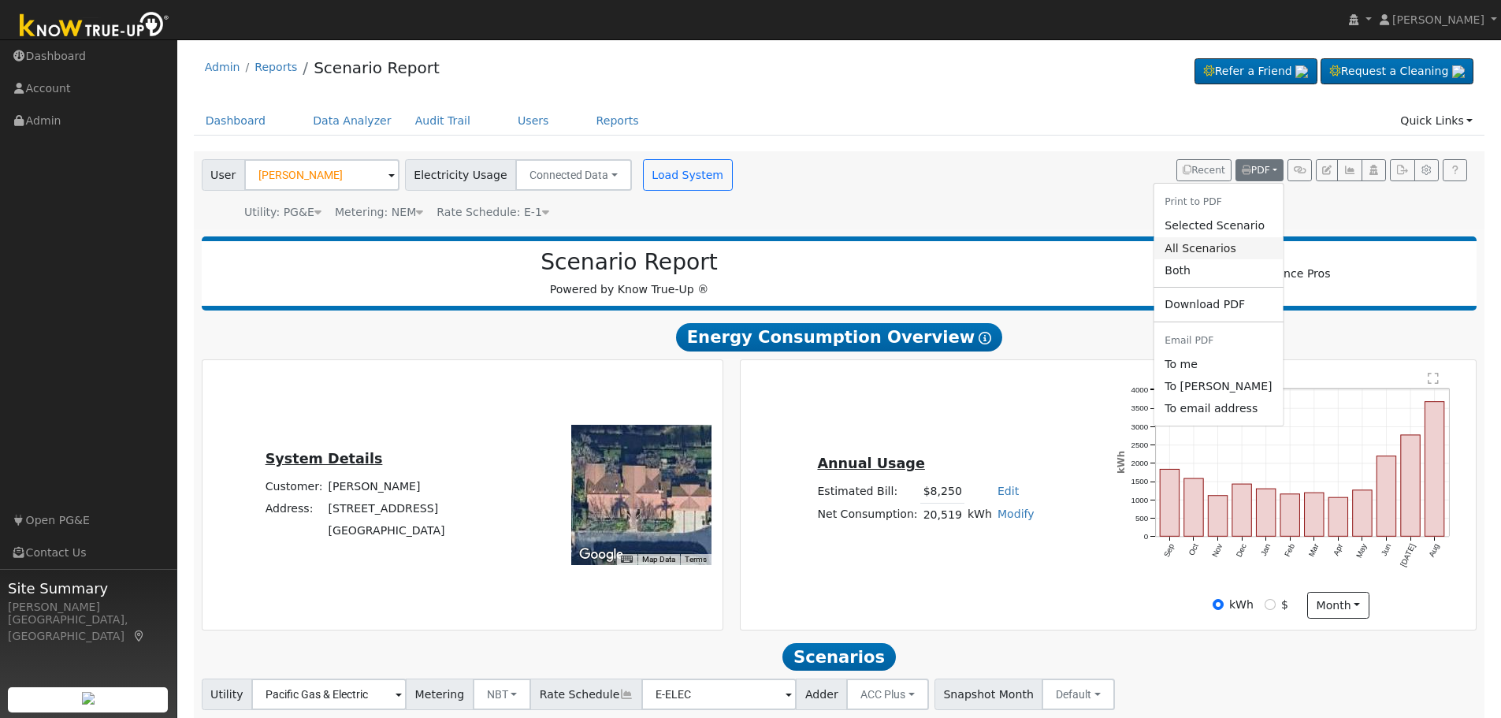
click at [1220, 247] on link "All Scenarios" at bounding box center [1217, 248] width 129 height 22
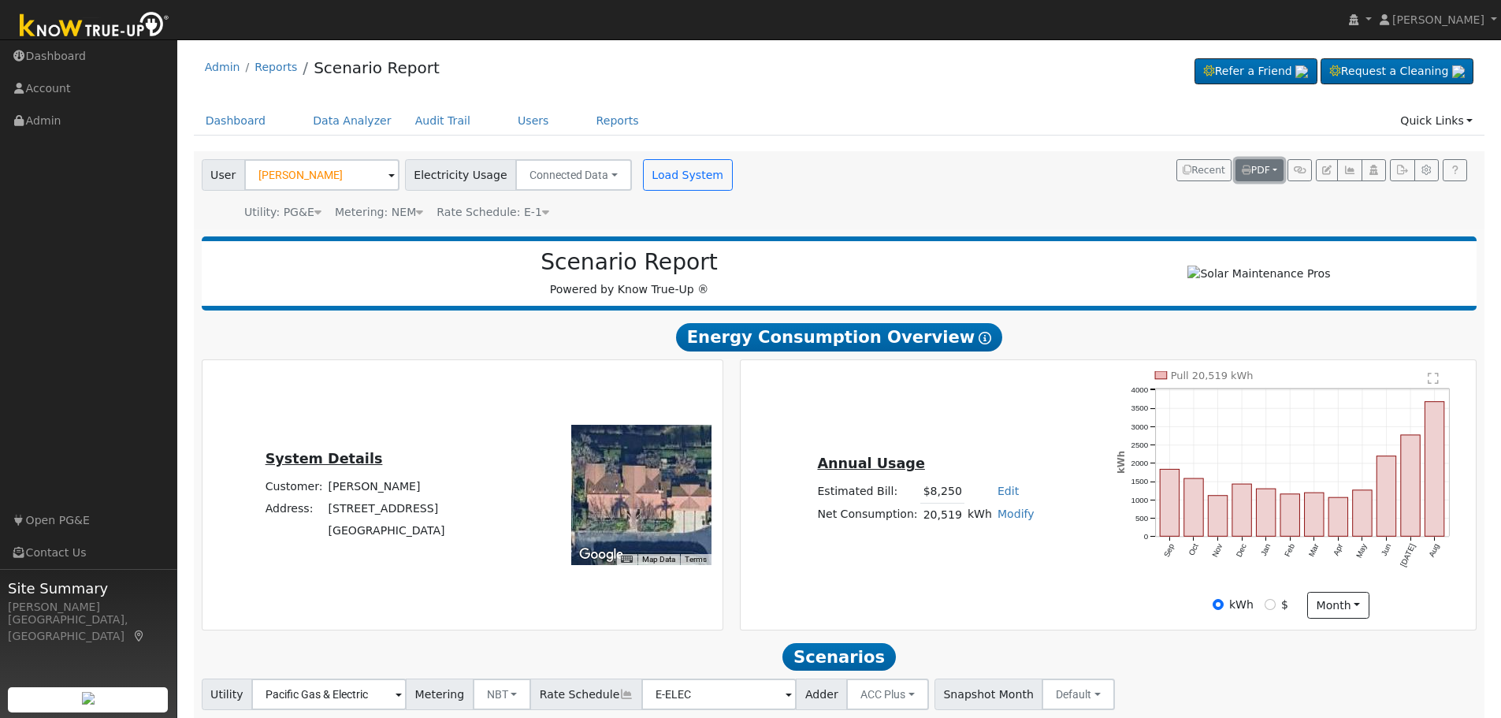
click at [1273, 176] on button "PDF" at bounding box center [1259, 170] width 48 height 22
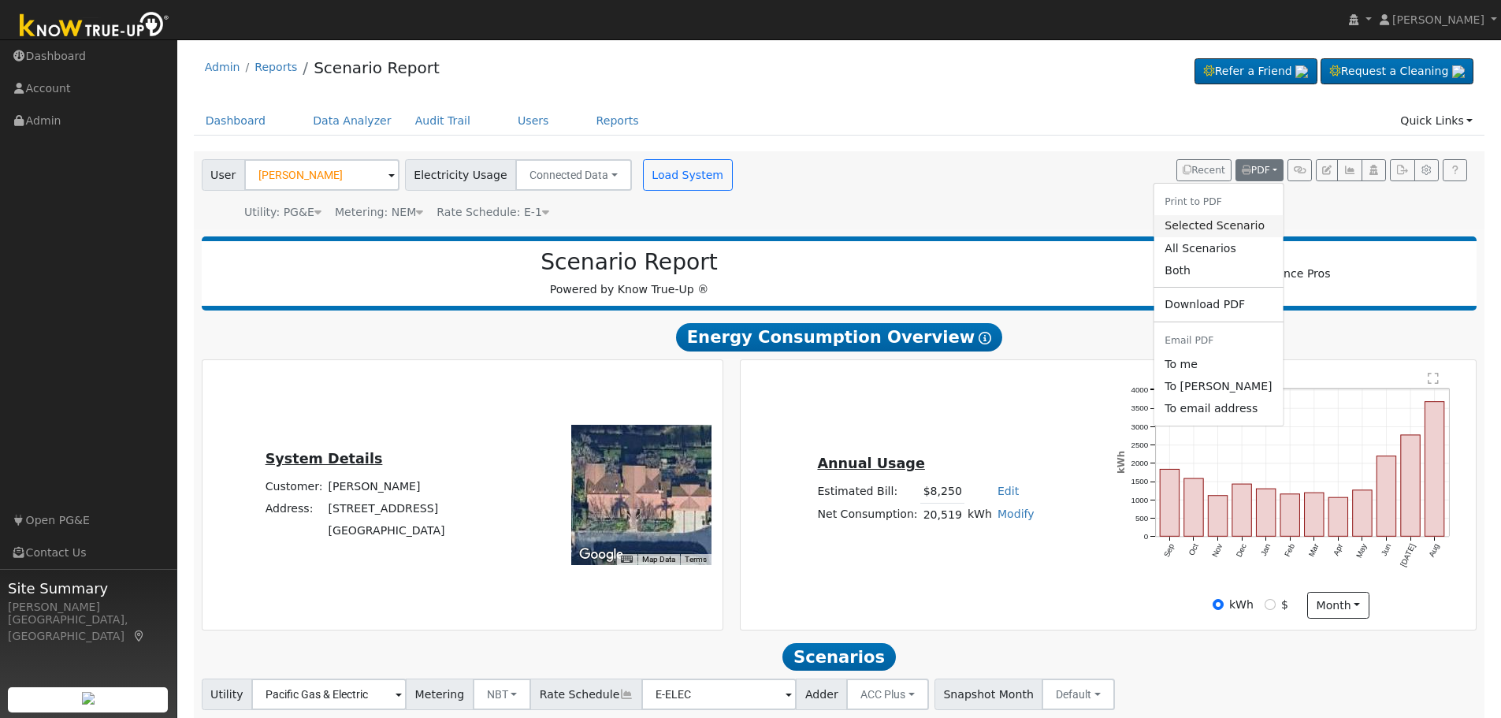
click at [1238, 228] on link "Selected Scenario" at bounding box center [1217, 226] width 129 height 22
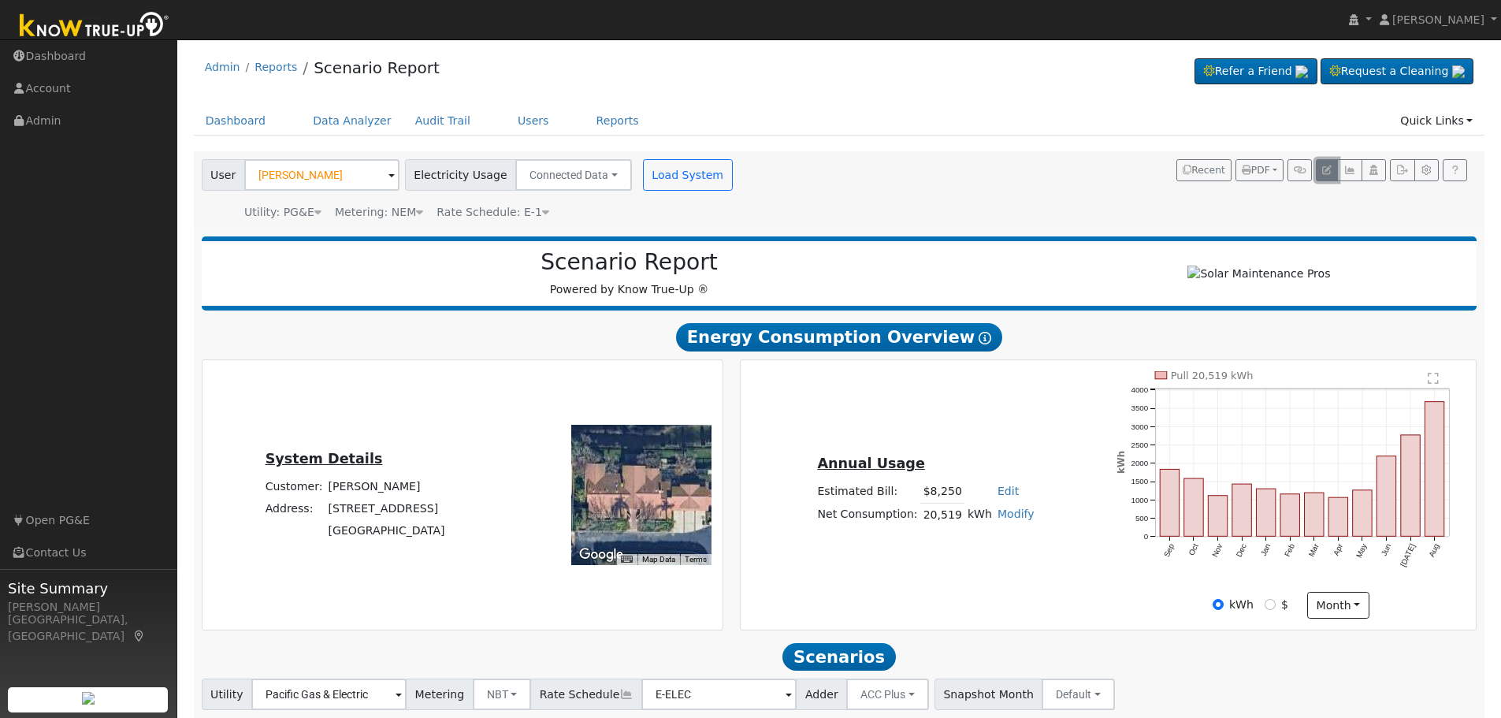
click at [1325, 170] on icon "button" at bounding box center [1326, 169] width 9 height 9
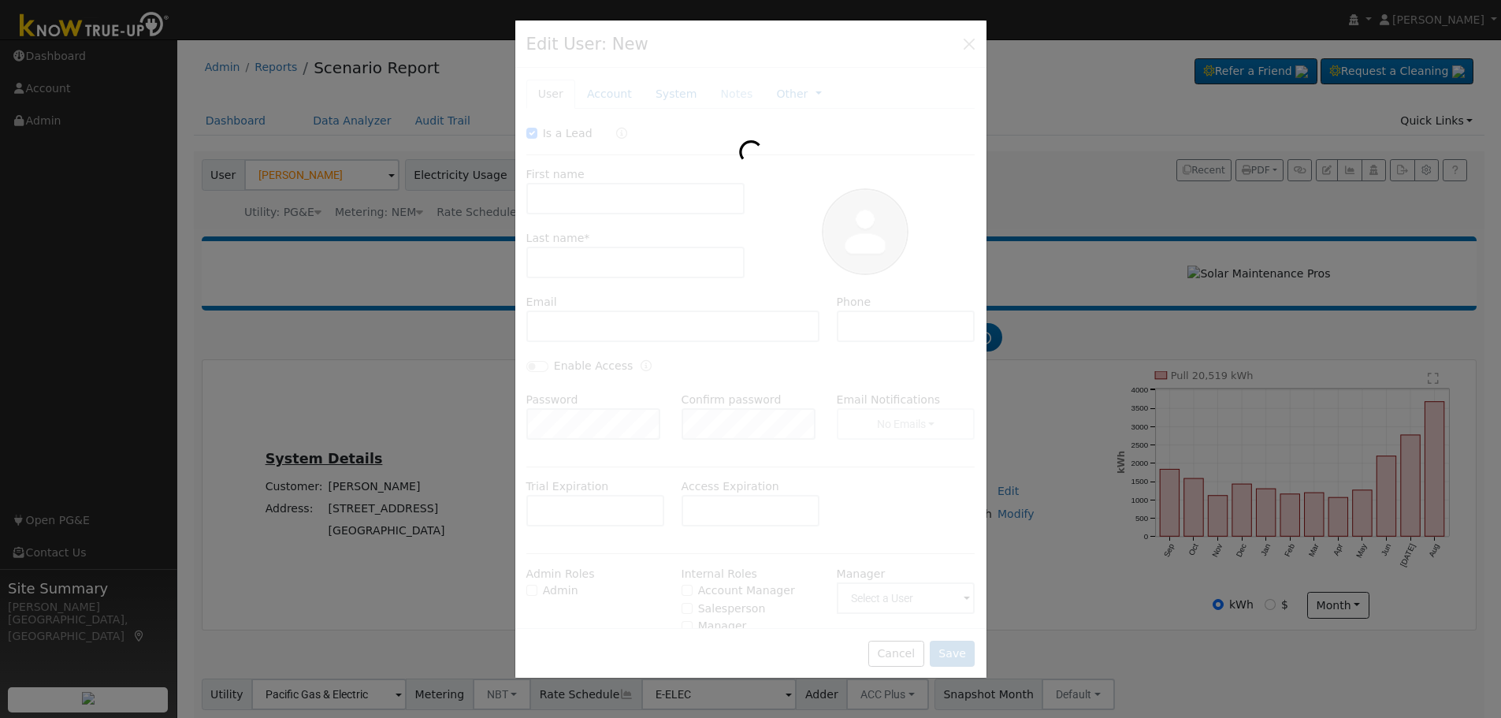
checkbox input "true"
type input "Michelle"
type input "Tutelian"
type input "mtutelian@me.com"
type input "5592601943"
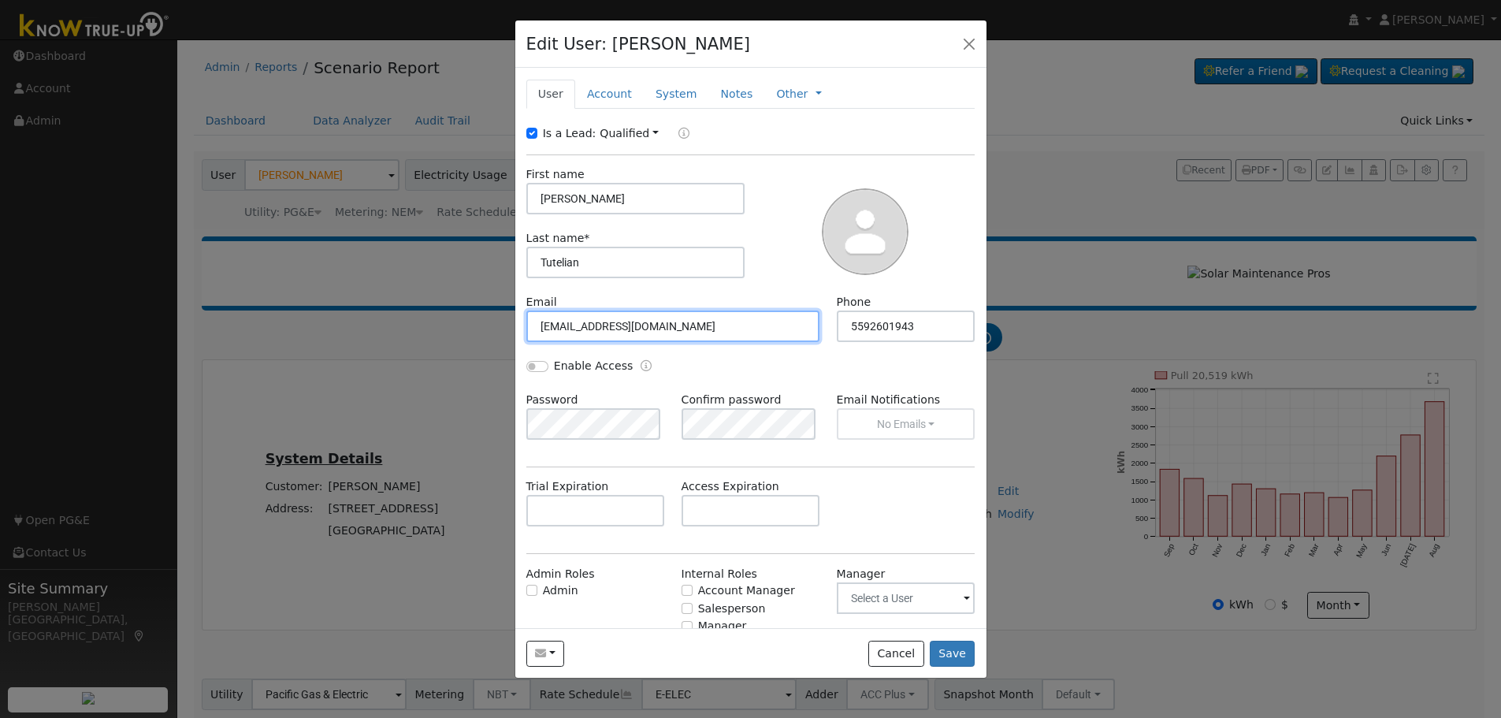
drag, startPoint x: 629, startPoint y: 326, endPoint x: 531, endPoint y: 323, distance: 97.7
click at [531, 323] on input "mtutelian@me.com" at bounding box center [673, 326] width 294 height 32
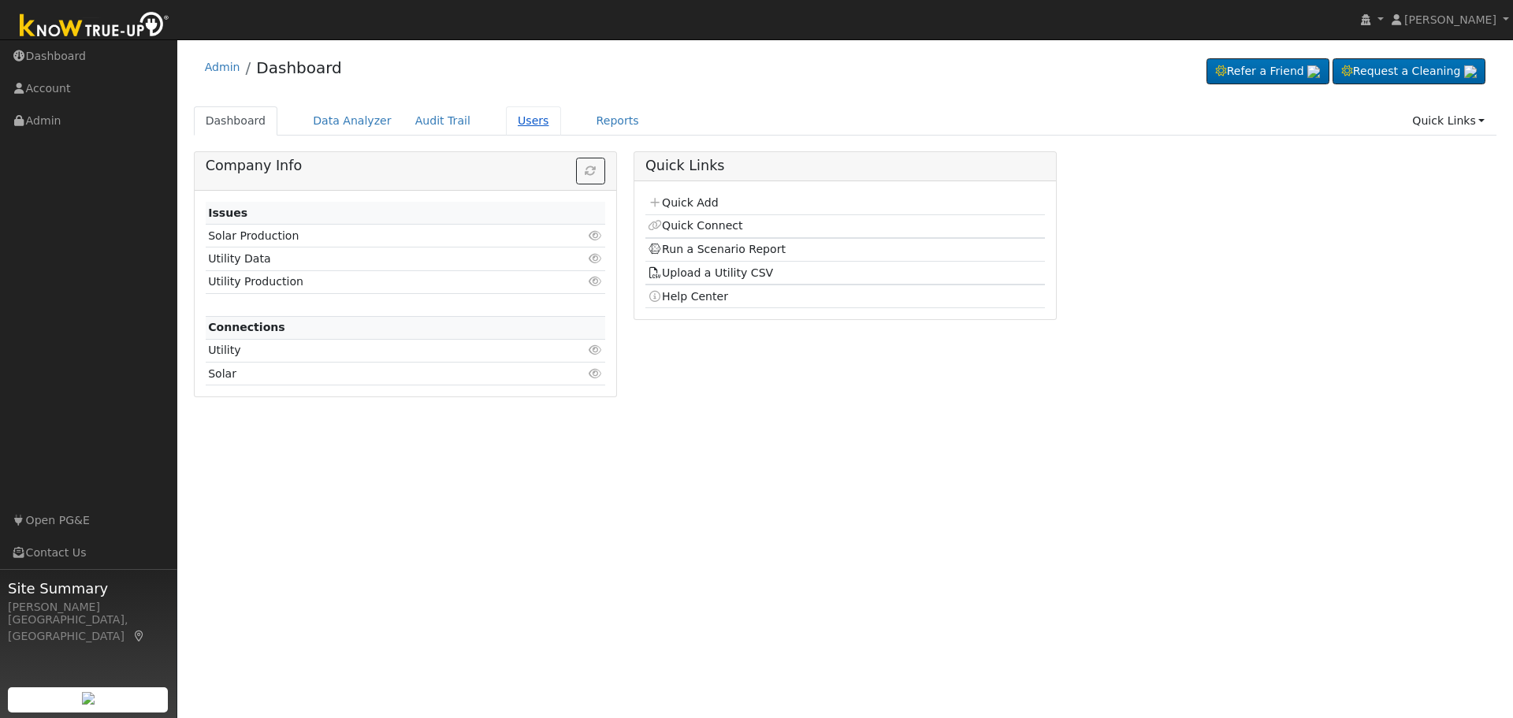
click at [516, 123] on link "Users" at bounding box center [533, 120] width 55 height 29
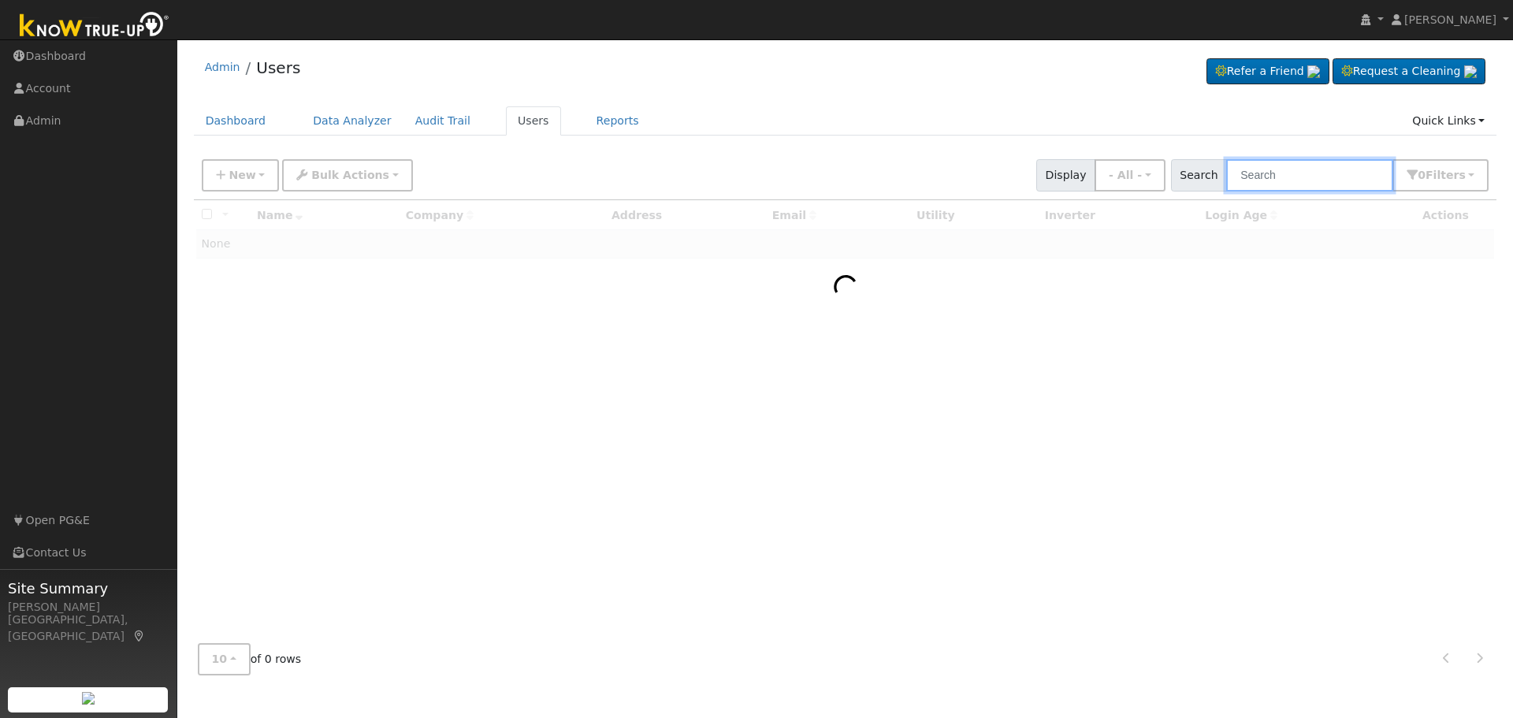
click at [1307, 180] on input "text" at bounding box center [1309, 175] width 167 height 32
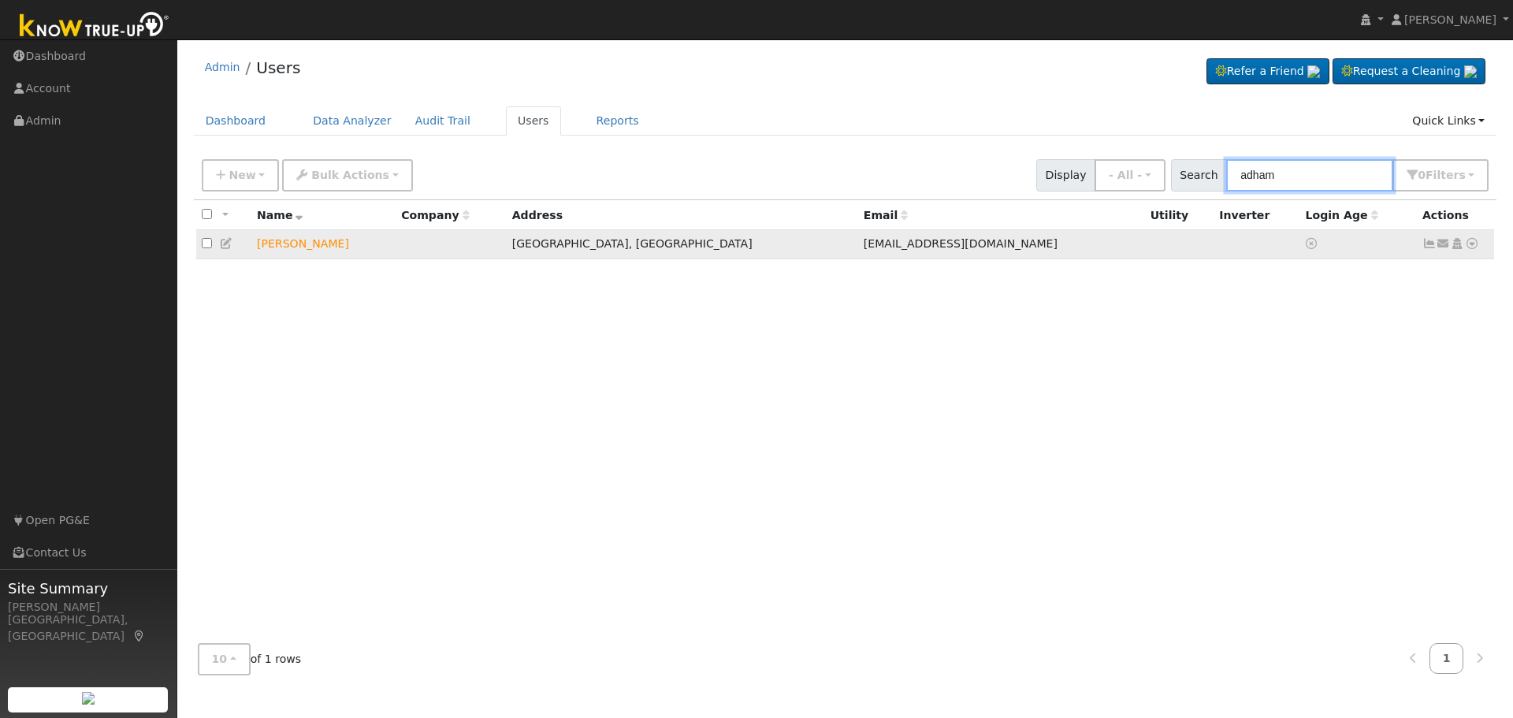
type input "adham"
click at [1472, 247] on icon at bounding box center [1472, 243] width 14 height 11
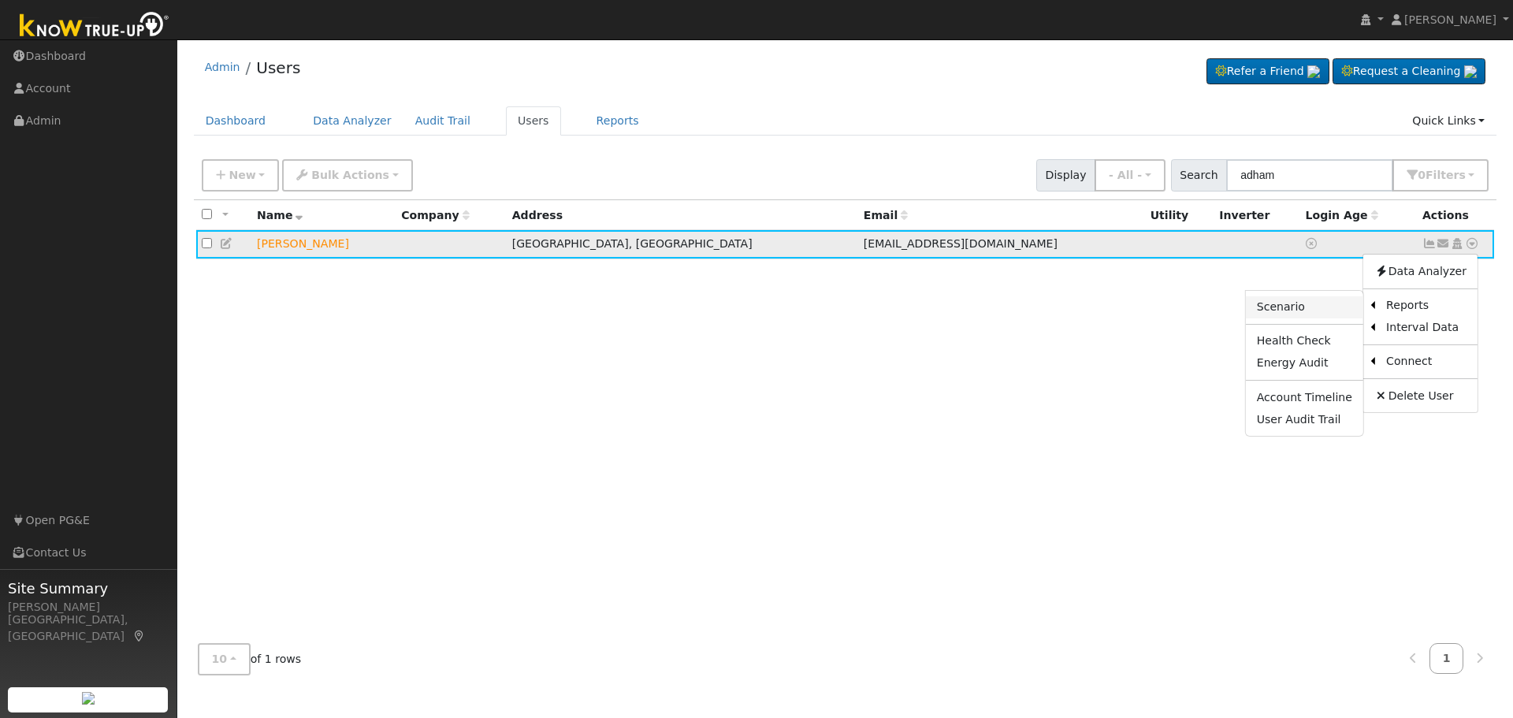
click at [1291, 311] on link "Scenario" at bounding box center [1304, 307] width 117 height 22
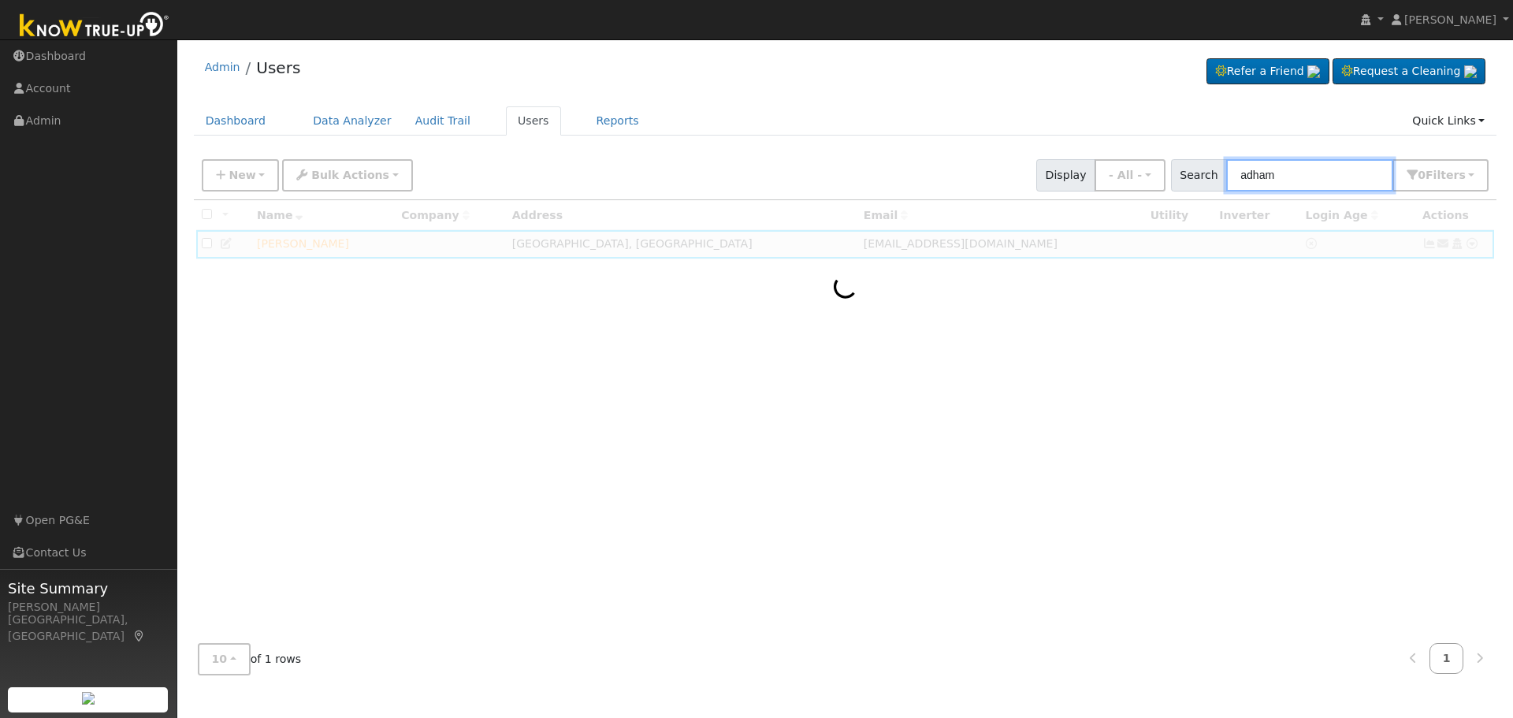
click at [1309, 180] on input "adham" at bounding box center [1309, 175] width 167 height 32
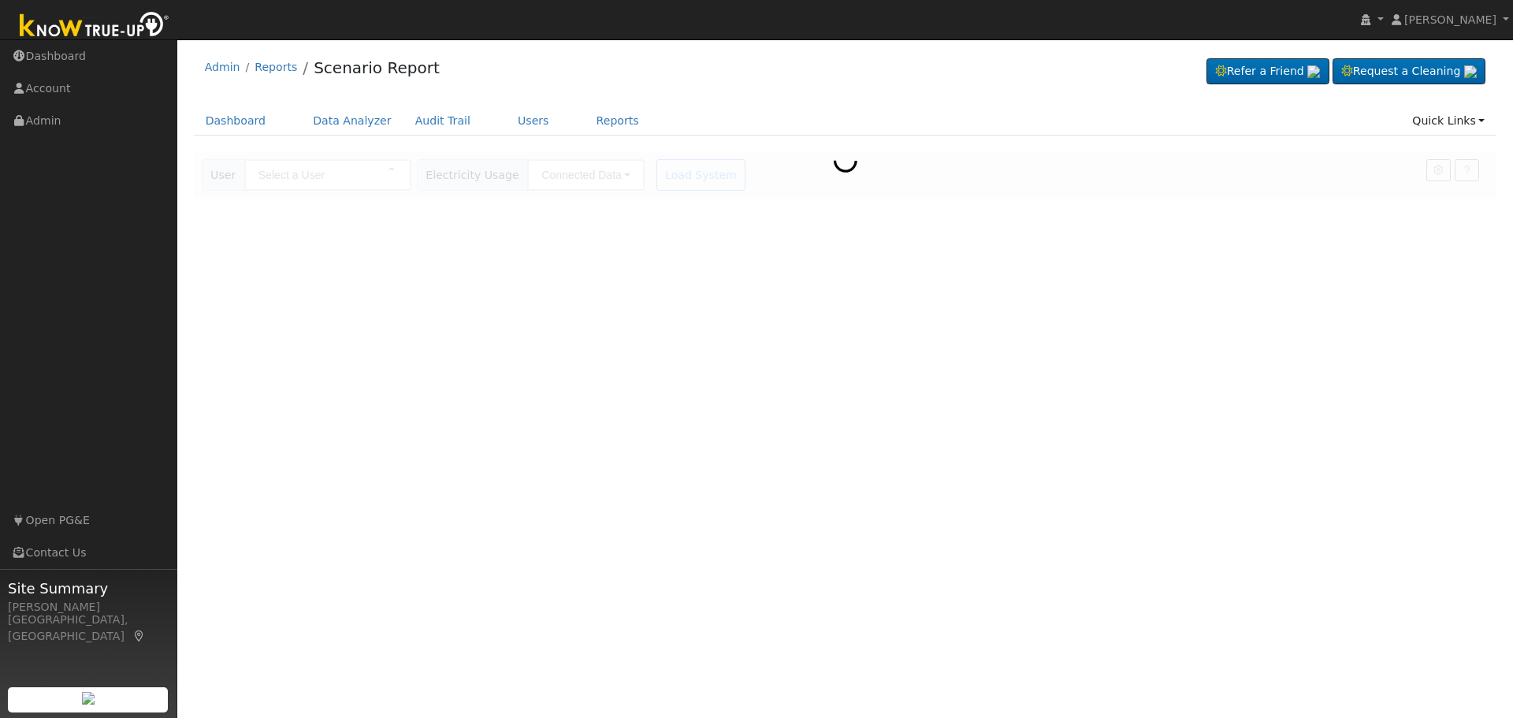
type input "[PERSON_NAME]"
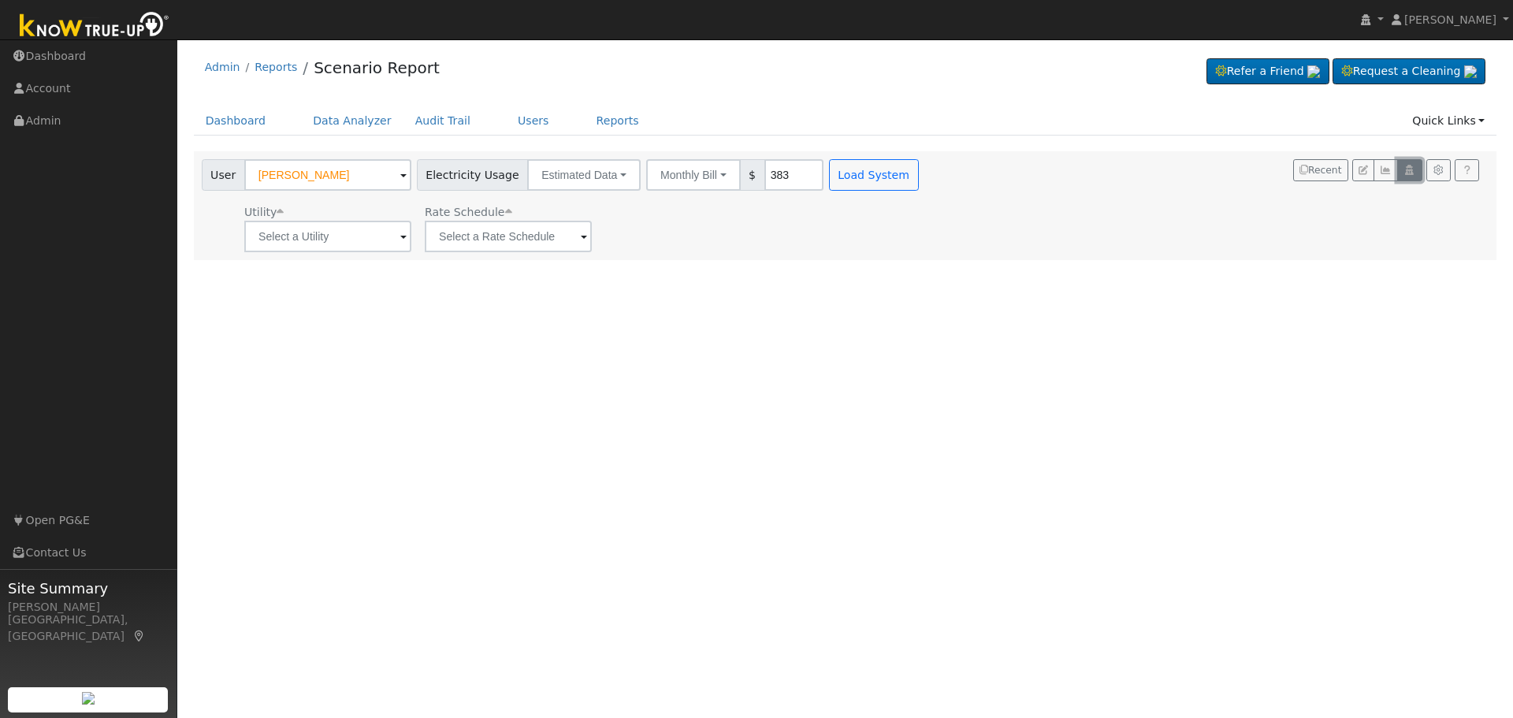
click at [1406, 173] on icon "button" at bounding box center [1409, 169] width 12 height 9
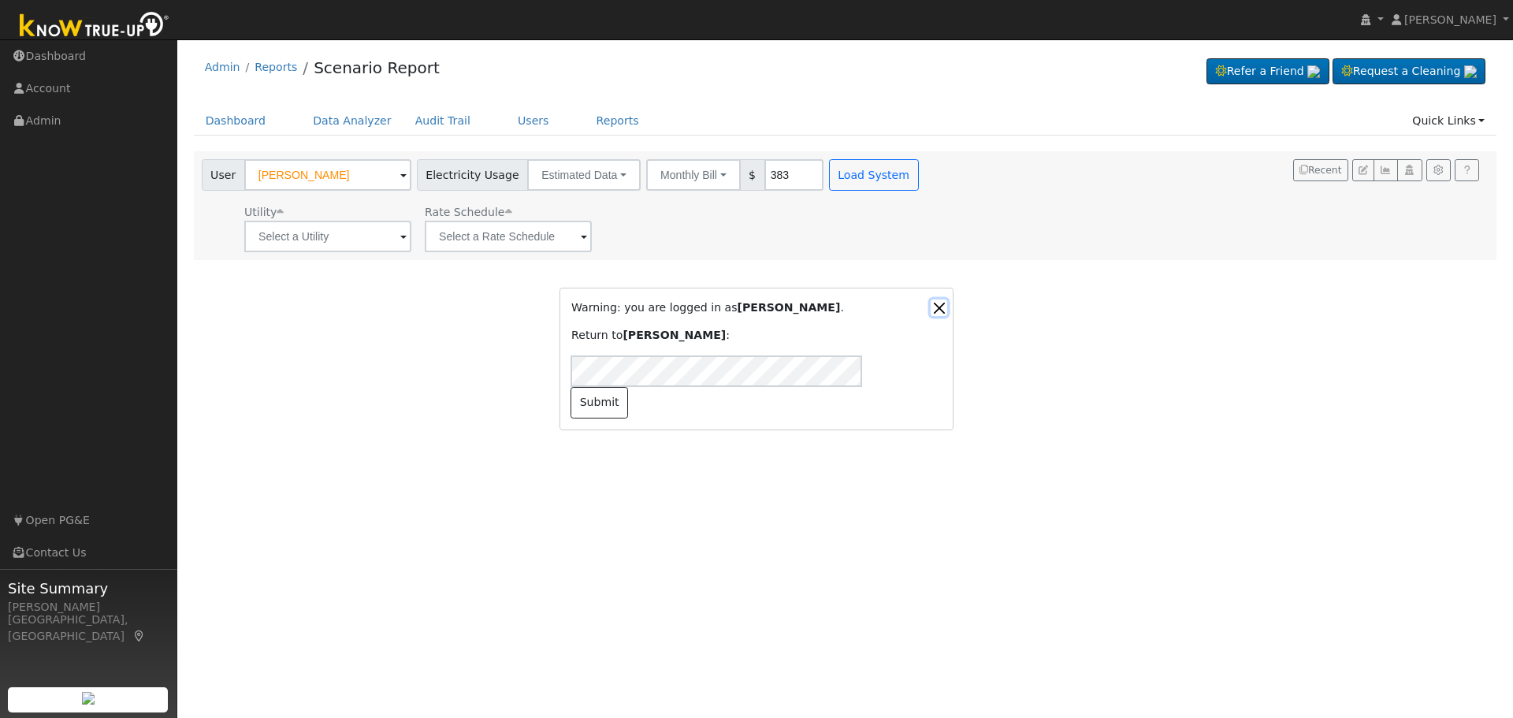
click at [941, 316] on button "Close" at bounding box center [938, 307] width 17 height 17
